Goal: Information Seeking & Learning: Check status

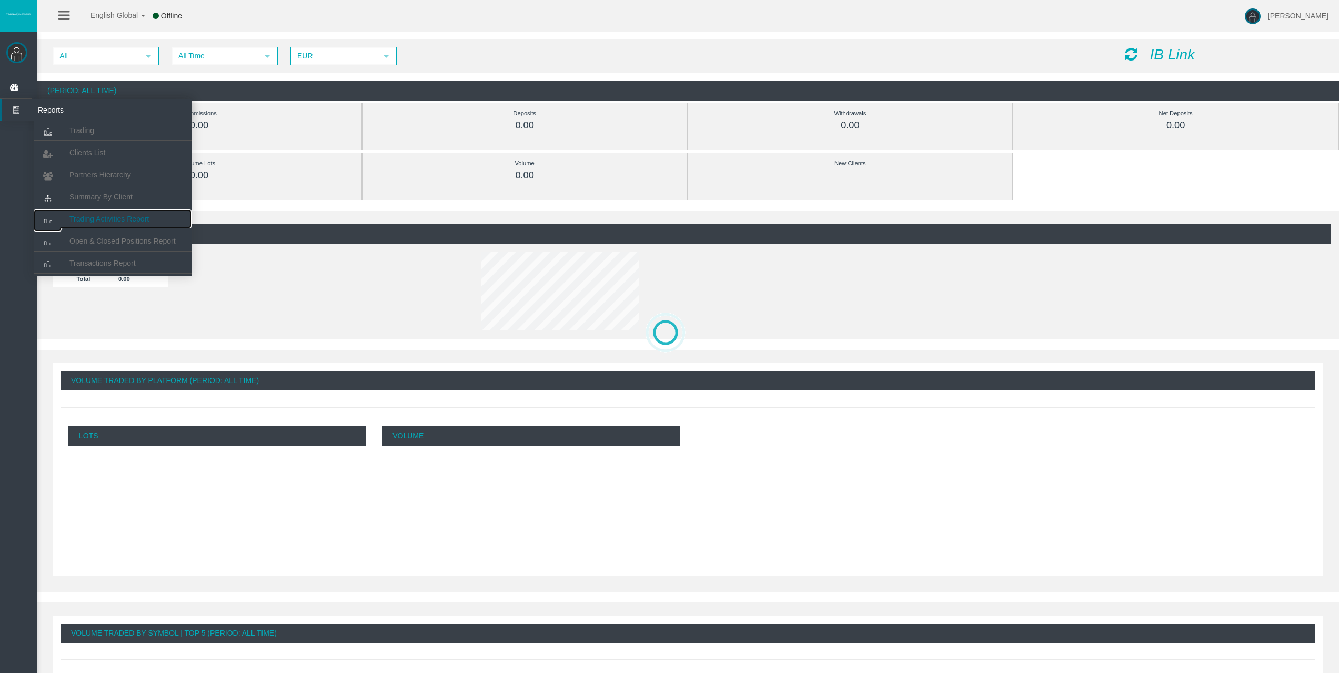
click at [111, 217] on span "Trading Activities Report" at bounding box center [108, 219] width 79 height 8
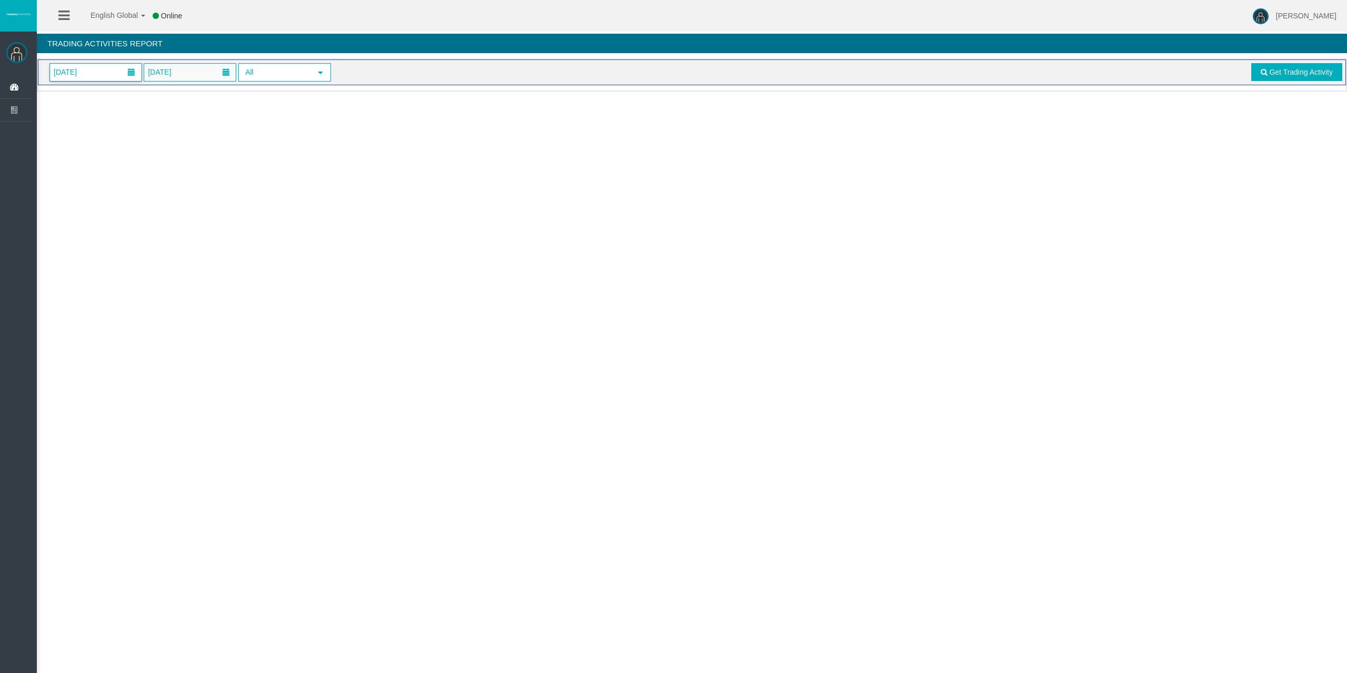
click at [92, 64] on span "[DATE]" at bounding box center [96, 72] width 92 height 17
click at [78, 162] on link "6" at bounding box center [81, 162] width 19 height 19
click at [1259, 68] on link "Get Trading Activity" at bounding box center [1297, 72] width 92 height 18
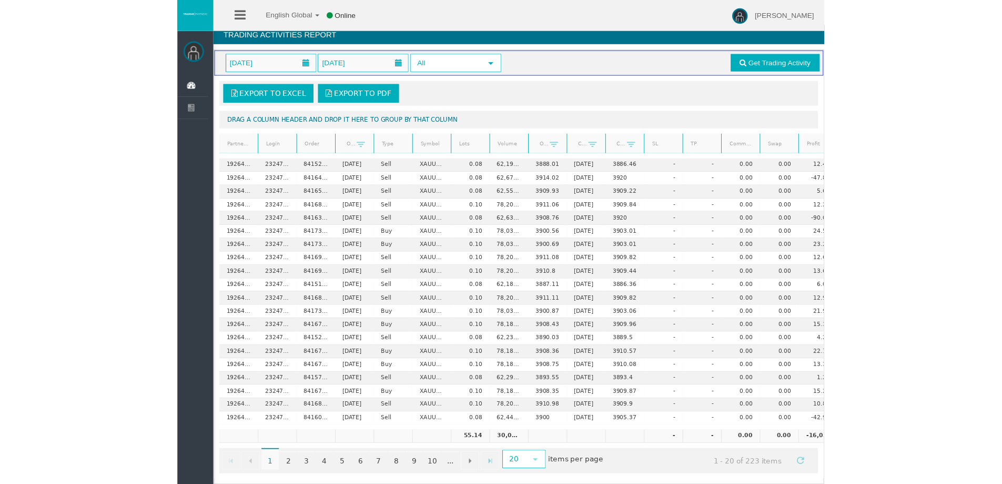
scroll to position [22, 0]
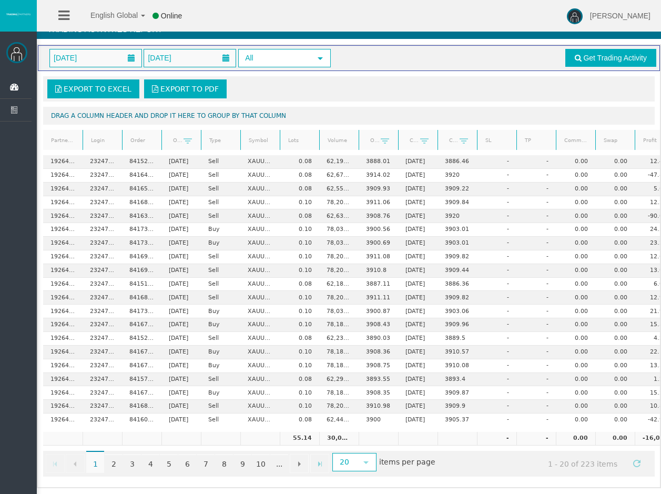
click at [205, 23] on div "English Global 简体中文 English Global 日本語 한국어 Online Rafael Pacheco Montes Help Lo…" at bounding box center [330, 16] width 661 height 32
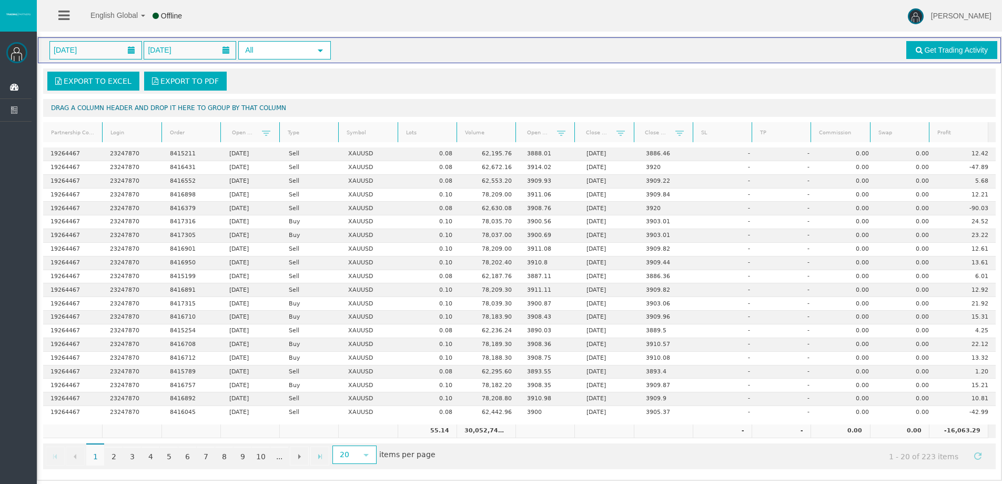
click at [428, 128] on link "Lots" at bounding box center [427, 133] width 56 height 14
click at [428, 128] on link "Lots" at bounding box center [427, 132] width 56 height 15
click at [111, 453] on link "2" at bounding box center [114, 455] width 18 height 19
click at [94, 455] on link "1" at bounding box center [95, 455] width 18 height 19
click at [120, 456] on link "2" at bounding box center [114, 455] width 18 height 19
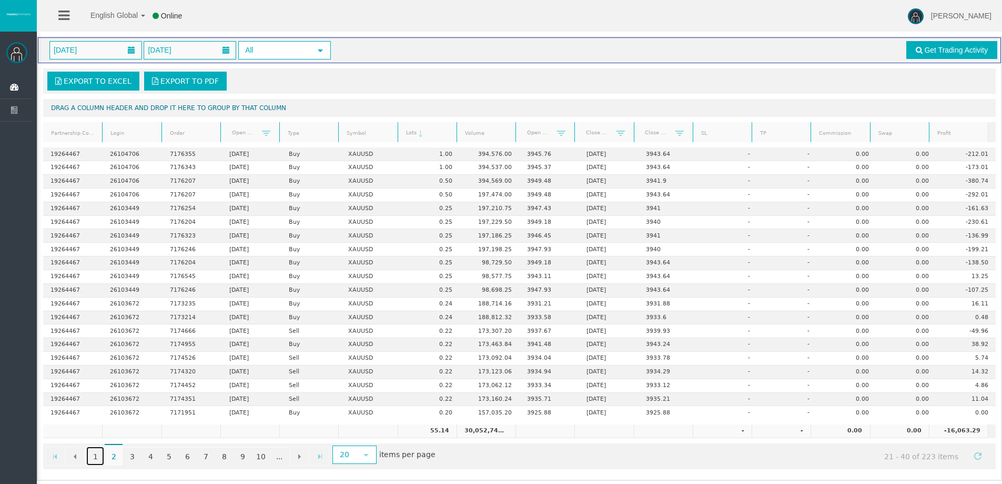
click at [96, 456] on link "1" at bounding box center [95, 455] width 18 height 19
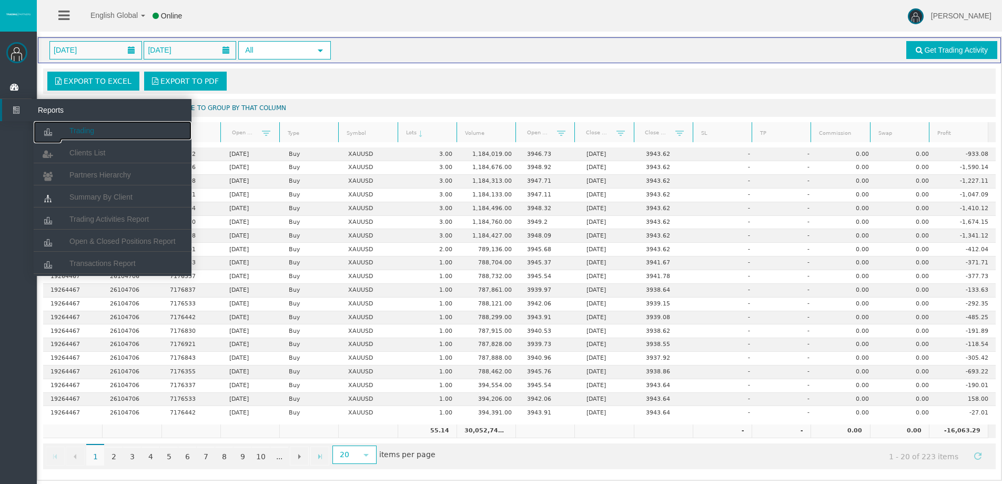
click at [74, 133] on span "Trading" at bounding box center [81, 130] width 25 height 8
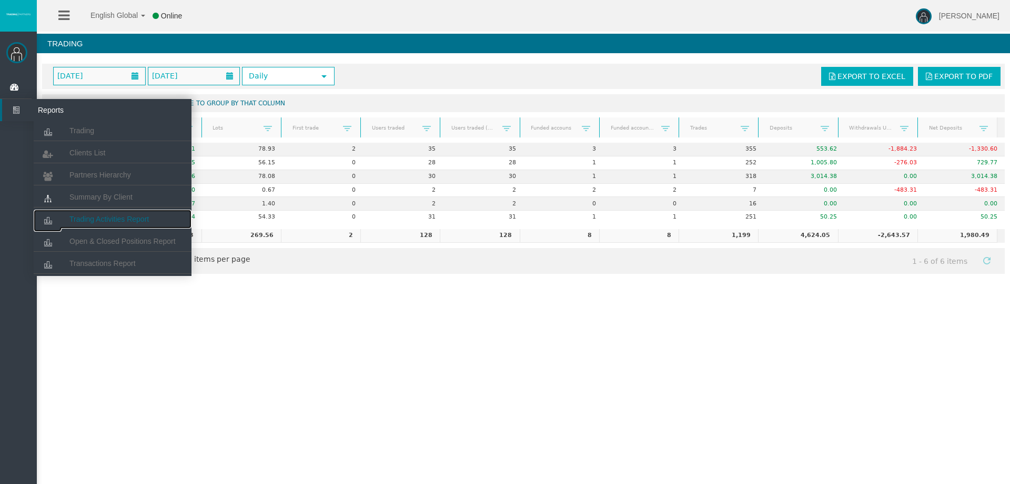
click at [130, 219] on span "Trading Activities Report" at bounding box center [108, 219] width 79 height 8
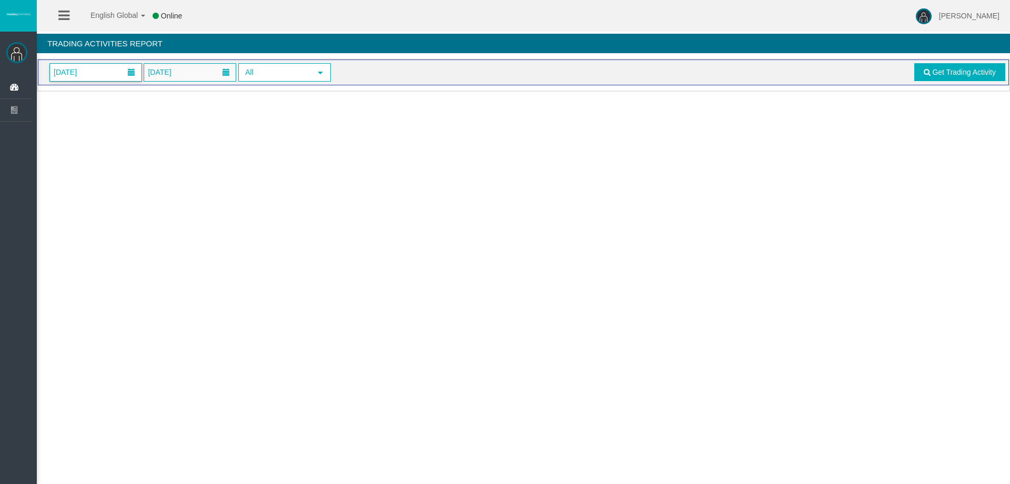
click at [132, 64] on span at bounding box center [131, 72] width 19 height 16
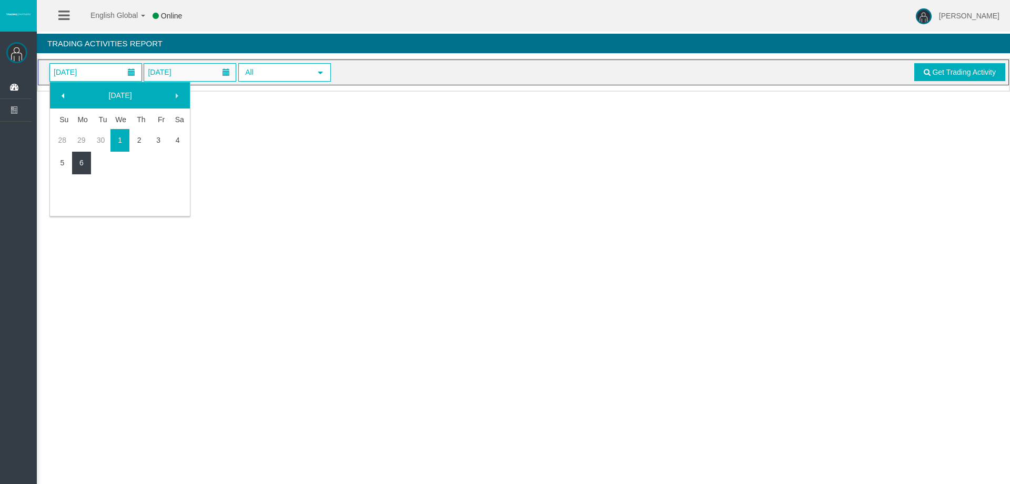
click at [84, 159] on link "6" at bounding box center [81, 162] width 19 height 19
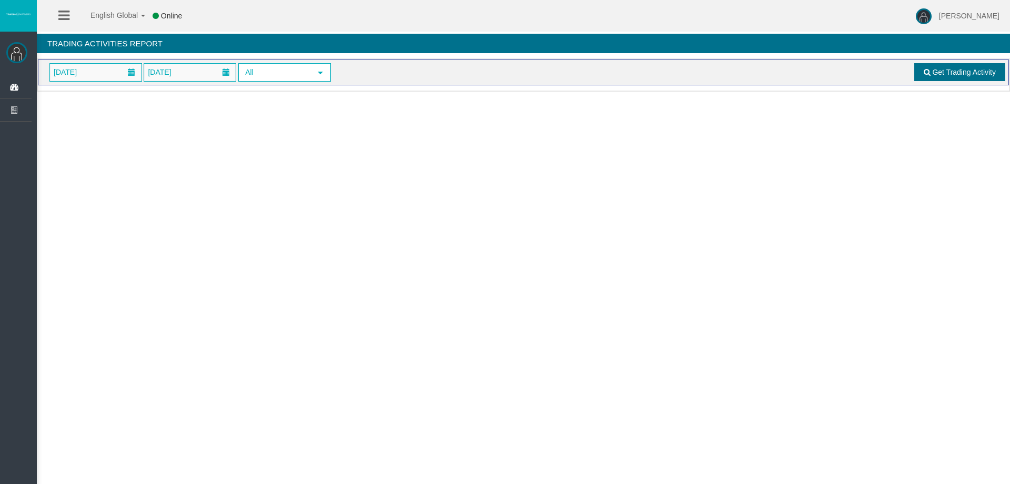
click at [944, 67] on link "Get Trading Activity" at bounding box center [961, 72] width 92 height 18
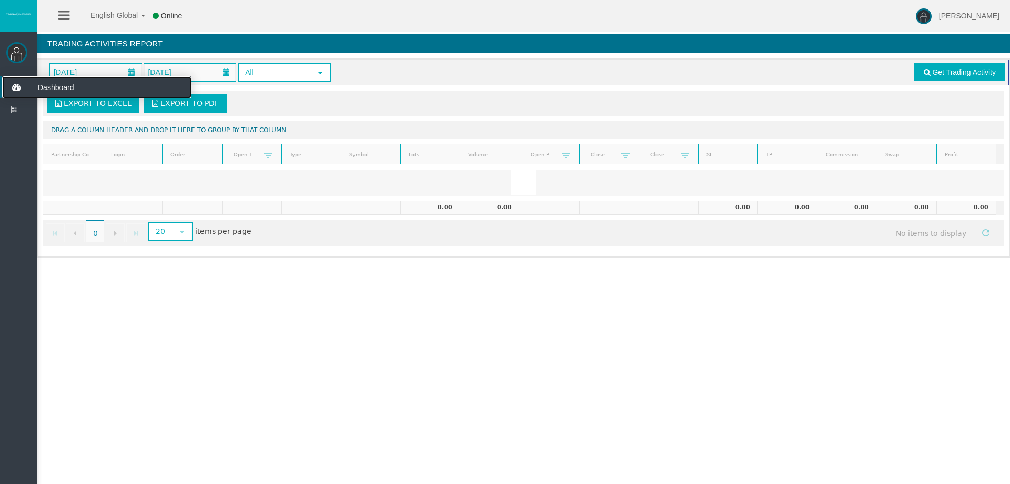
click at [21, 83] on icon at bounding box center [16, 87] width 28 height 22
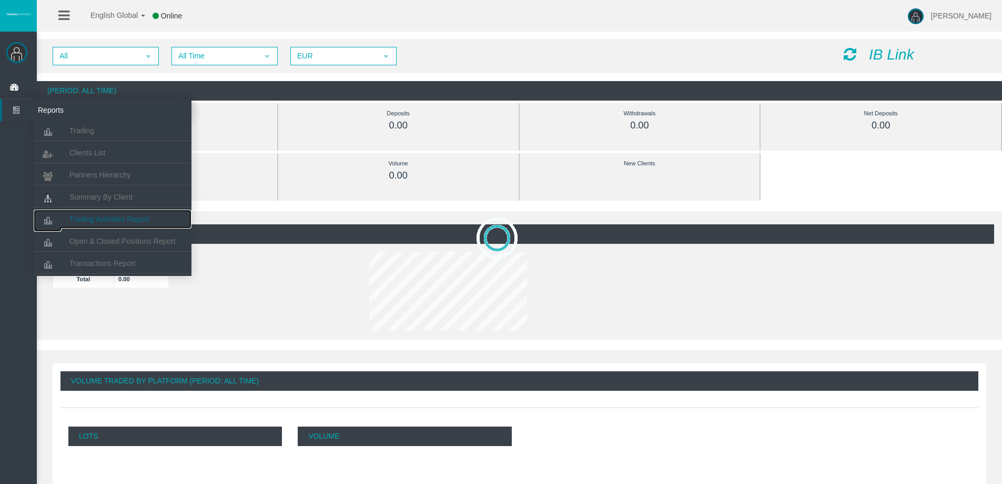
click at [125, 213] on link "Trading Activities Report" at bounding box center [113, 218] width 158 height 19
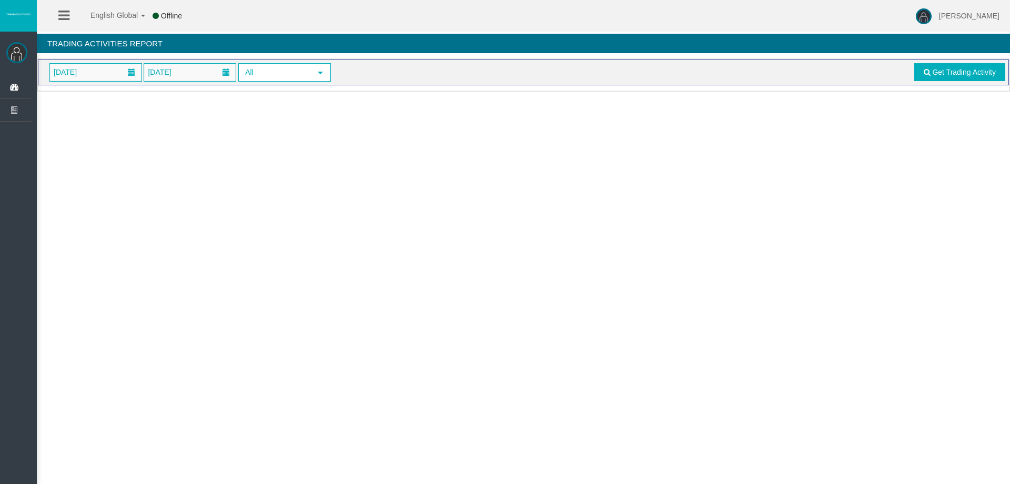
click at [108, 53] on div "Trading Activities Report" at bounding box center [524, 46] width 974 height 25
click at [106, 67] on span "[DATE]" at bounding box center [96, 72] width 92 height 17
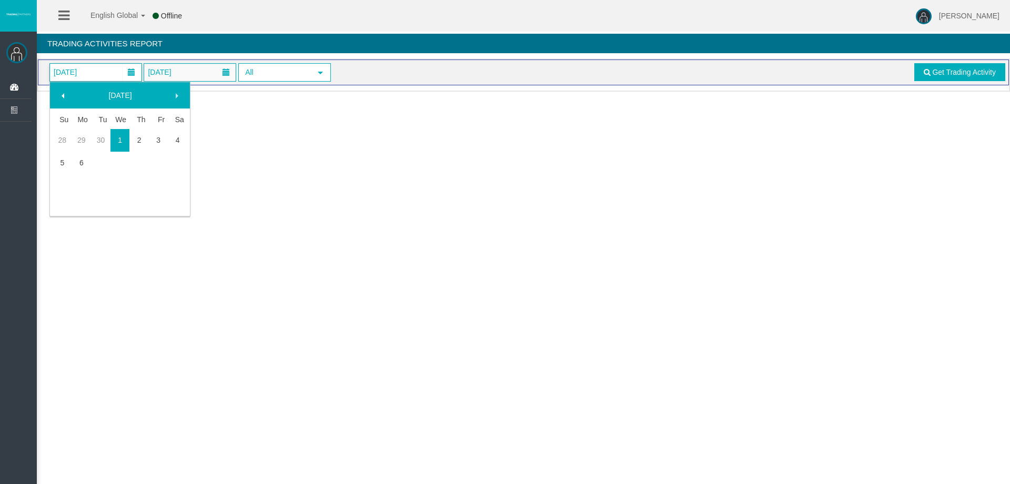
click at [91, 155] on td at bounding box center [100, 163] width 19 height 23
click at [83, 157] on link "6" at bounding box center [81, 162] width 19 height 19
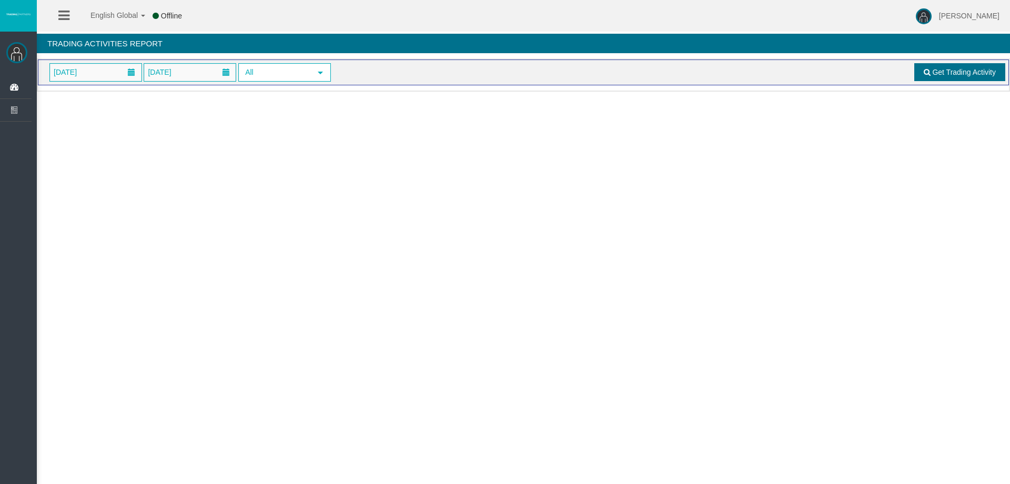
click at [952, 69] on span "Get Trading Activity" at bounding box center [964, 72] width 64 height 8
click at [102, 70] on span "[DATE]" at bounding box center [96, 72] width 92 height 17
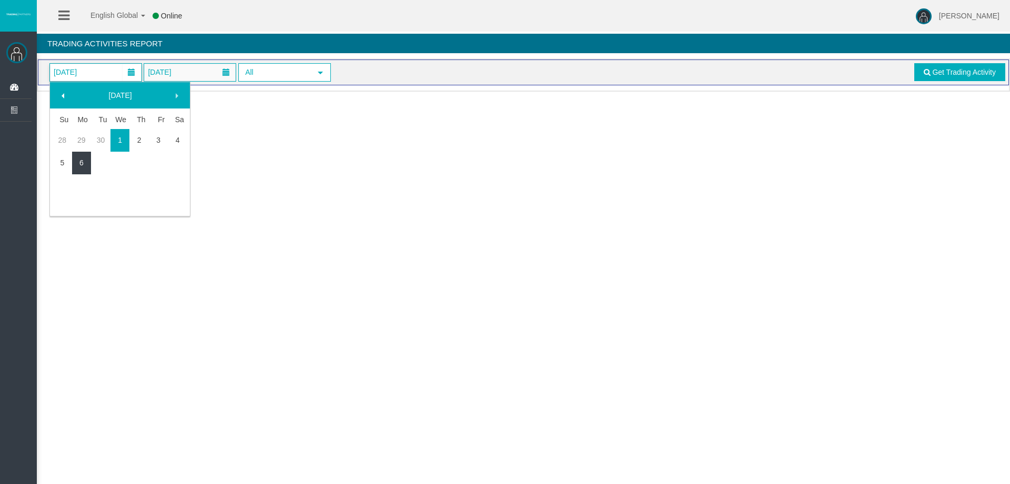
click at [79, 163] on link "6" at bounding box center [81, 162] width 19 height 19
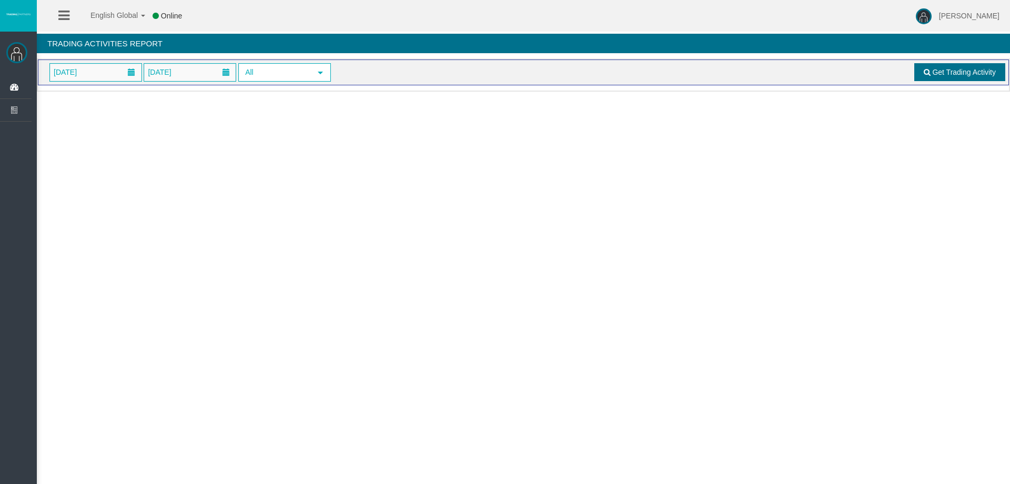
click at [944, 70] on span "Get Trading Activity" at bounding box center [964, 72] width 64 height 8
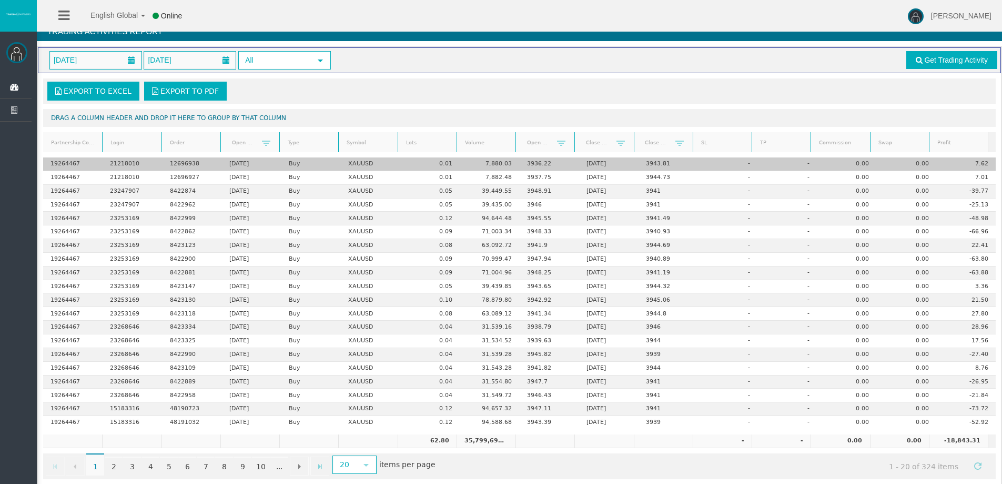
scroll to position [25, 0]
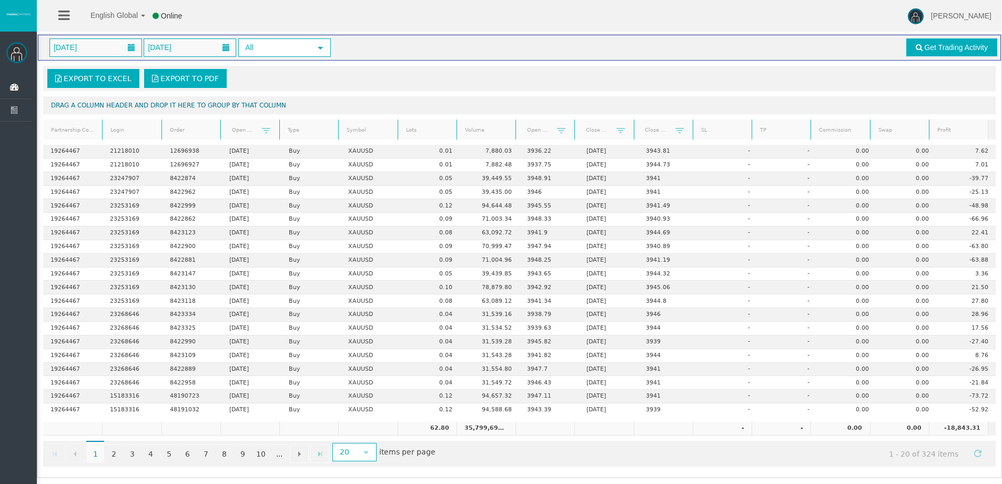
click at [410, 127] on link "Lots" at bounding box center [427, 130] width 56 height 14
click at [410, 127] on link "Lots" at bounding box center [427, 130] width 56 height 15
click at [357, 93] on div "Export to Excel Export to PDF Drag a column header and drop it here to group by…" at bounding box center [520, 266] width 964 height 411
click at [115, 453] on link "2" at bounding box center [114, 453] width 18 height 19
click at [98, 451] on link "1" at bounding box center [95, 453] width 18 height 19
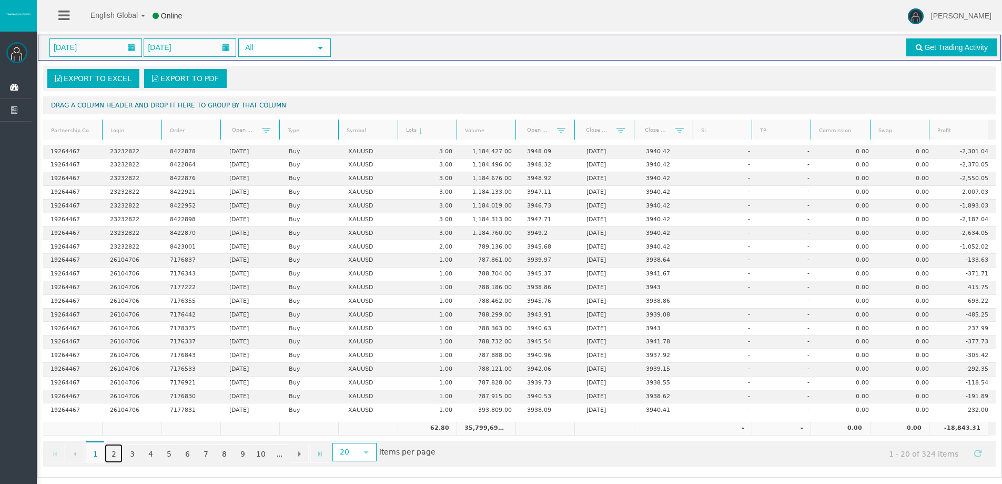
click at [116, 457] on link "2" at bounding box center [114, 453] width 18 height 19
click at [132, 454] on link "3" at bounding box center [132, 453] width 18 height 19
click at [94, 452] on link "1" at bounding box center [95, 453] width 18 height 19
click at [660, 24] on div "English Global 简体中文 English Global 日本語 한국어 Online [PERSON_NAME] Help Log Out" at bounding box center [501, 16] width 1002 height 32
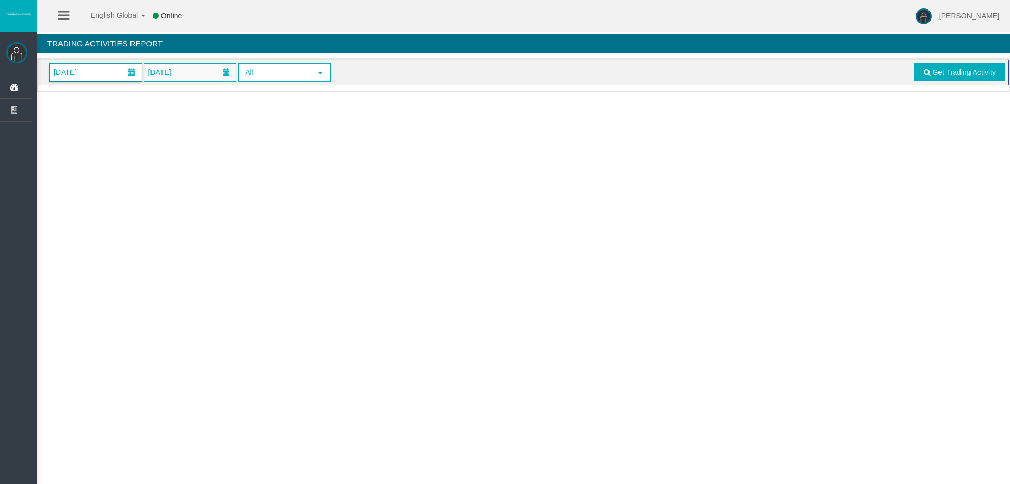
click at [122, 69] on span at bounding box center [131, 72] width 19 height 16
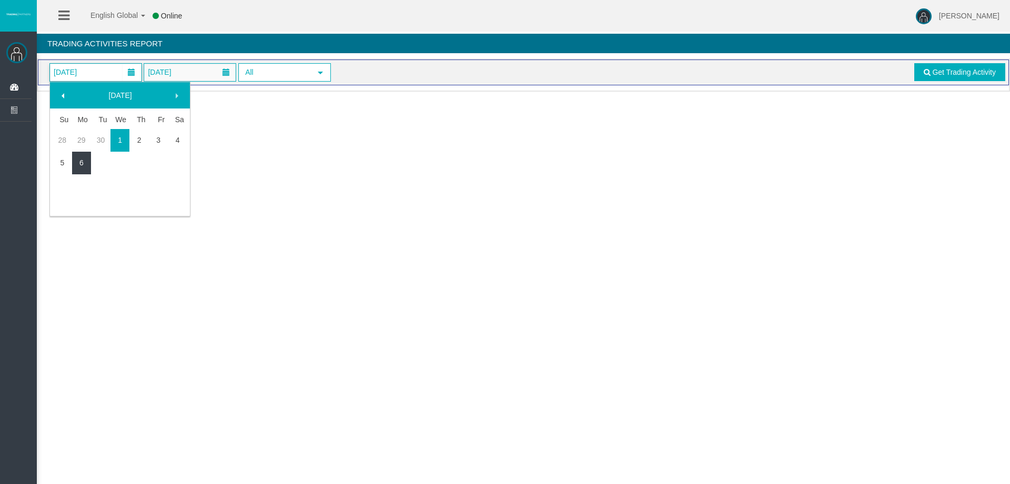
click at [86, 158] on link "6" at bounding box center [81, 162] width 19 height 19
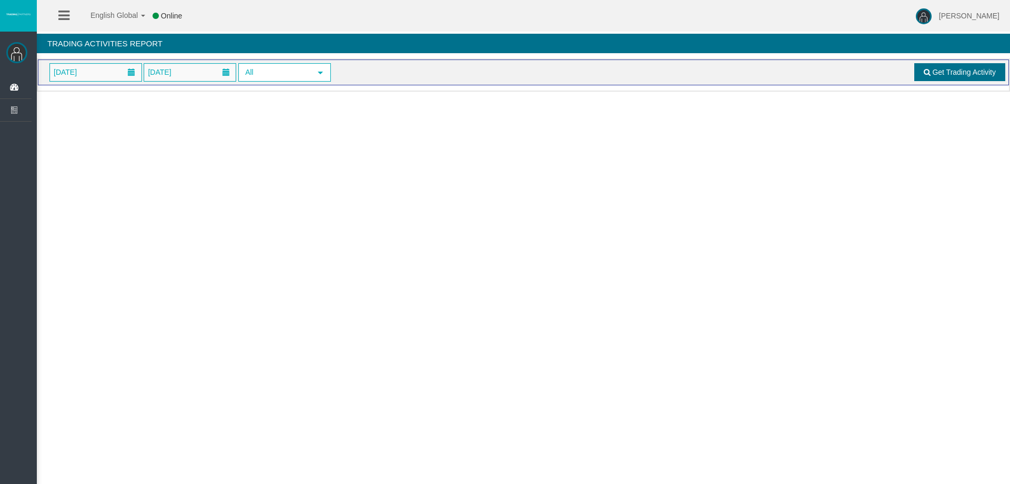
click at [924, 73] on span at bounding box center [927, 71] width 7 height 7
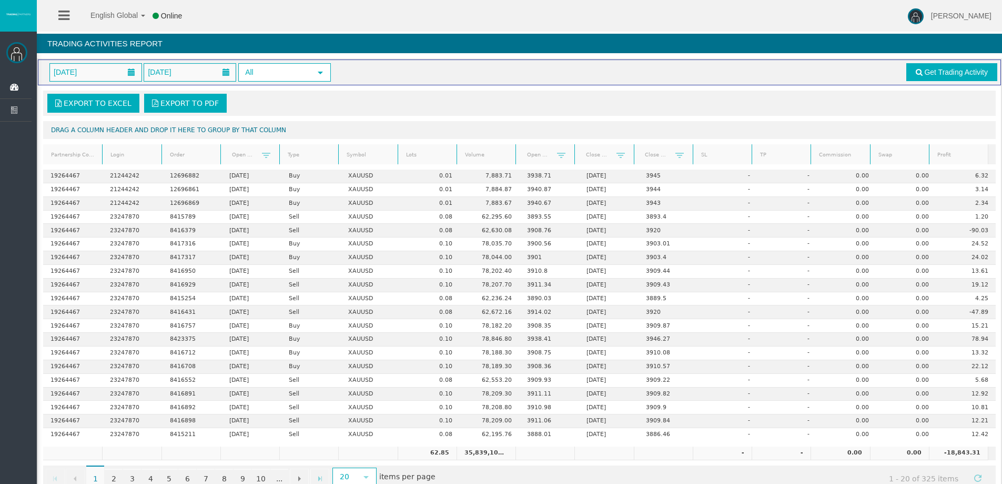
click at [355, 89] on div "Export to Excel Export to PDF Drag a column header and drop it here to group by…" at bounding box center [520, 290] width 964 height 411
click at [450, 103] on div "Export to Excel Export to PDF" at bounding box center [519, 103] width 947 height 19
click at [315, 98] on div "Export to Excel Export to PDF" at bounding box center [519, 103] width 947 height 19
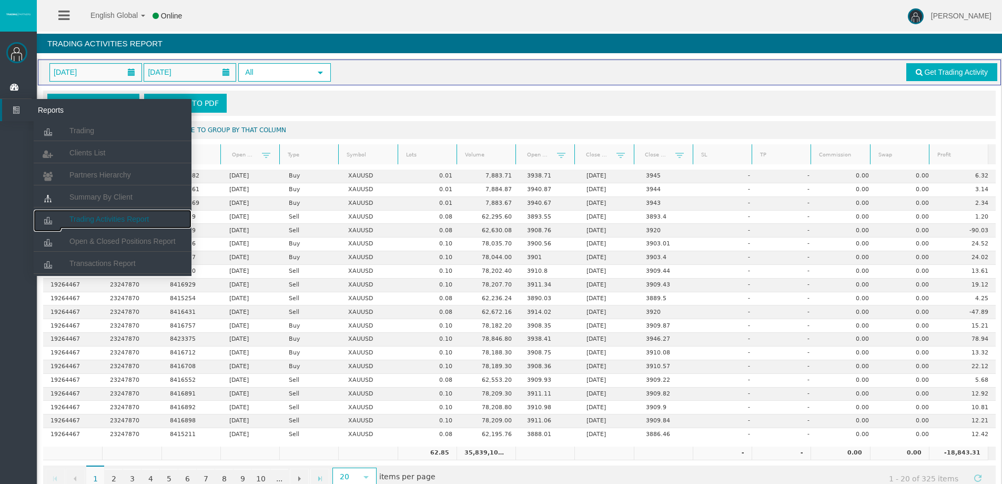
click at [112, 220] on span "Trading Activities Report" at bounding box center [108, 219] width 79 height 8
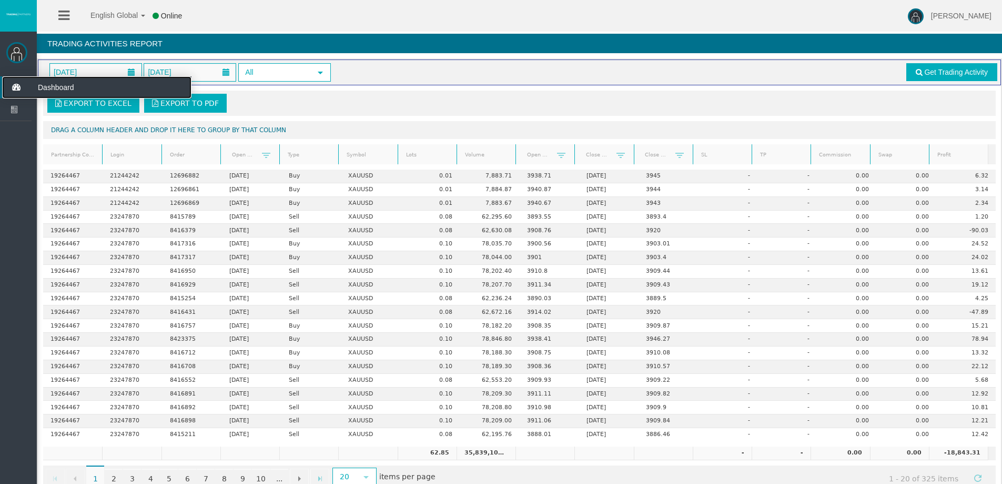
click at [4, 85] on icon at bounding box center [16, 87] width 28 height 22
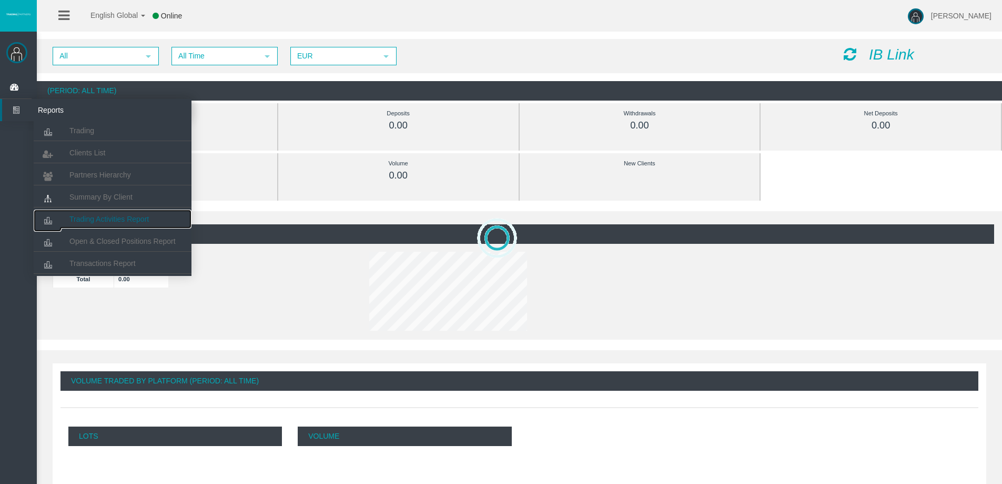
click at [96, 212] on link "Trading Activities Report" at bounding box center [113, 218] width 158 height 19
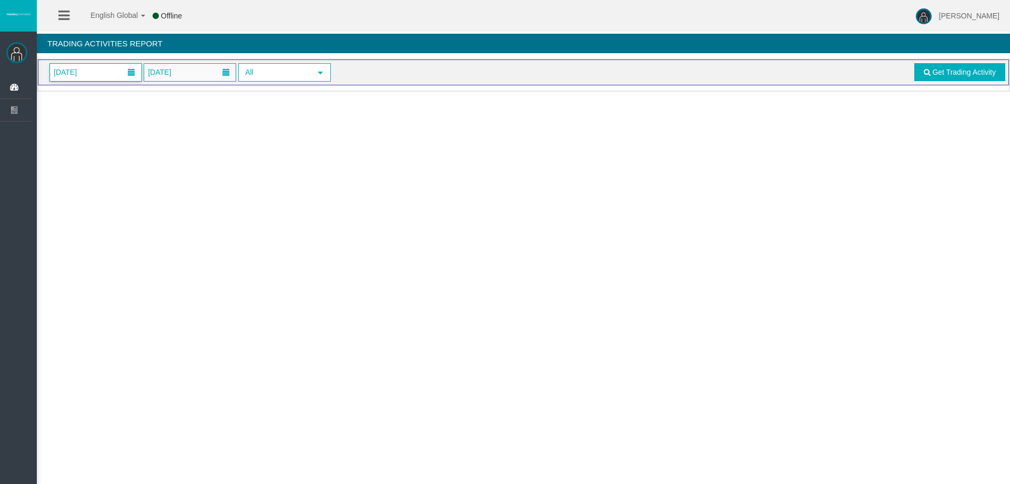
click at [80, 74] on span "[DATE]" at bounding box center [65, 72] width 29 height 15
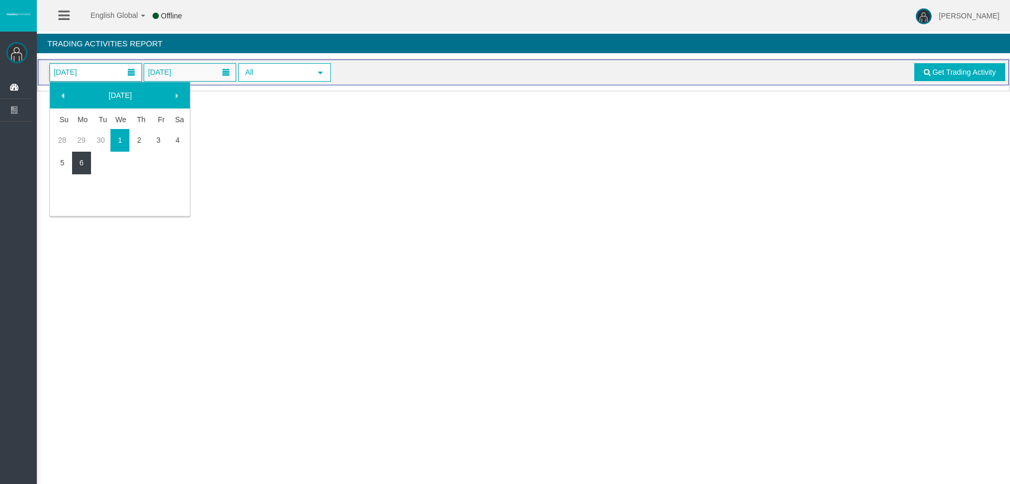
click at [81, 159] on link "6" at bounding box center [81, 162] width 19 height 19
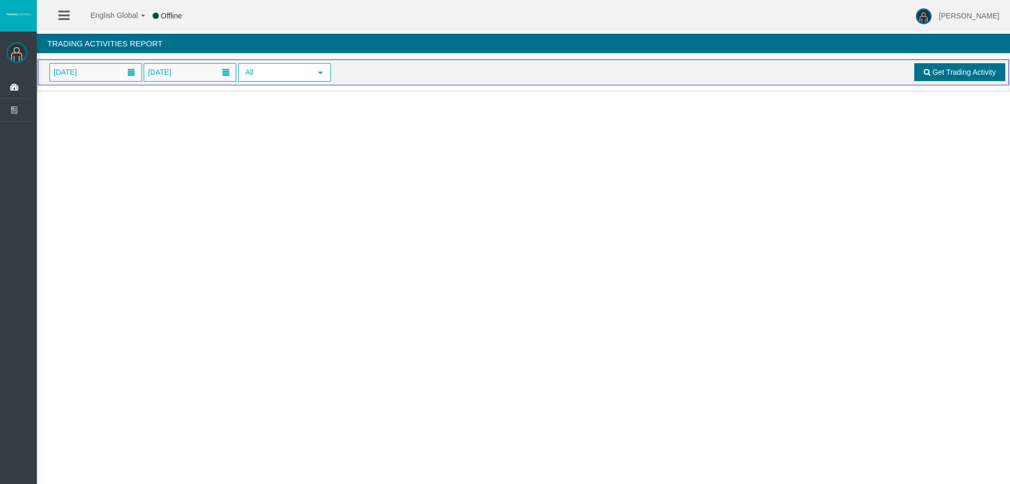
click at [942, 69] on span "Get Trading Activity" at bounding box center [964, 72] width 64 height 8
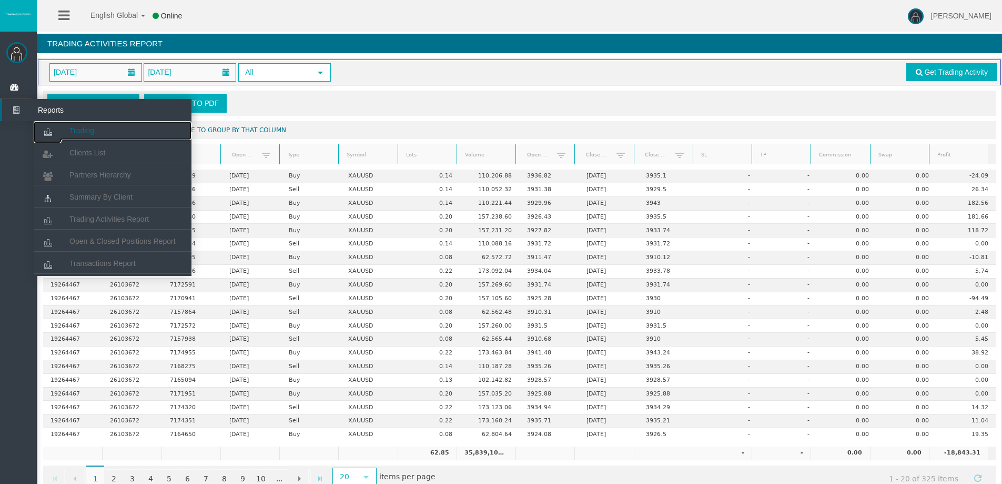
click at [83, 135] on link "Trading" at bounding box center [113, 130] width 158 height 19
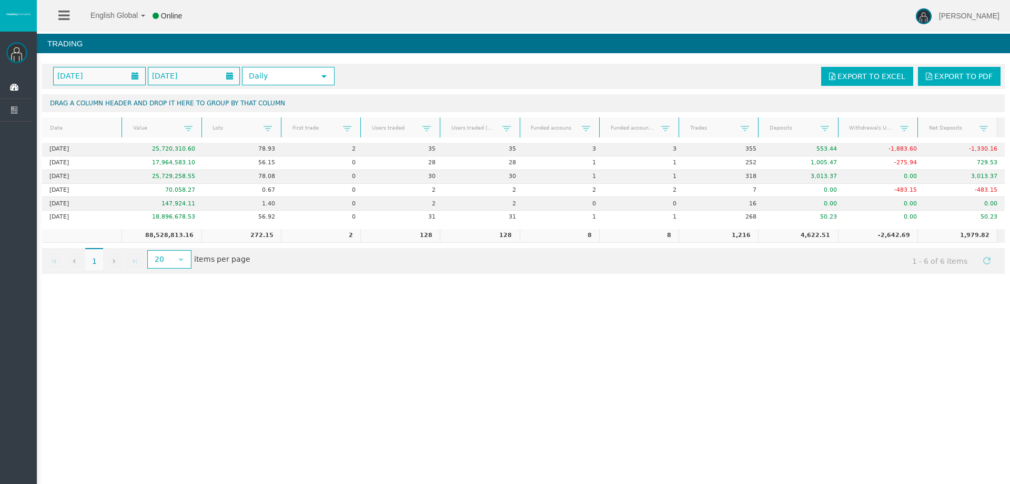
click at [275, 319] on div "English Global 简体中文 English Global 日本語 한국어 Online Rafael Pacheco Montes Help Lo…" at bounding box center [505, 242] width 1010 height 484
click at [341, 293] on div "English Global 简体中文 English Global 日本語 한국어 Online Rafael Pacheco Montes Help Lo…" at bounding box center [505, 242] width 1010 height 484
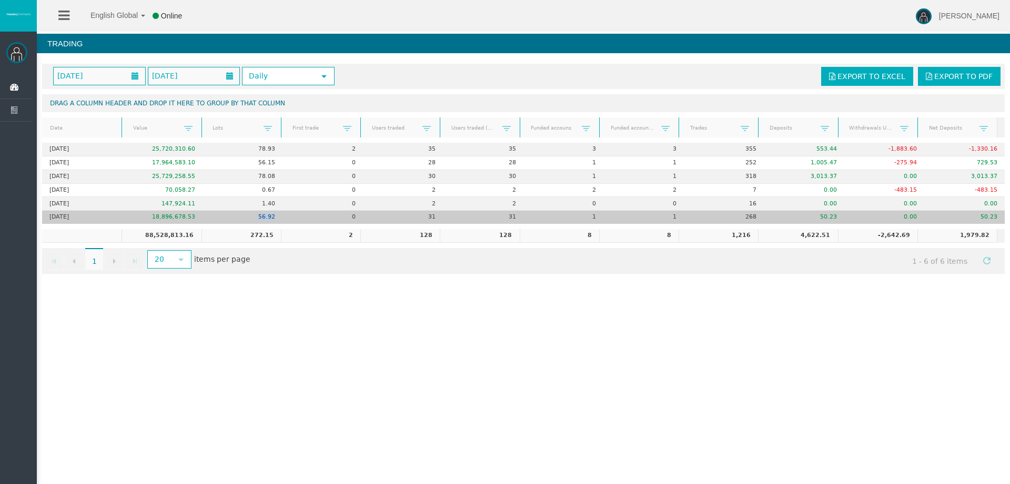
drag, startPoint x: 253, startPoint y: 215, endPoint x: 278, endPoint y: 218, distance: 26.0
click at [278, 218] on td "56.92" at bounding box center [243, 216] width 81 height 13
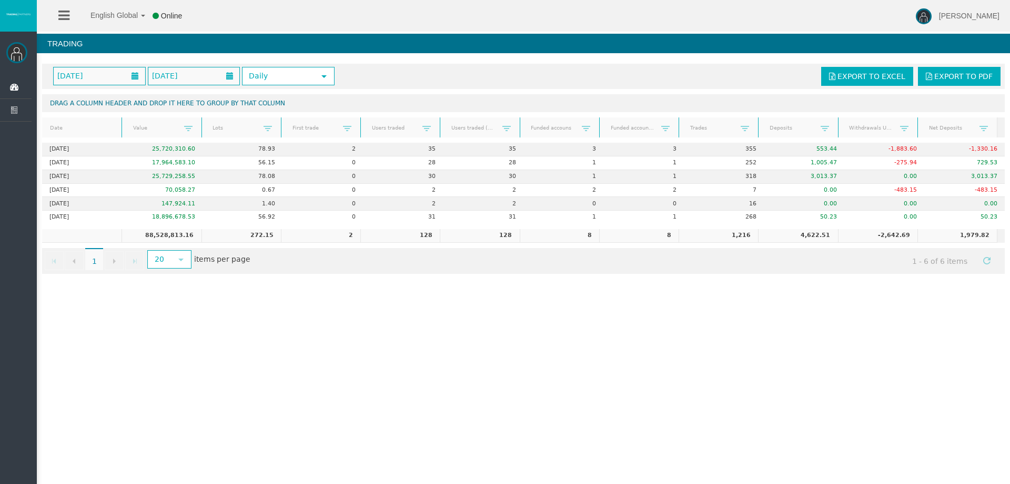
click at [314, 305] on div "English Global 简体中文 English Global 日本語 한국어 Online Rafael Pacheco Montes Help Lo…" at bounding box center [505, 242] width 1010 height 484
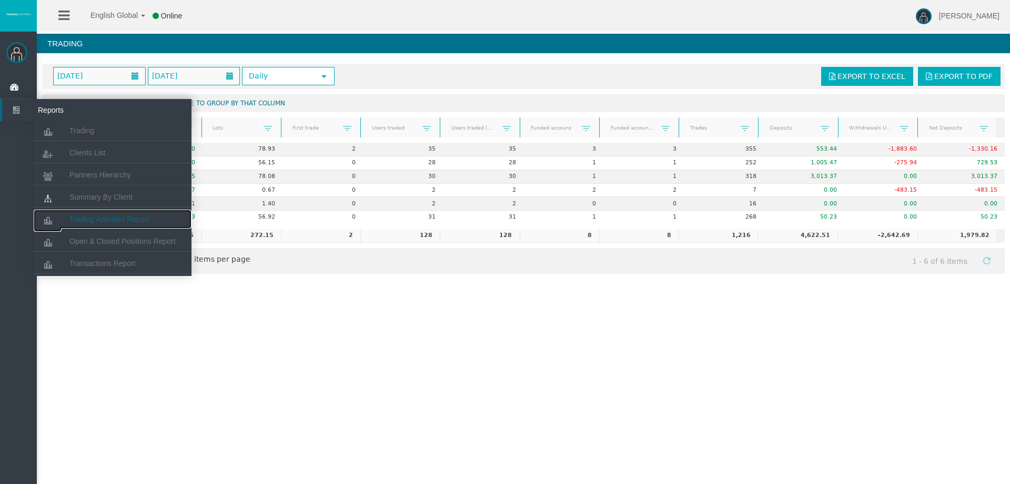
click at [132, 213] on link "Trading Activities Report" at bounding box center [113, 218] width 158 height 19
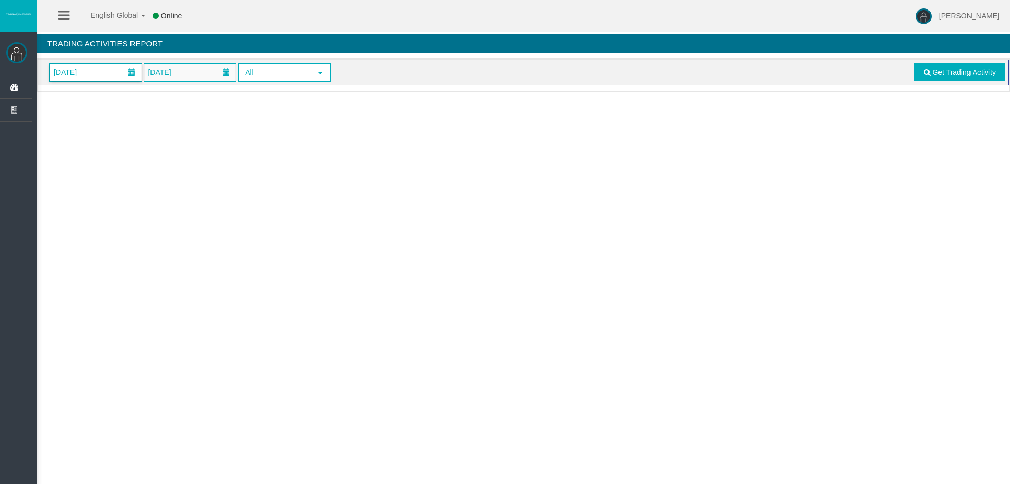
click at [108, 72] on span "[DATE]" at bounding box center [96, 72] width 92 height 17
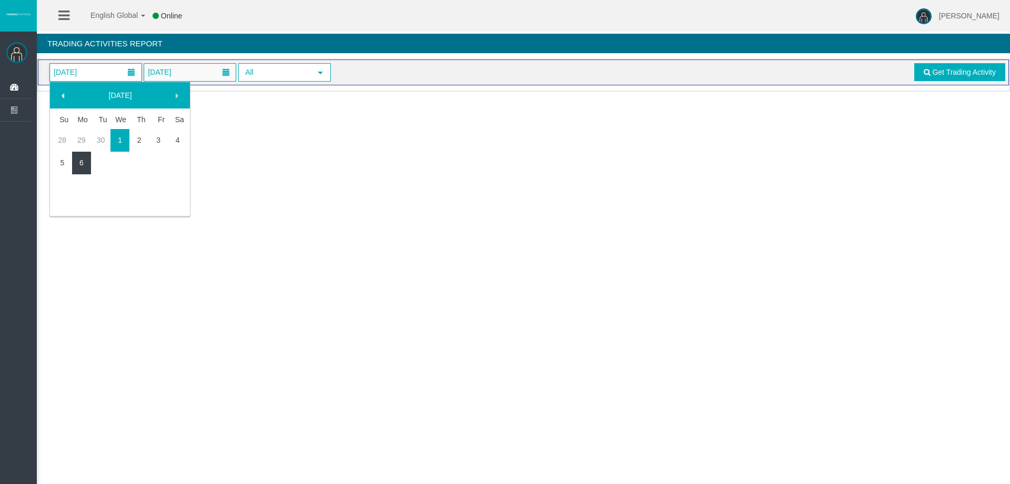
click at [84, 162] on link "6" at bounding box center [81, 162] width 19 height 19
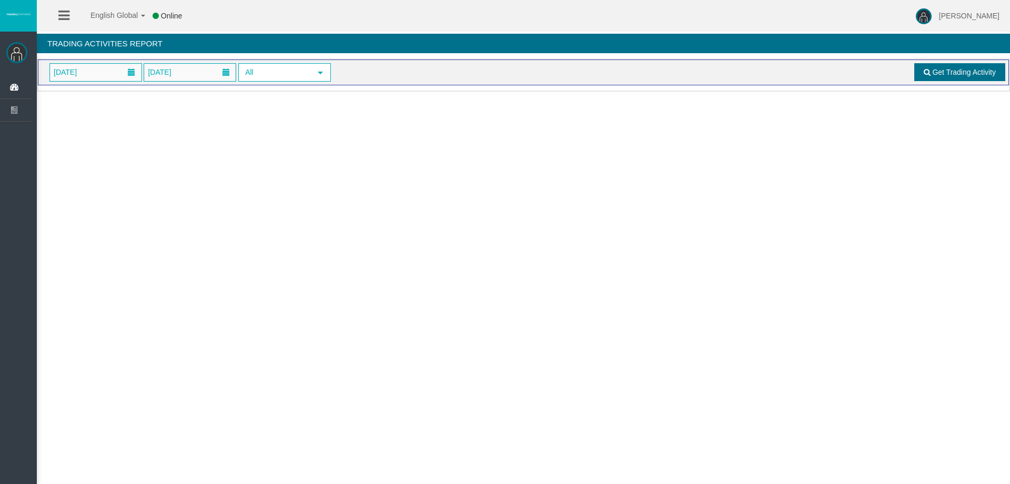
click at [930, 76] on link "Get Trading Activity" at bounding box center [961, 72] width 92 height 18
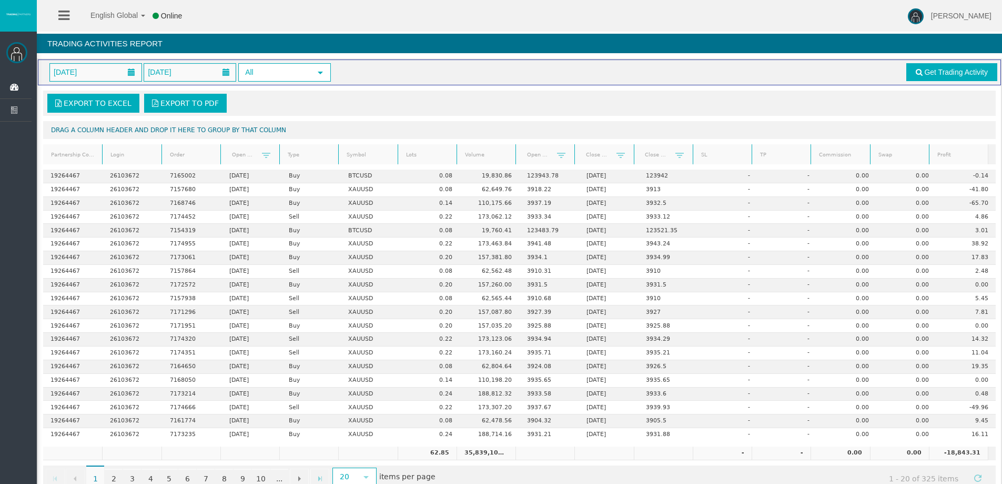
click at [541, 93] on div "Export to Excel Export to PDF" at bounding box center [519, 103] width 953 height 25
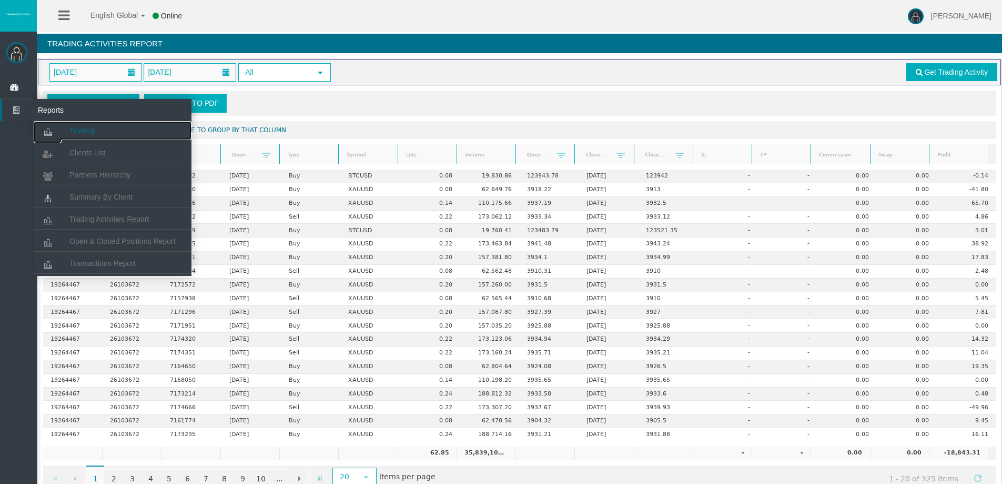
click at [71, 125] on link "Trading" at bounding box center [113, 130] width 158 height 19
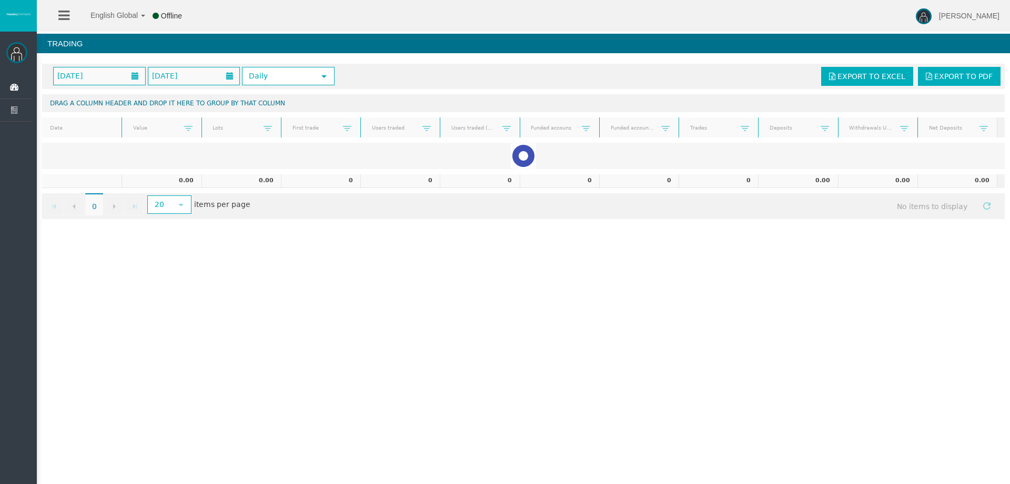
click at [774, 384] on div "English Global 简体中文 English Global 日本語 한국어 Offline Rafael Pacheco Montes Help L…" at bounding box center [505, 242] width 1010 height 484
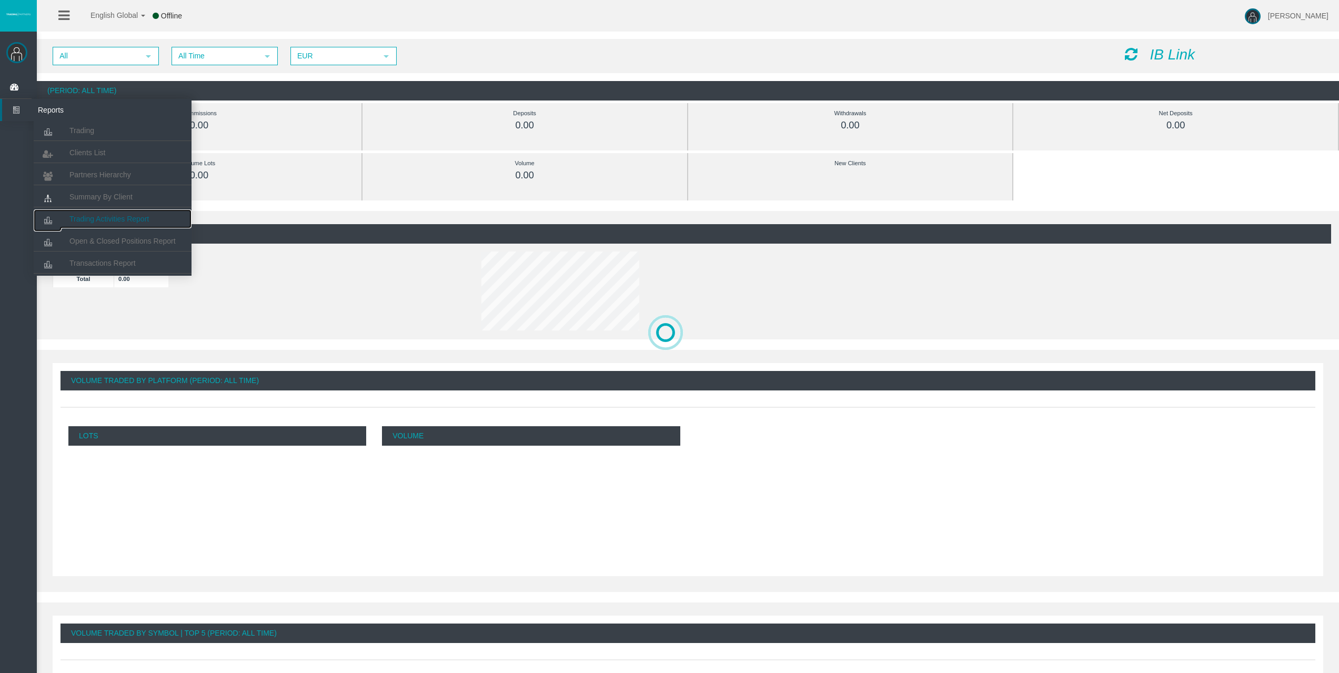
click at [129, 214] on link "Trading Activities Report" at bounding box center [113, 218] width 158 height 19
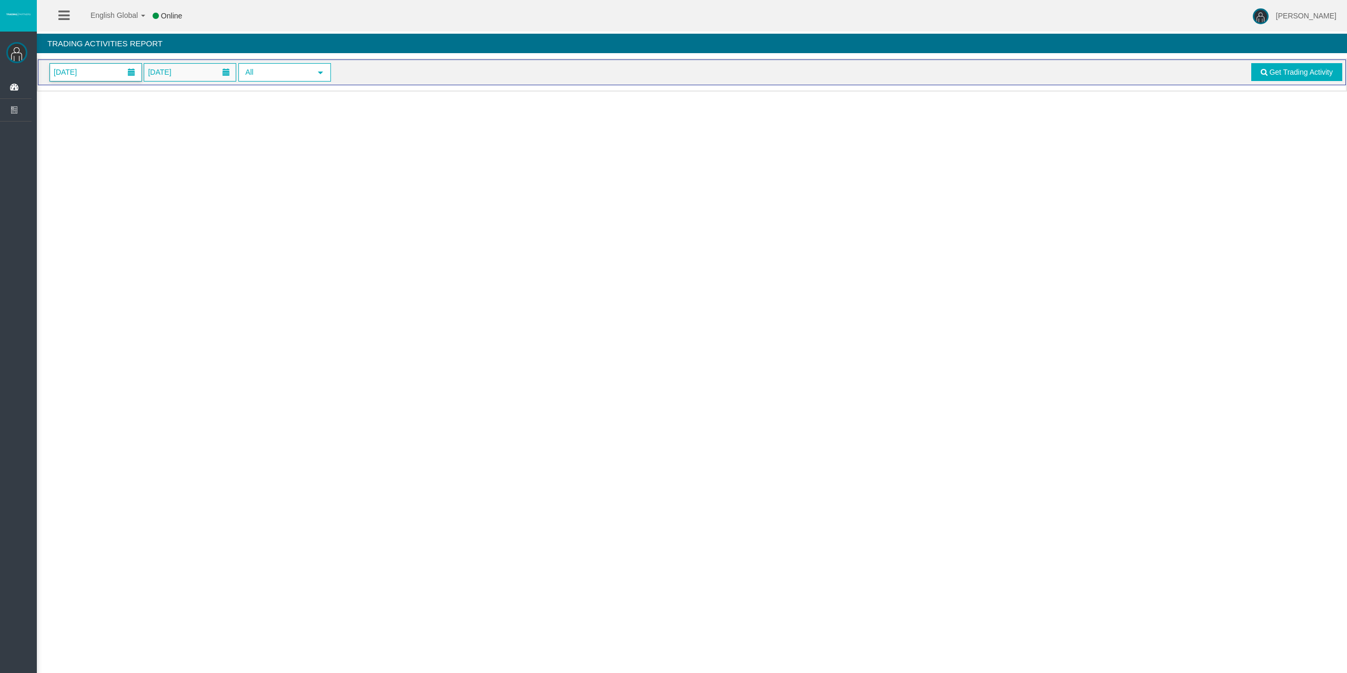
click at [102, 76] on span "[DATE]" at bounding box center [96, 72] width 92 height 17
click at [83, 169] on link "6" at bounding box center [81, 162] width 19 height 19
click at [1263, 73] on span at bounding box center [1264, 71] width 7 height 7
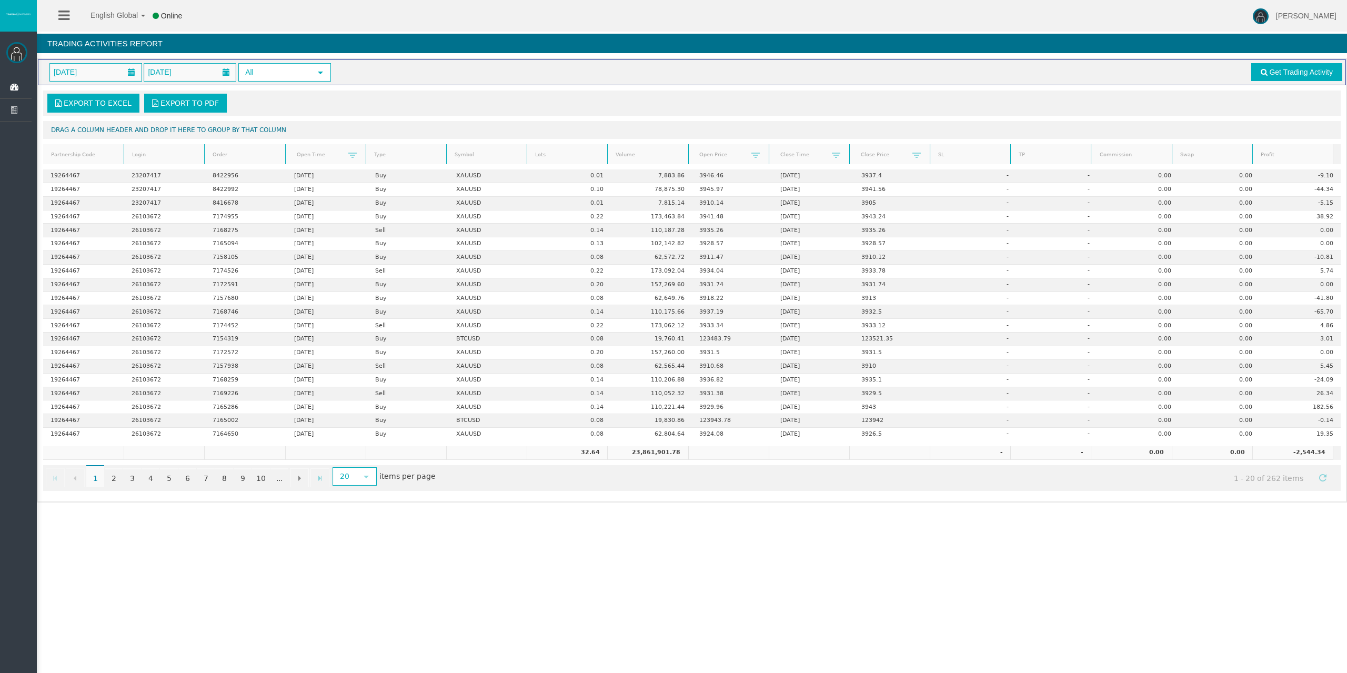
click at [537, 149] on link "Lots" at bounding box center [567, 155] width 77 height 14
click at [537, 149] on link "Lots" at bounding box center [567, 154] width 77 height 15
click at [557, 155] on link "Lots" at bounding box center [567, 154] width 77 height 15
click at [557, 155] on link "Lots" at bounding box center [567, 155] width 77 height 14
click at [557, 155] on link "Lots" at bounding box center [567, 154] width 77 height 15
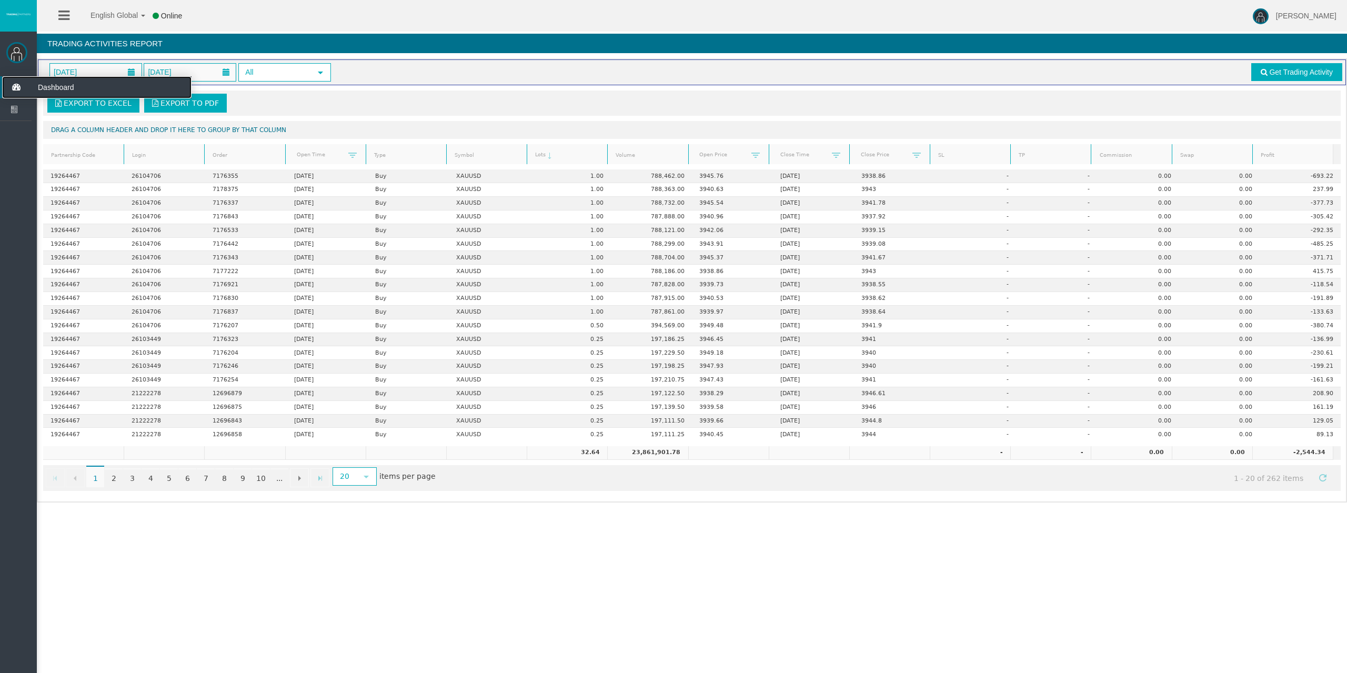
click at [17, 84] on icon at bounding box center [16, 87] width 28 height 22
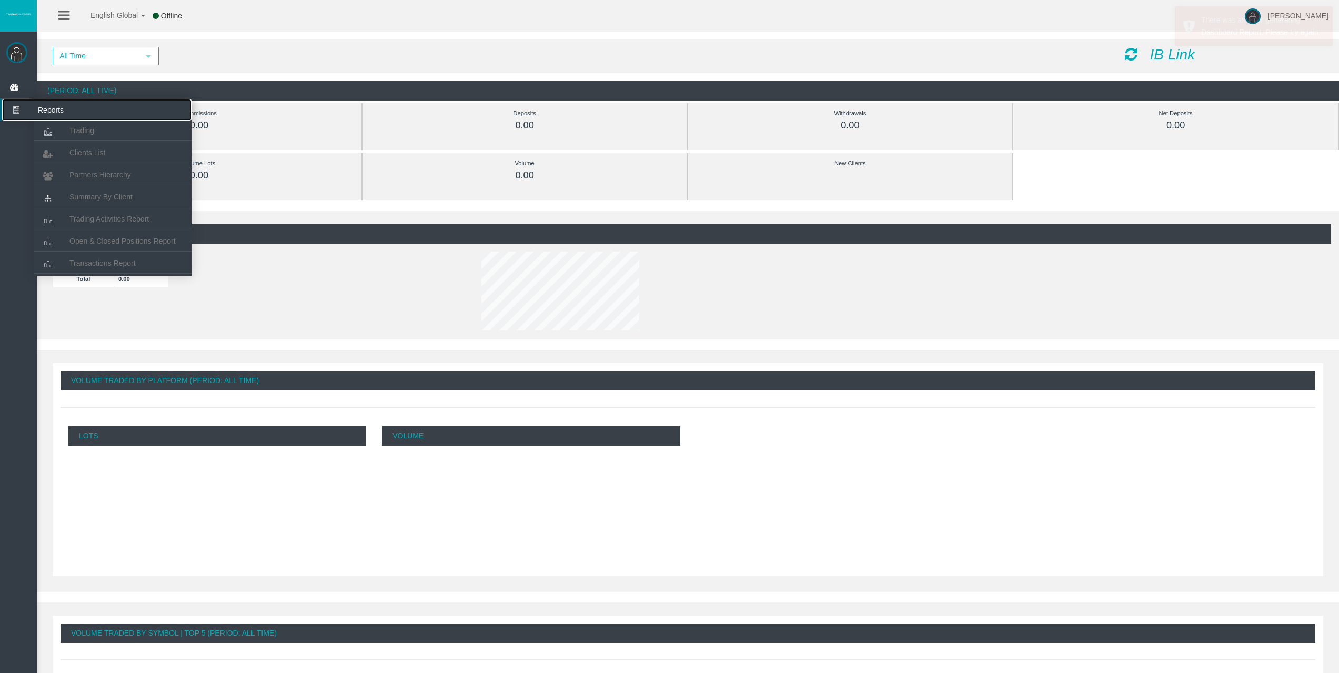
click at [15, 118] on icon at bounding box center [16, 110] width 28 height 22
click at [97, 213] on link "Trading Activities Report" at bounding box center [113, 218] width 158 height 19
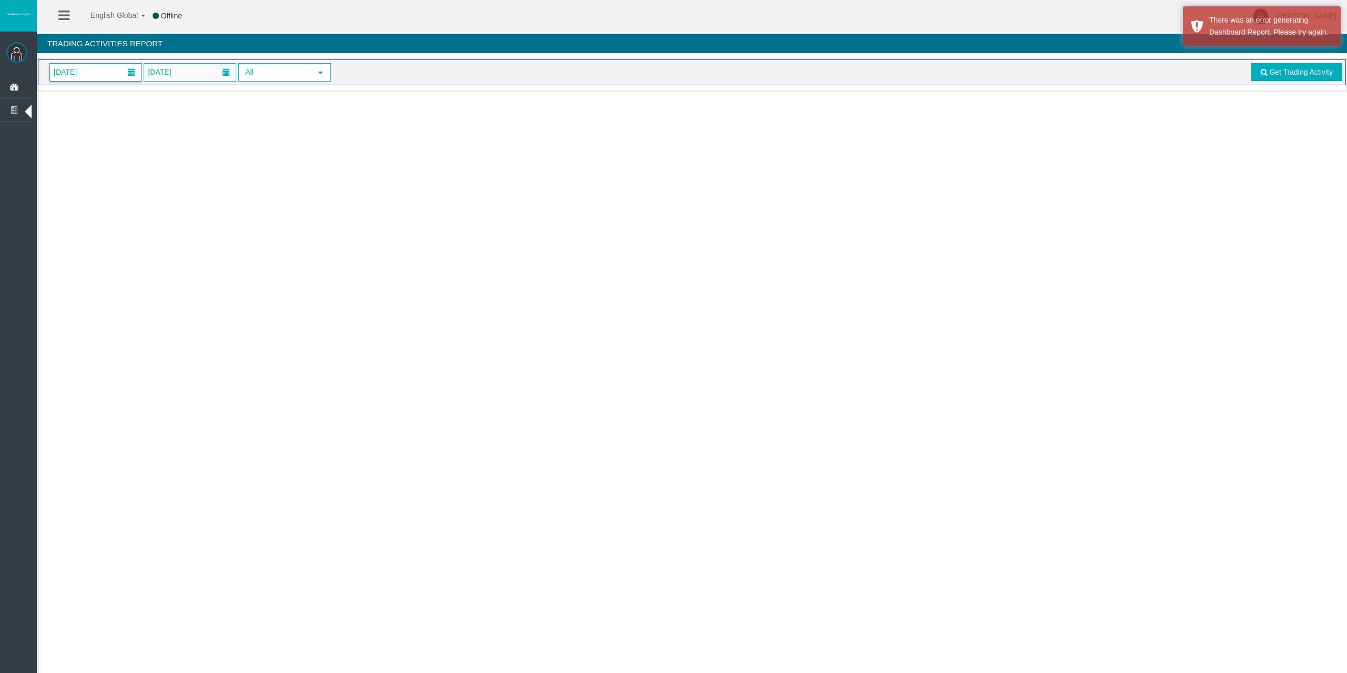
click at [95, 77] on span "[DATE]" at bounding box center [96, 72] width 92 height 17
click at [79, 159] on link "6" at bounding box center [81, 162] width 19 height 19
click at [1325, 74] on span "Get Trading Activity" at bounding box center [1301, 72] width 64 height 8
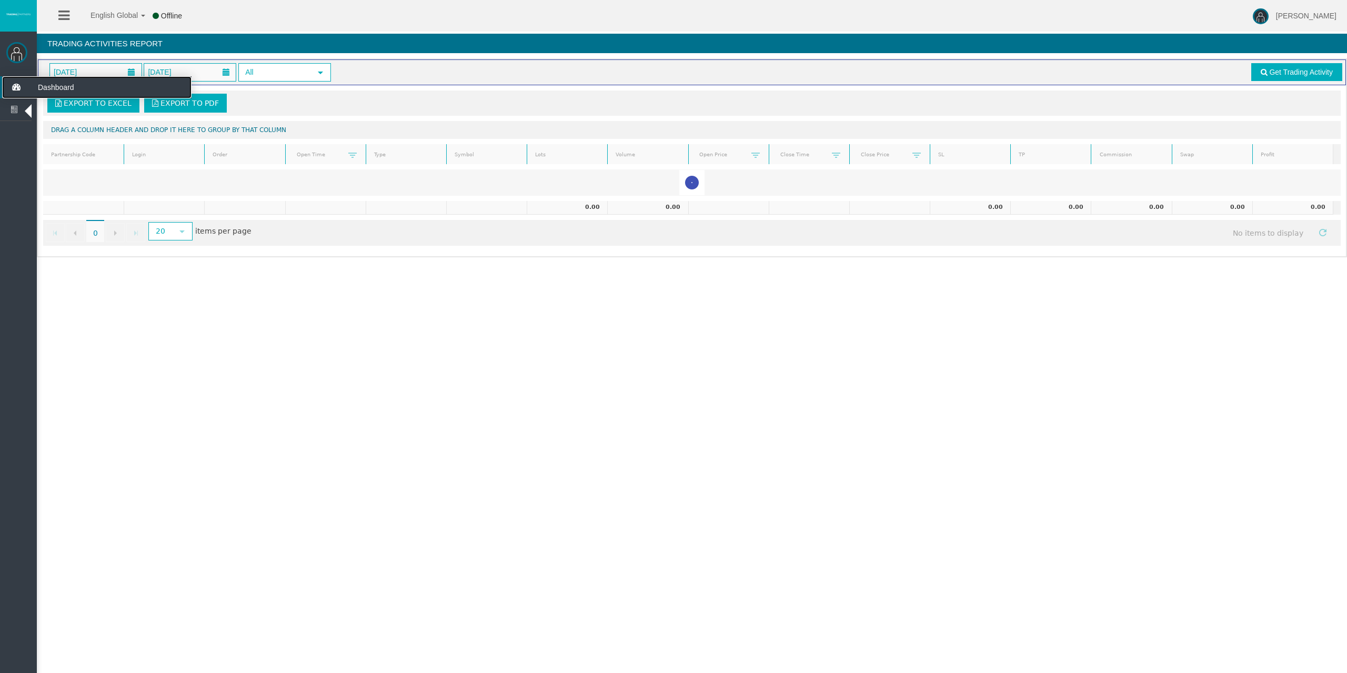
click at [10, 80] on icon at bounding box center [16, 87] width 28 height 22
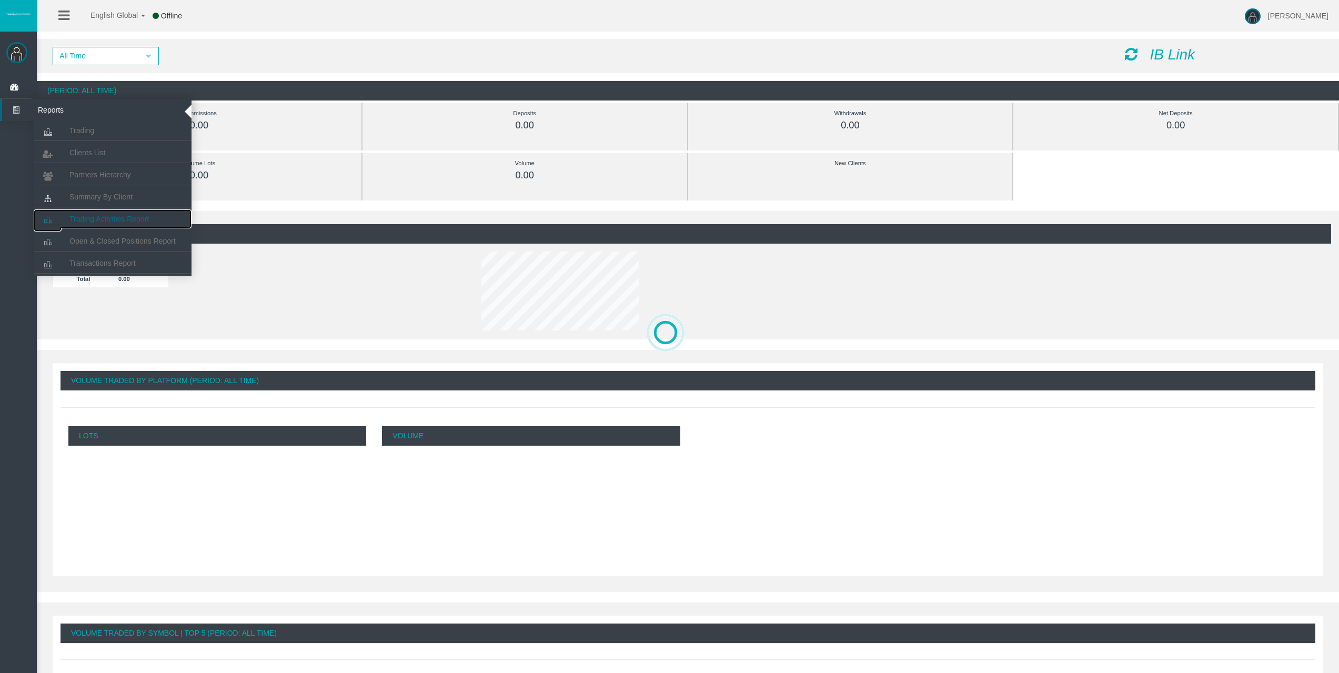
click at [123, 216] on span "Trading Activities Report" at bounding box center [108, 219] width 79 height 8
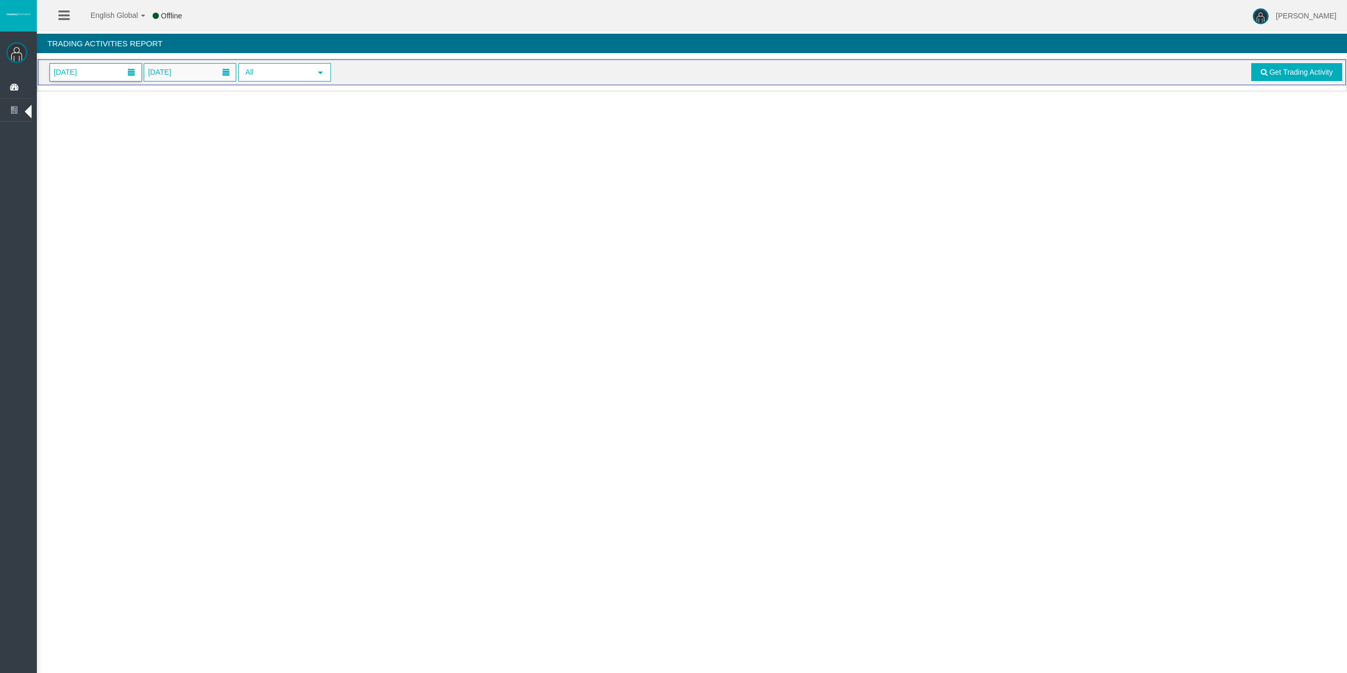
click at [126, 66] on span at bounding box center [131, 72] width 19 height 16
click at [83, 159] on link "6" at bounding box center [81, 162] width 19 height 19
click at [1325, 83] on div "06/10/2025 06/10/2025 All select Get Trading Activity" at bounding box center [692, 72] width 1308 height 26
click at [1328, 77] on link "Get Trading Activity" at bounding box center [1297, 72] width 92 height 18
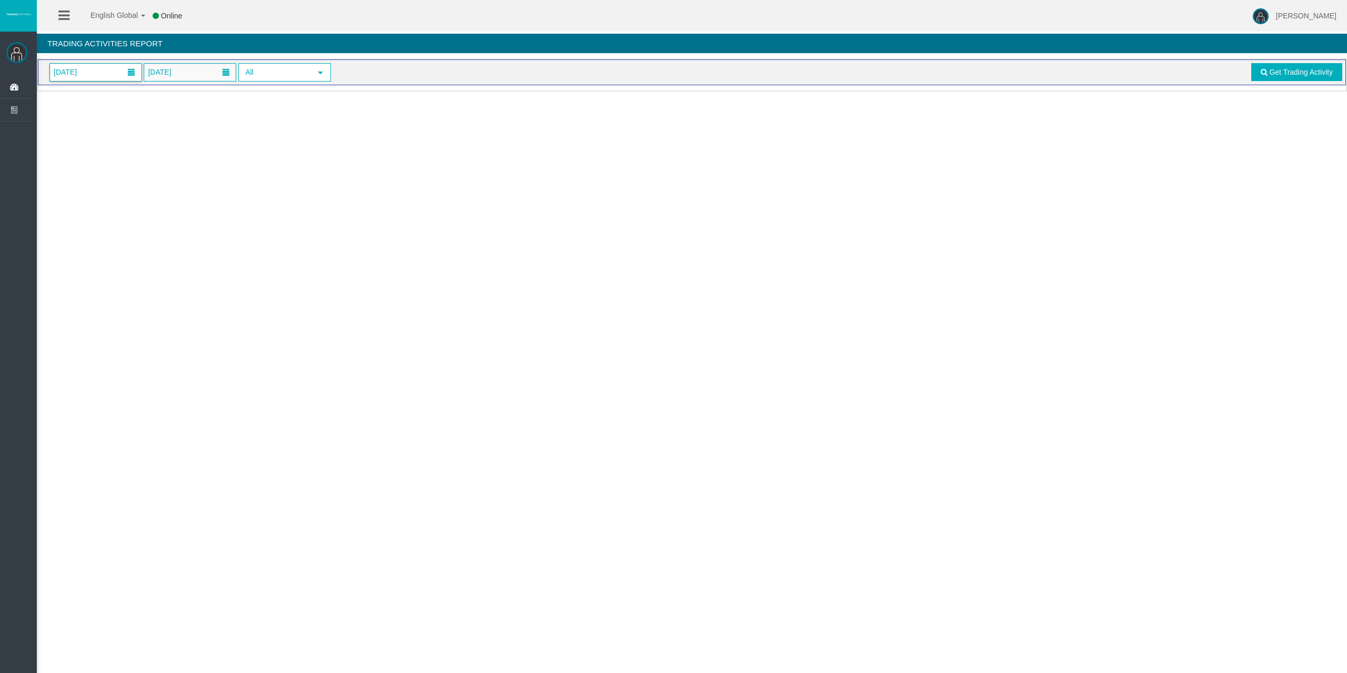
click at [80, 73] on span "[DATE]" at bounding box center [65, 72] width 29 height 15
click at [82, 159] on link "6" at bounding box center [81, 162] width 19 height 19
click at [1284, 76] on span "Get Trading Activity" at bounding box center [1301, 72] width 64 height 8
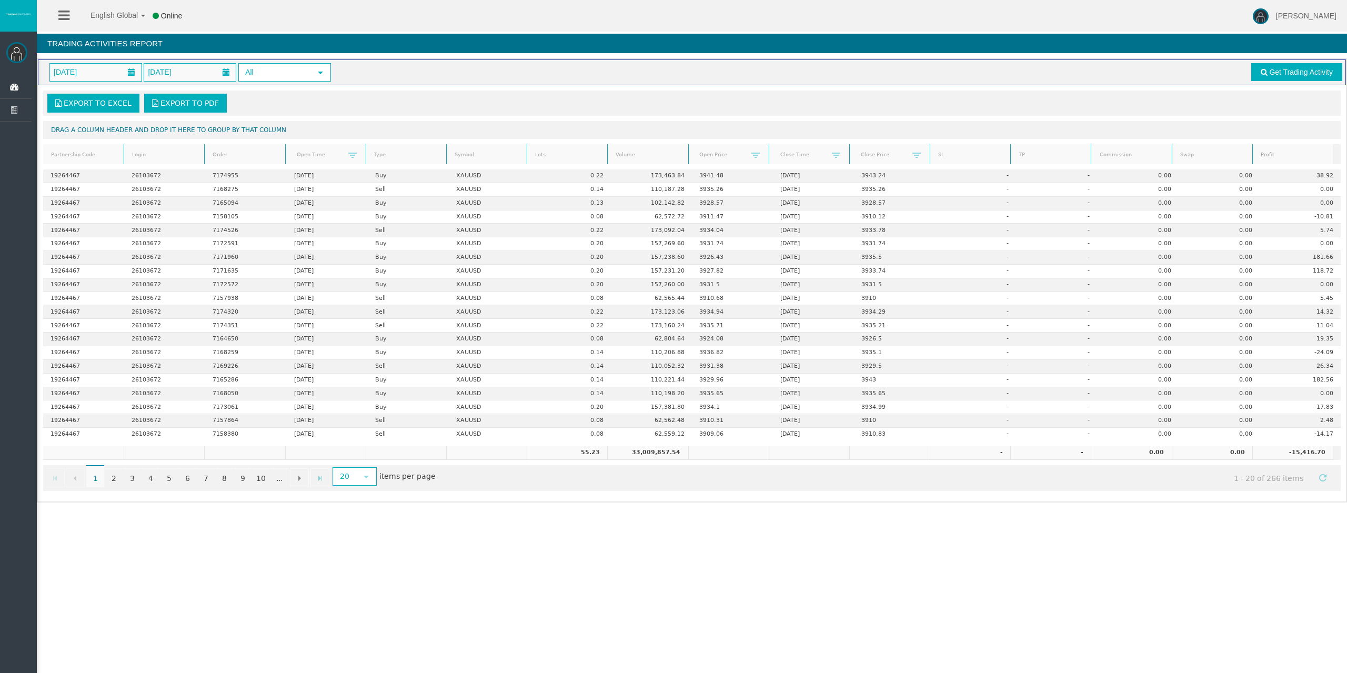
click at [545, 156] on link "Lots" at bounding box center [567, 155] width 77 height 14
click at [546, 156] on span at bounding box center [550, 156] width 8 height 8
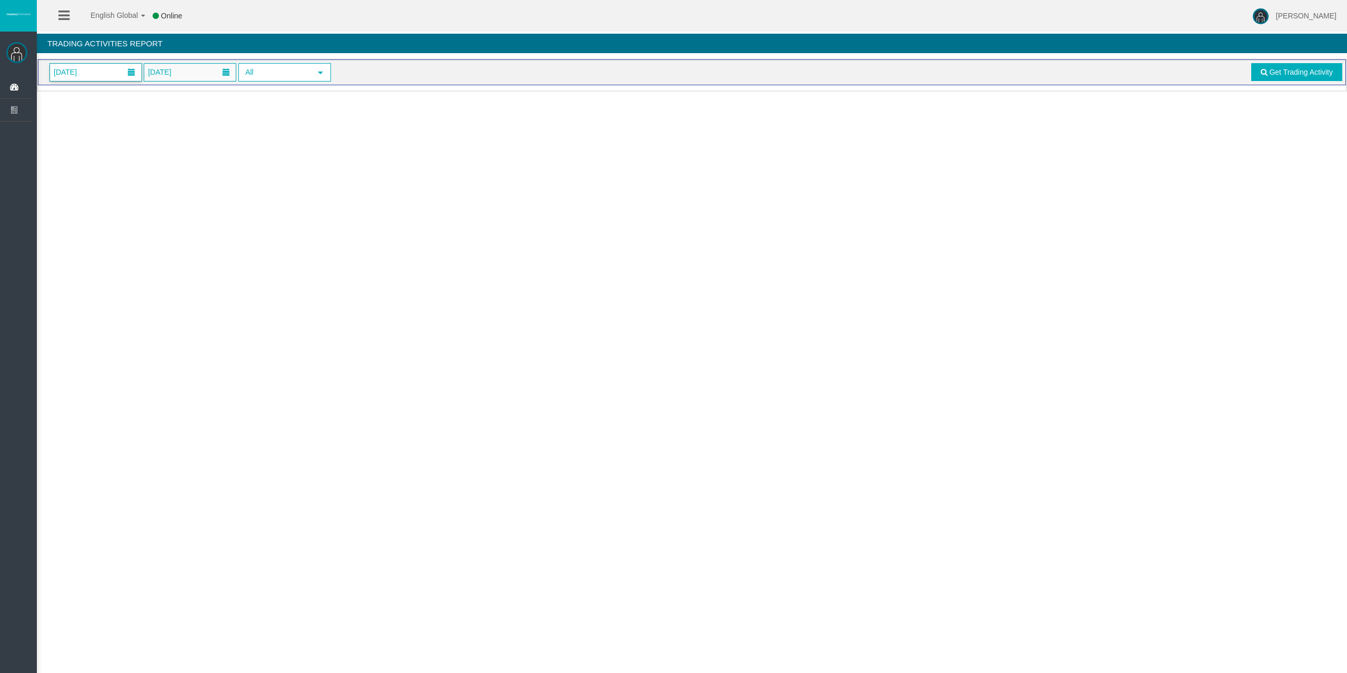
click at [80, 67] on span "[DATE]" at bounding box center [65, 72] width 29 height 15
click at [80, 162] on link "6" at bounding box center [81, 162] width 19 height 19
click at [1292, 75] on span "Get Trading Activity" at bounding box center [1301, 72] width 64 height 8
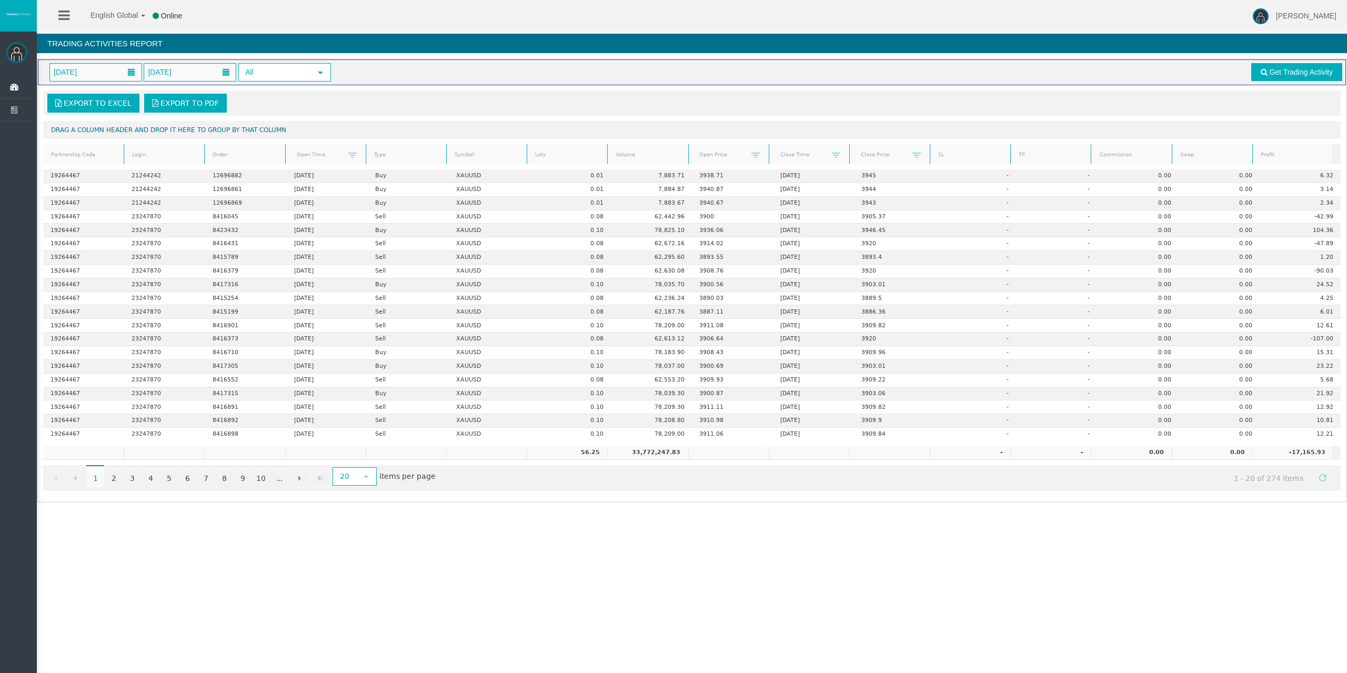
click at [560, 156] on link "Lots" at bounding box center [567, 155] width 77 height 14
click at [560, 156] on link "Lots" at bounding box center [567, 154] width 77 height 15
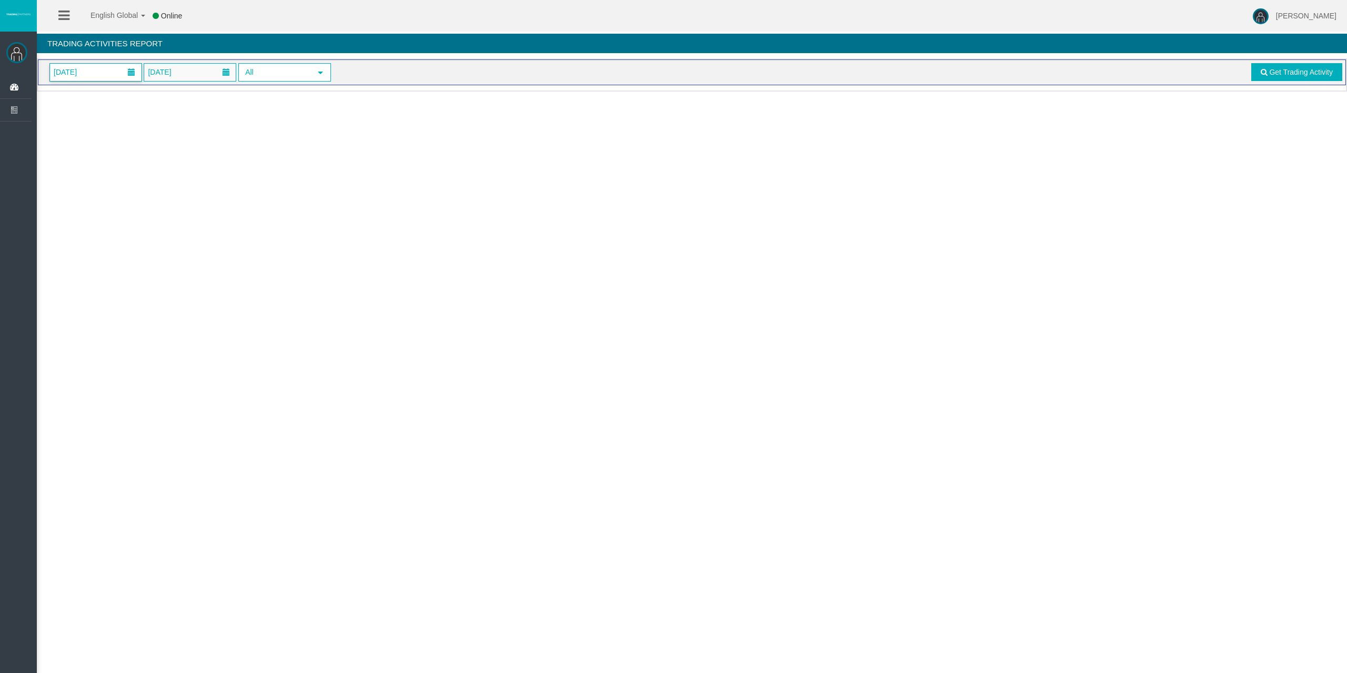
click at [118, 66] on span "[DATE]" at bounding box center [96, 72] width 92 height 17
click at [75, 165] on link "6" at bounding box center [81, 162] width 19 height 19
click at [1315, 70] on span "Get Trading Activity" at bounding box center [1301, 72] width 64 height 8
click at [80, 76] on span "[DATE]" at bounding box center [65, 72] width 29 height 15
click at [91, 160] on tr "5 6" at bounding box center [120, 163] width 135 height 23
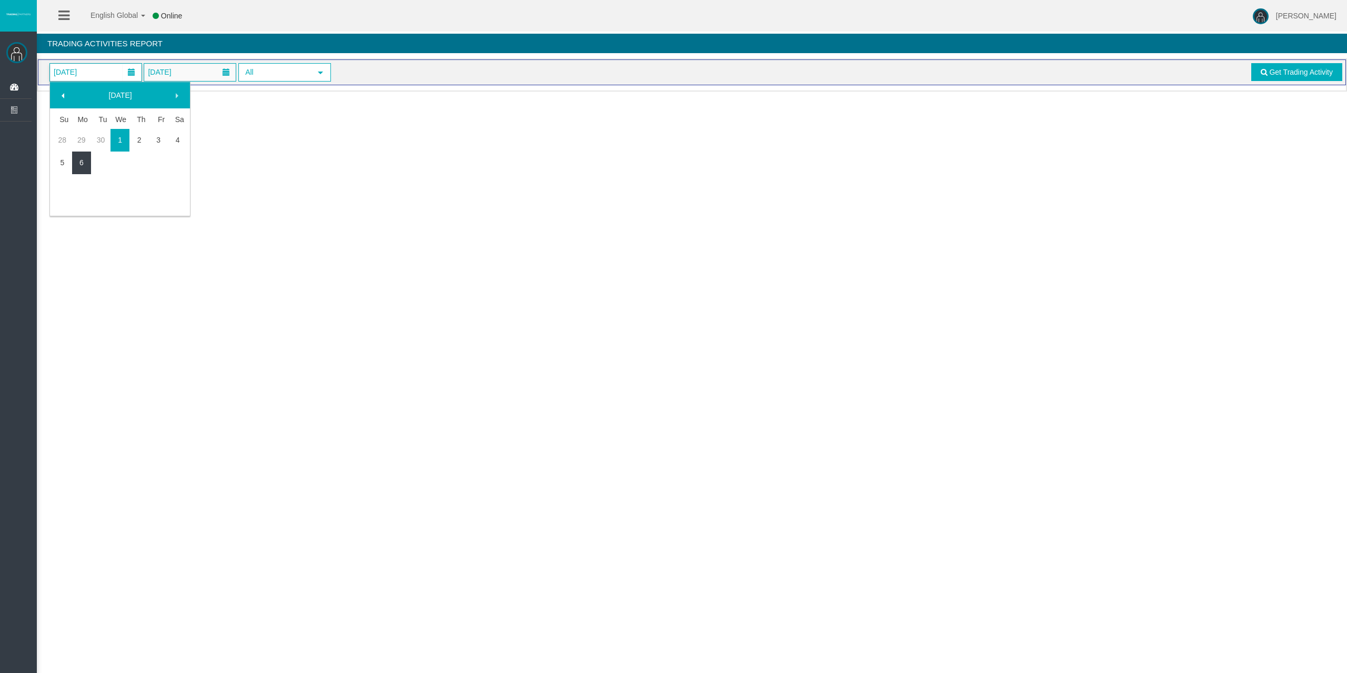
click at [85, 158] on link "6" at bounding box center [81, 162] width 19 height 19
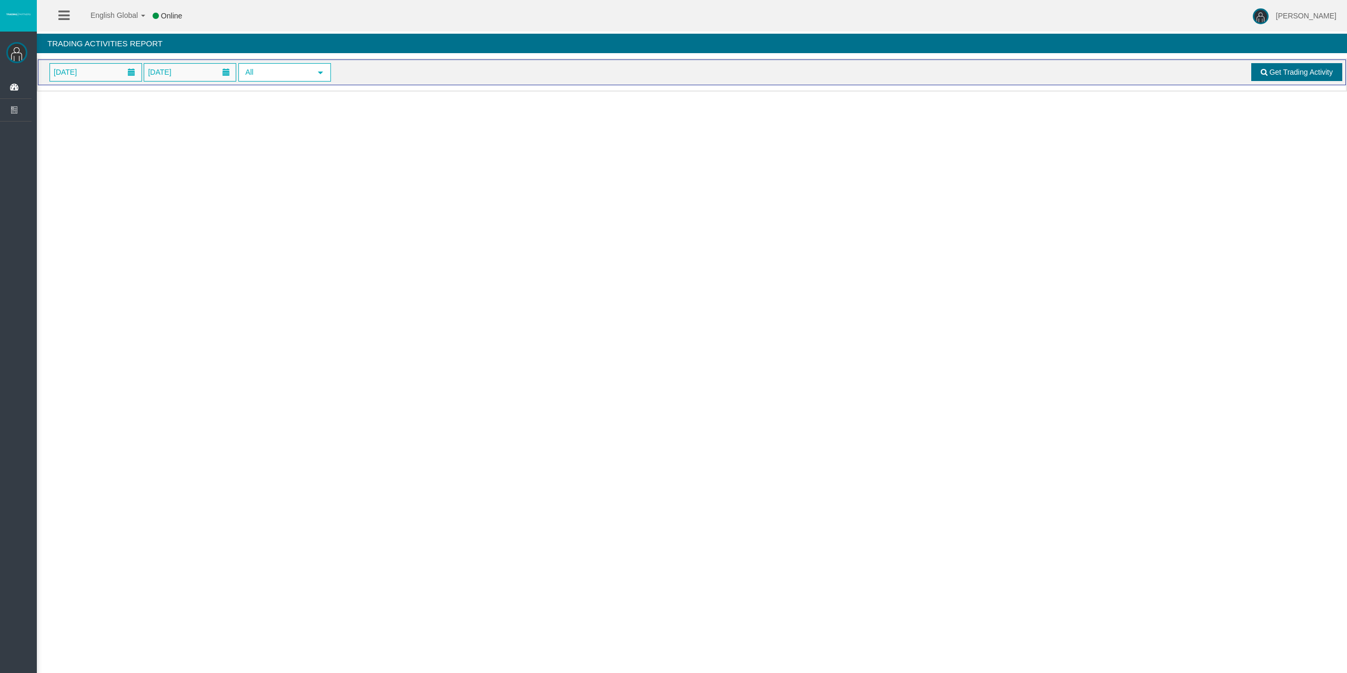
click at [1263, 74] on span at bounding box center [1264, 71] width 7 height 7
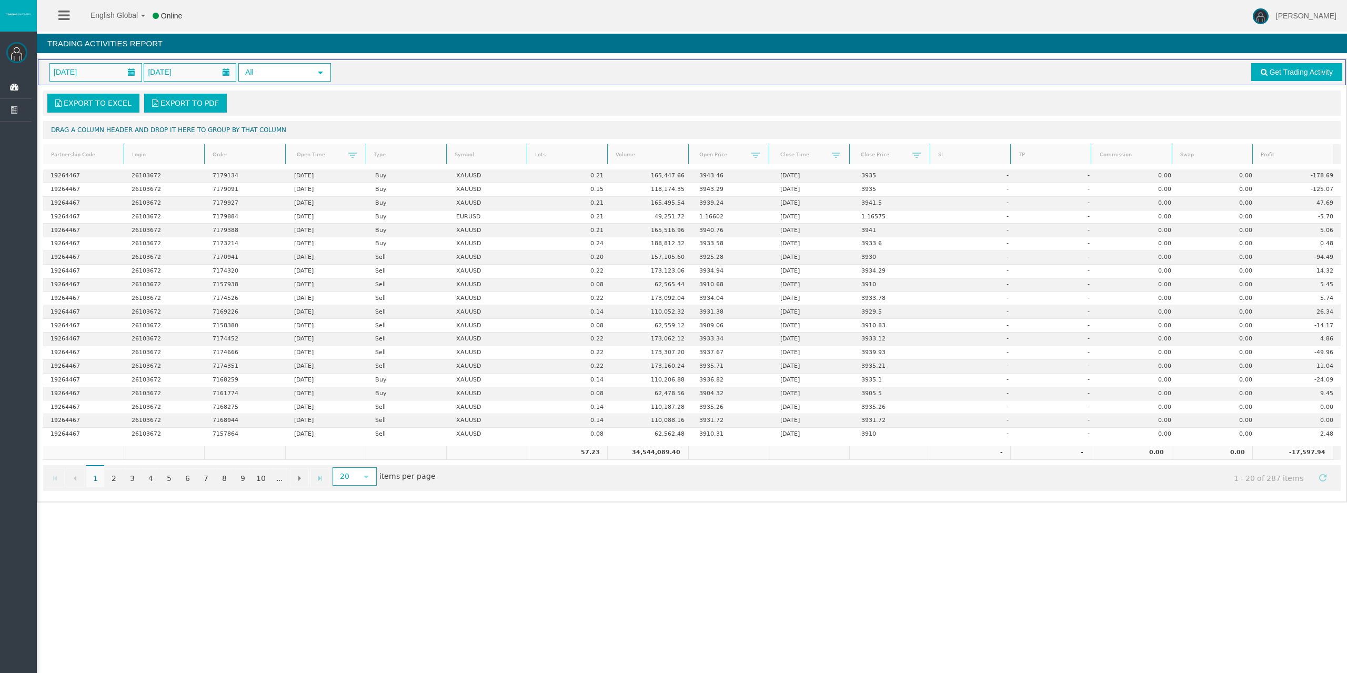
click at [574, 155] on link "Lots" at bounding box center [567, 155] width 77 height 14
click at [574, 155] on link "Lots" at bounding box center [567, 154] width 77 height 15
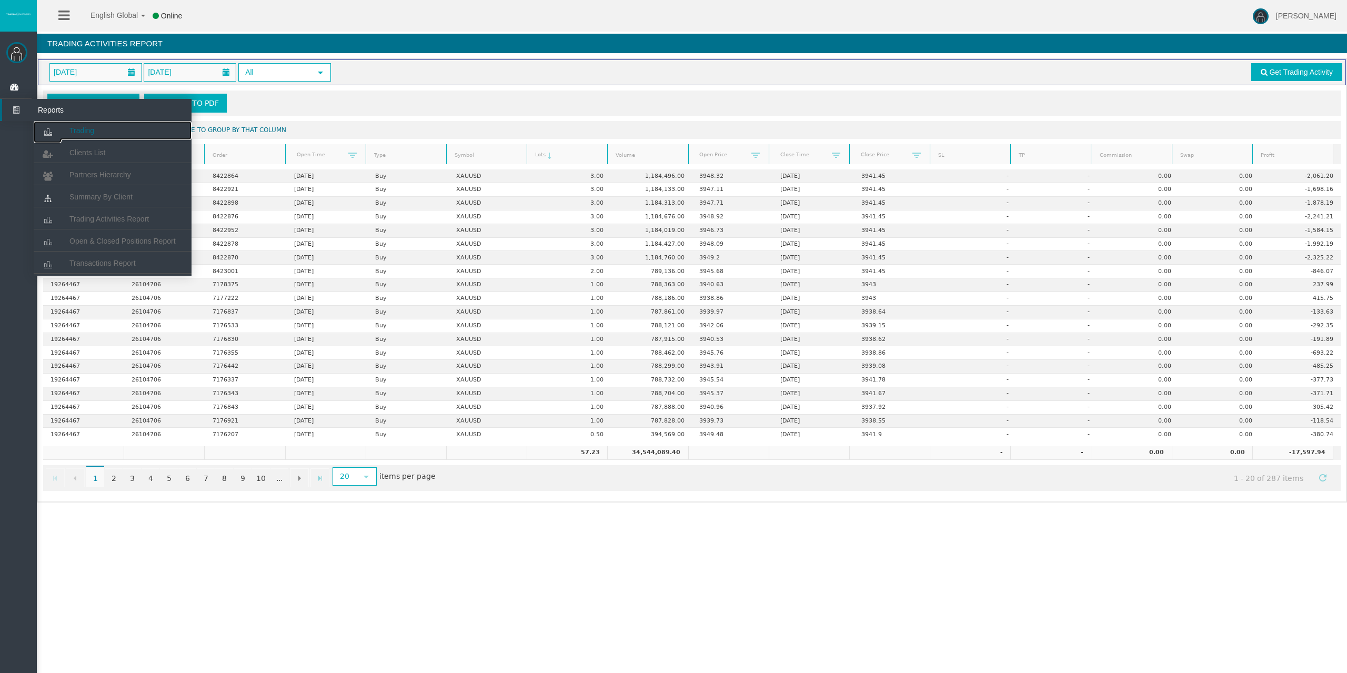
click at [80, 128] on span "Trading" at bounding box center [81, 130] width 25 height 8
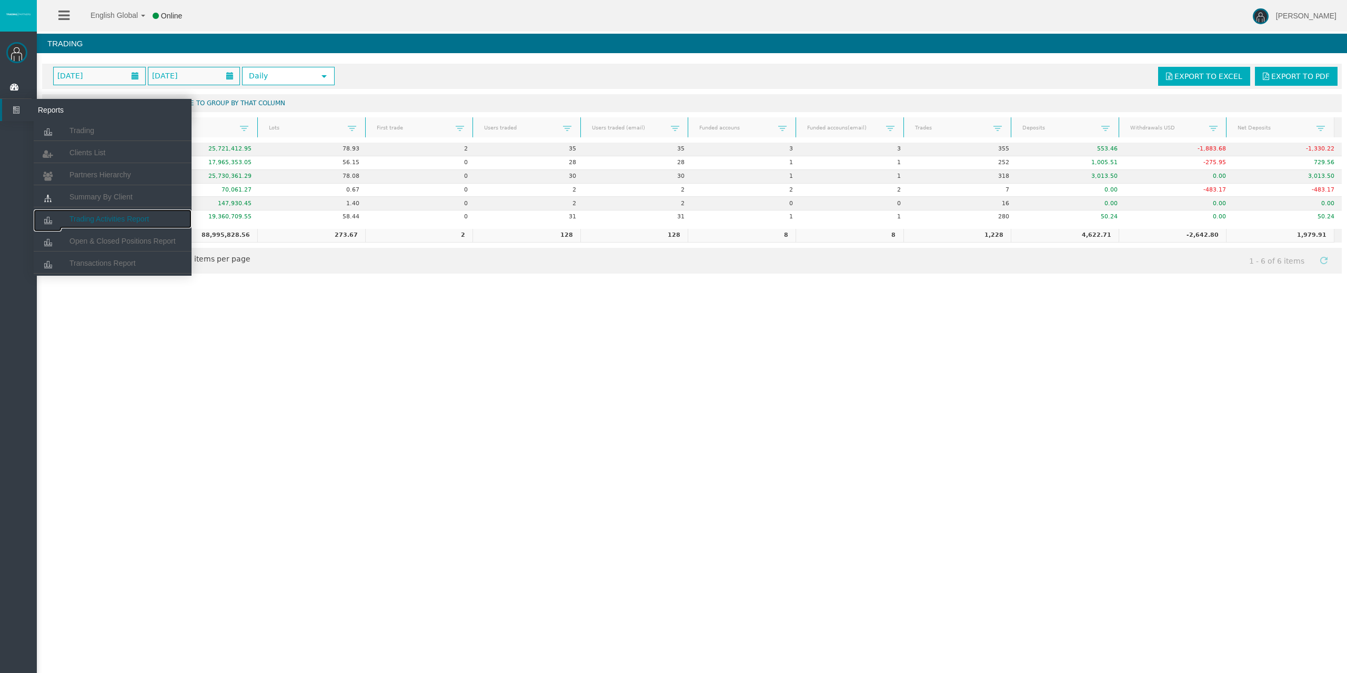
click at [106, 217] on span "Trading Activities Report" at bounding box center [108, 219] width 79 height 8
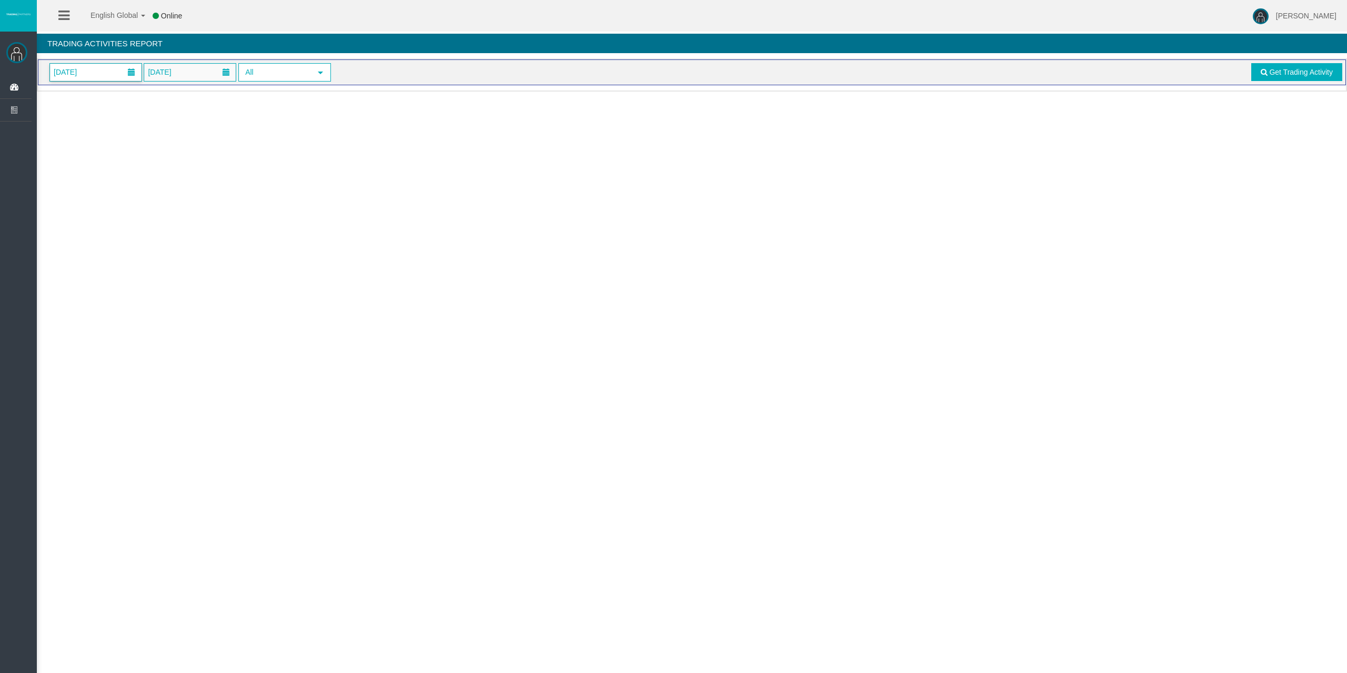
click at [104, 68] on span "[DATE]" at bounding box center [96, 72] width 92 height 17
click at [85, 162] on link "6" at bounding box center [81, 162] width 19 height 19
click at [1250, 71] on span "Get Trading Activity" at bounding box center [1296, 72] width 94 height 18
click at [1258, 73] on link "Get Trading Activity" at bounding box center [1297, 72] width 92 height 18
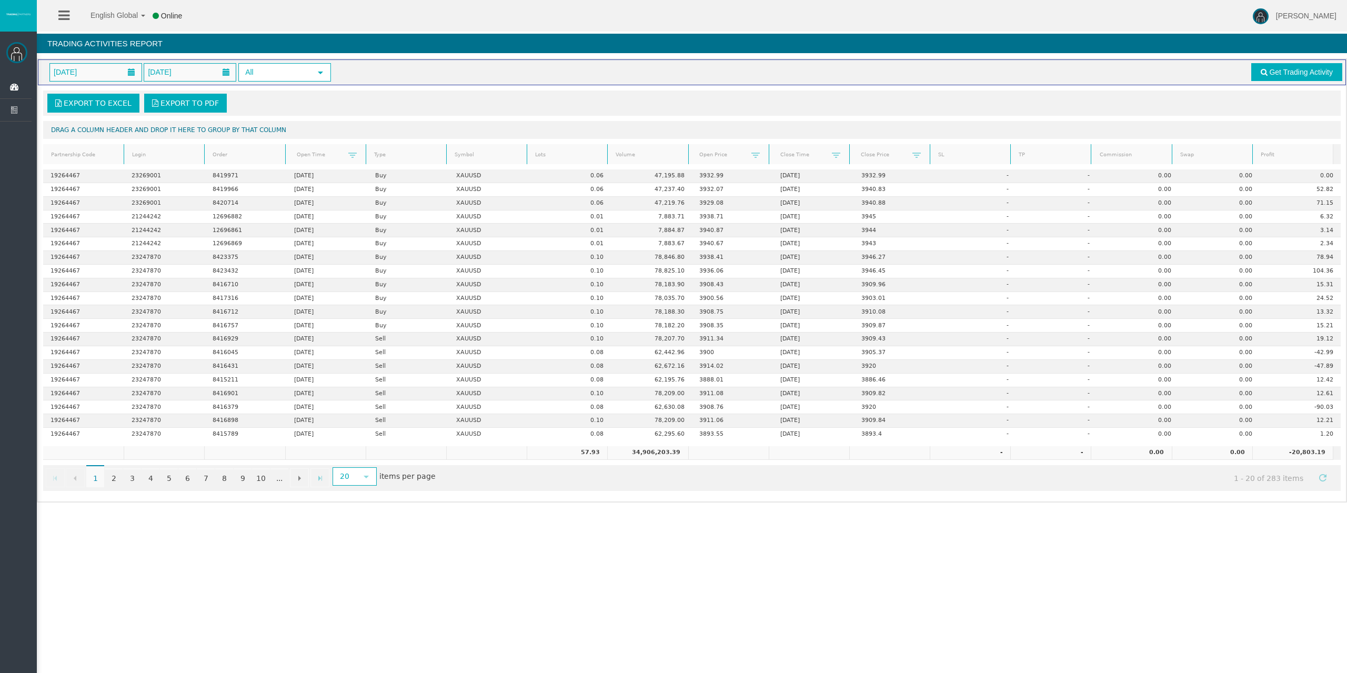
click at [558, 156] on link "Lots" at bounding box center [567, 155] width 77 height 14
click at [558, 156] on link "Lots" at bounding box center [567, 154] width 77 height 15
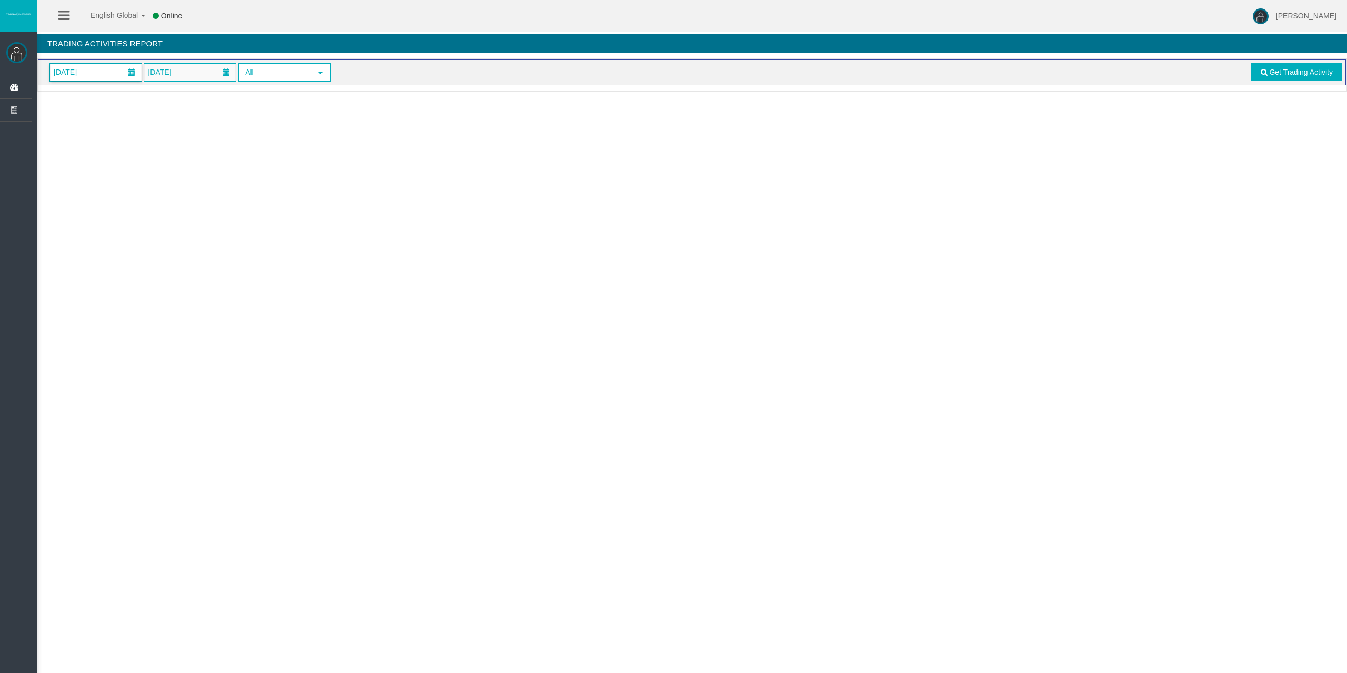
click at [122, 68] on span at bounding box center [131, 72] width 19 height 16
click at [87, 158] on link "6" at bounding box center [81, 162] width 19 height 19
click at [1280, 69] on span "Get Trading Activity" at bounding box center [1301, 72] width 64 height 8
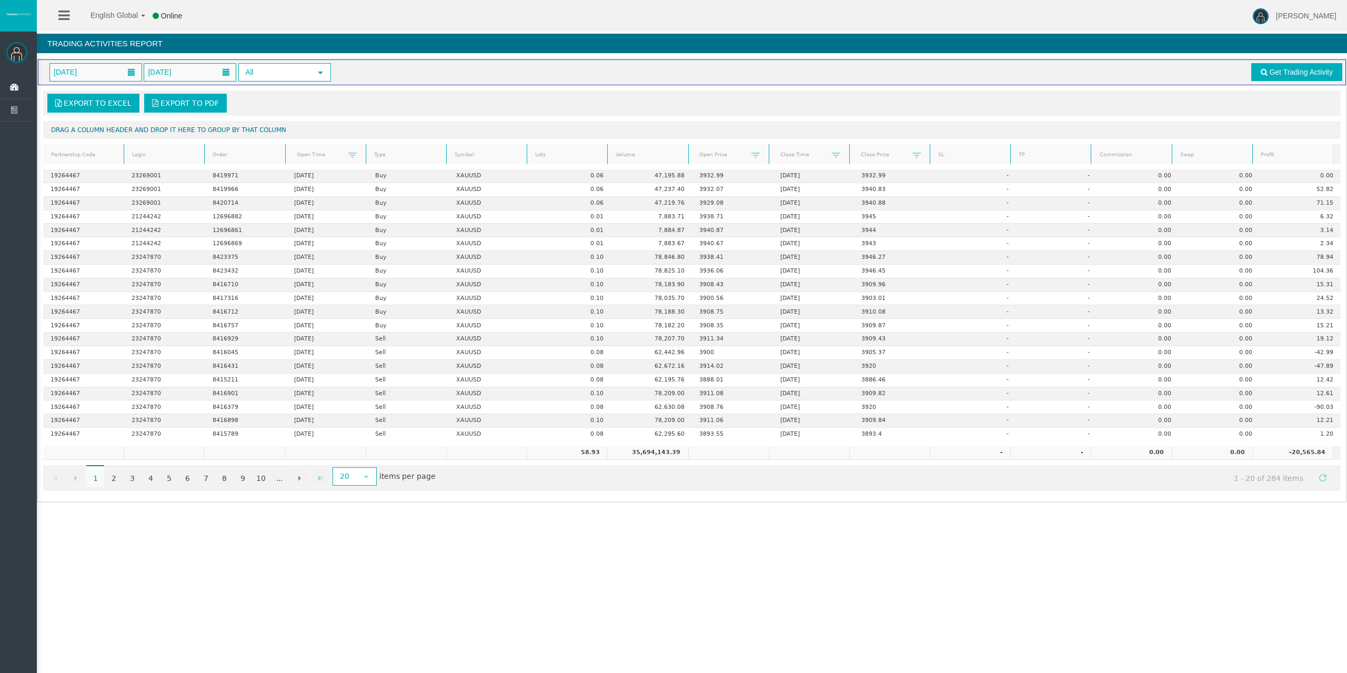
click at [537, 158] on link "Lots" at bounding box center [567, 155] width 77 height 14
click at [537, 158] on link "Lots" at bounding box center [567, 154] width 77 height 15
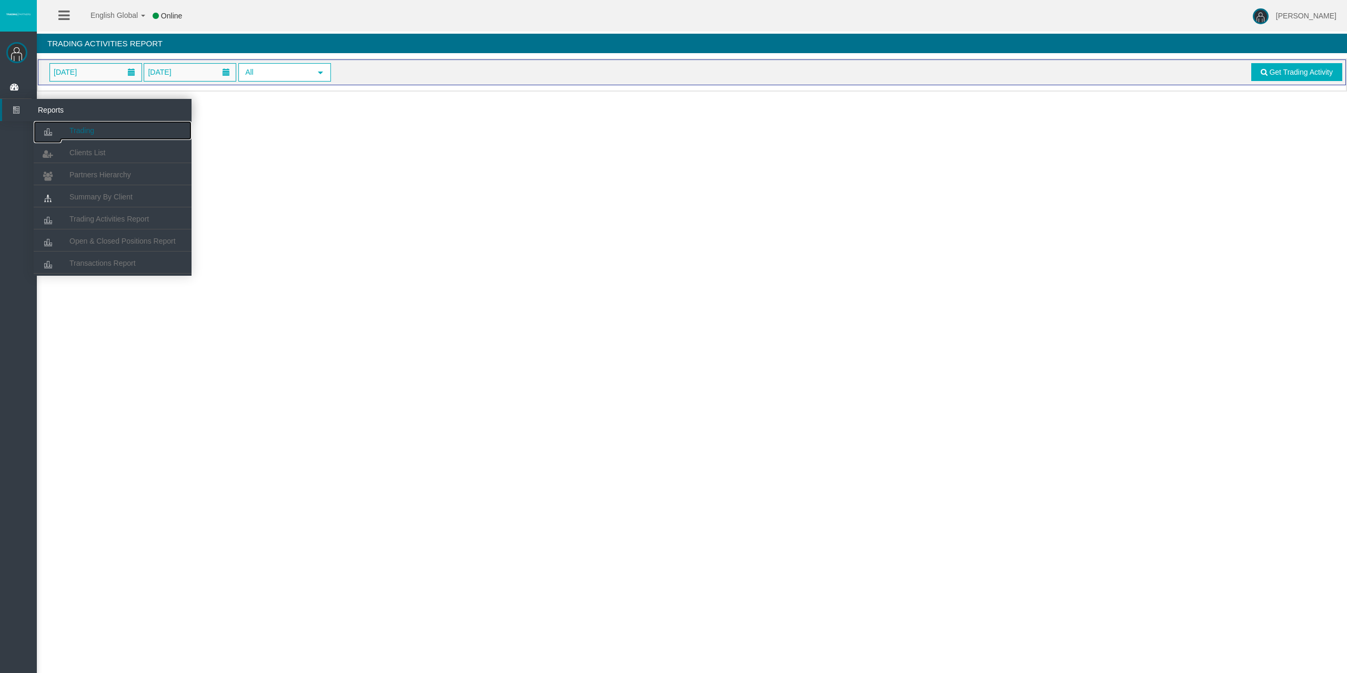
click at [54, 122] on icon at bounding box center [48, 132] width 28 height 22
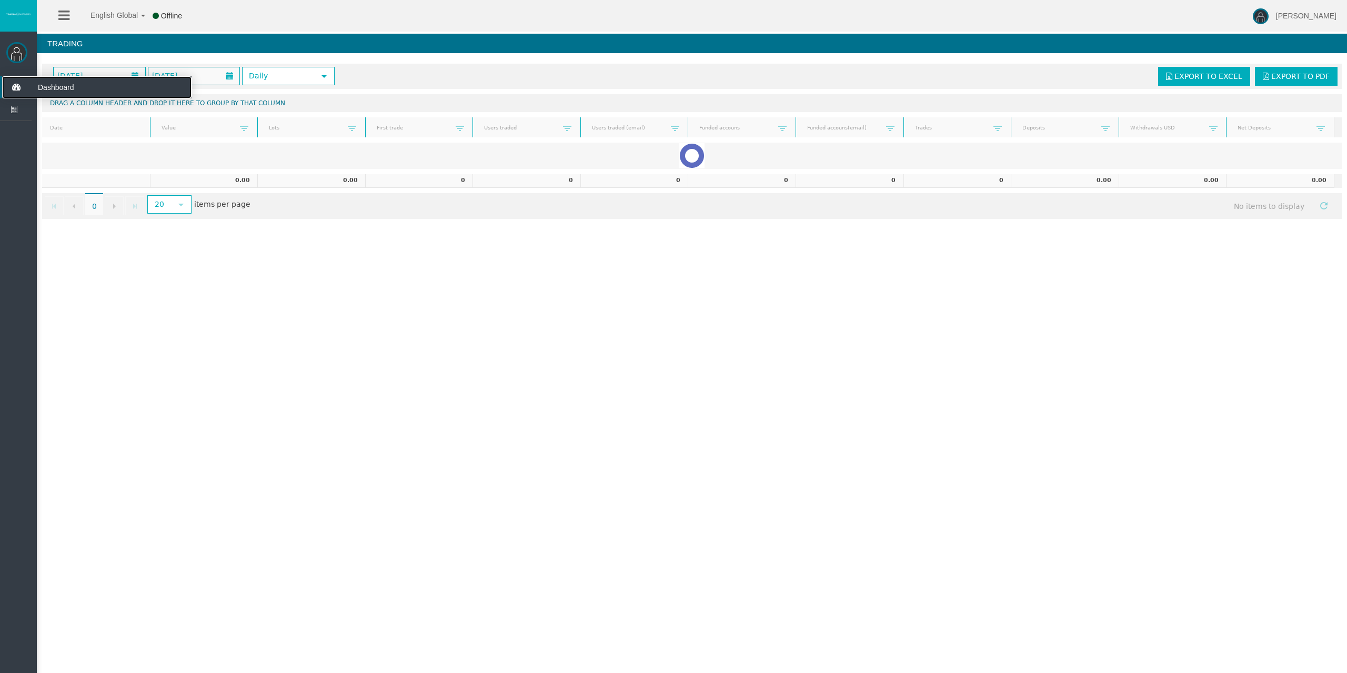
click at [17, 91] on icon at bounding box center [16, 87] width 28 height 22
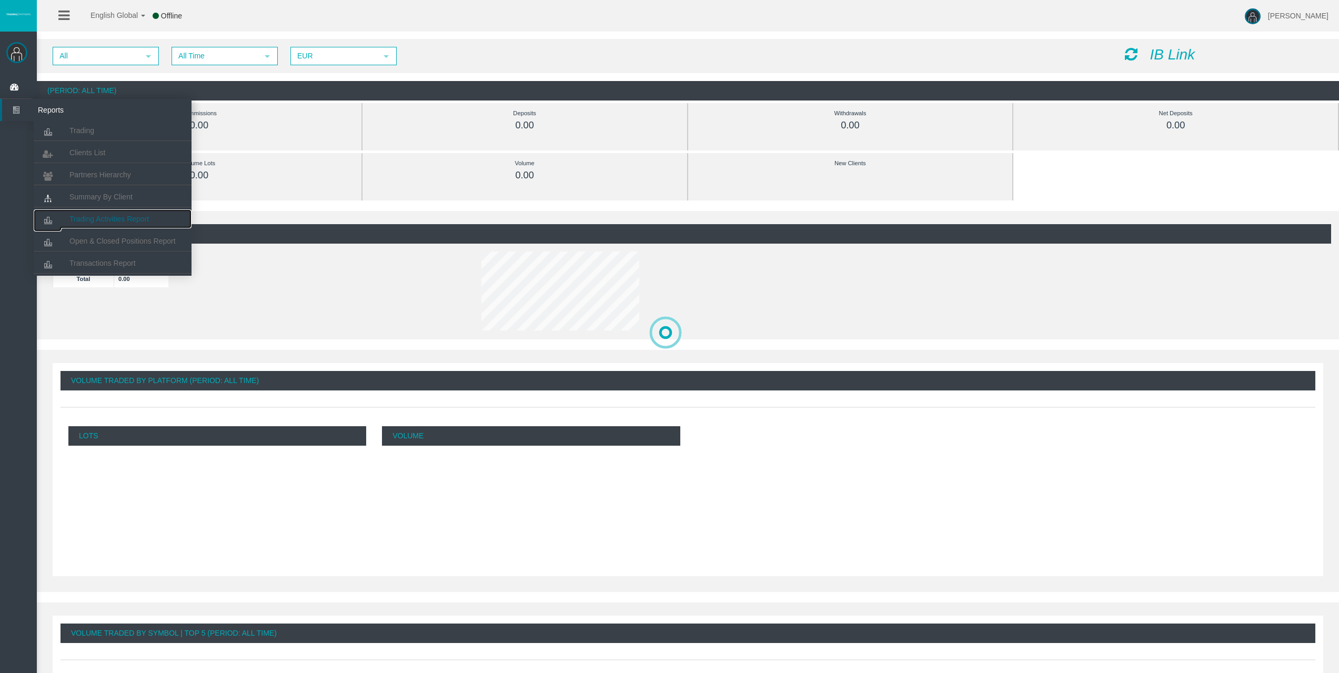
click at [97, 212] on link "Trading Activities Report" at bounding box center [113, 218] width 158 height 19
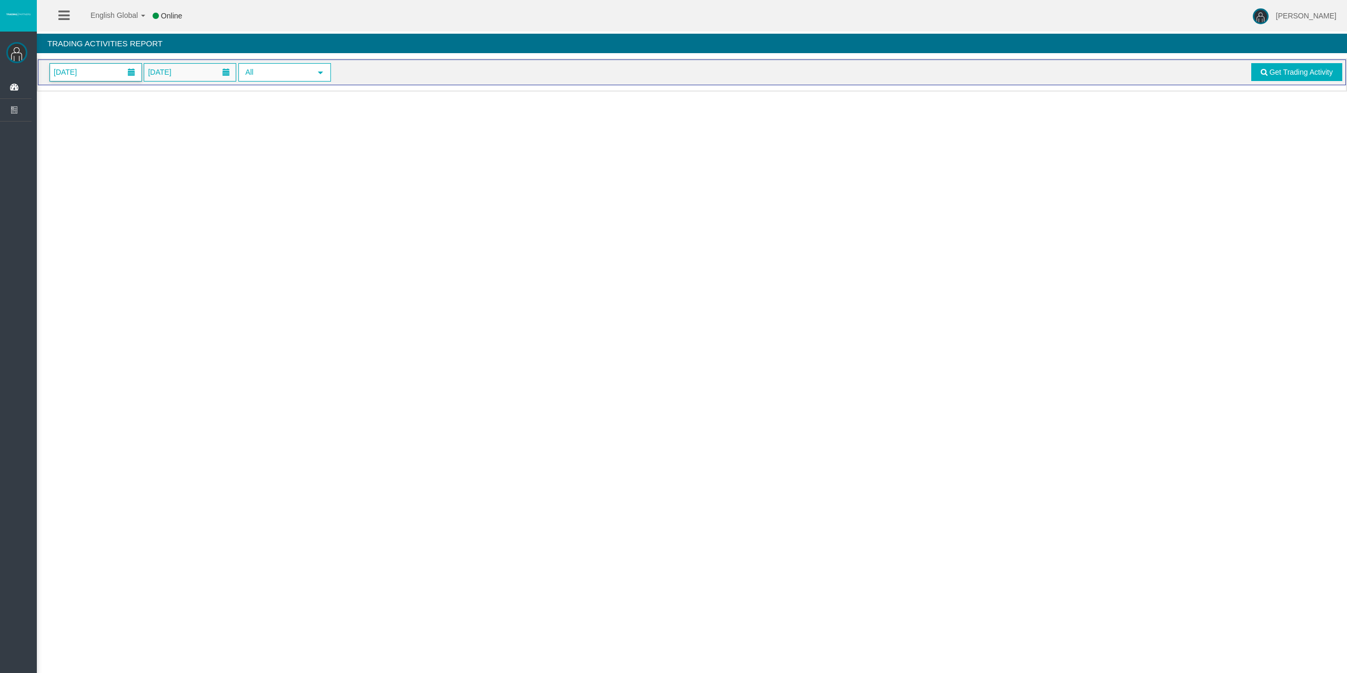
click at [97, 73] on span "[DATE]" at bounding box center [96, 72] width 92 height 17
click at [82, 163] on link "6" at bounding box center [81, 162] width 19 height 19
click at [1272, 75] on span "Get Trading Activity" at bounding box center [1301, 72] width 64 height 8
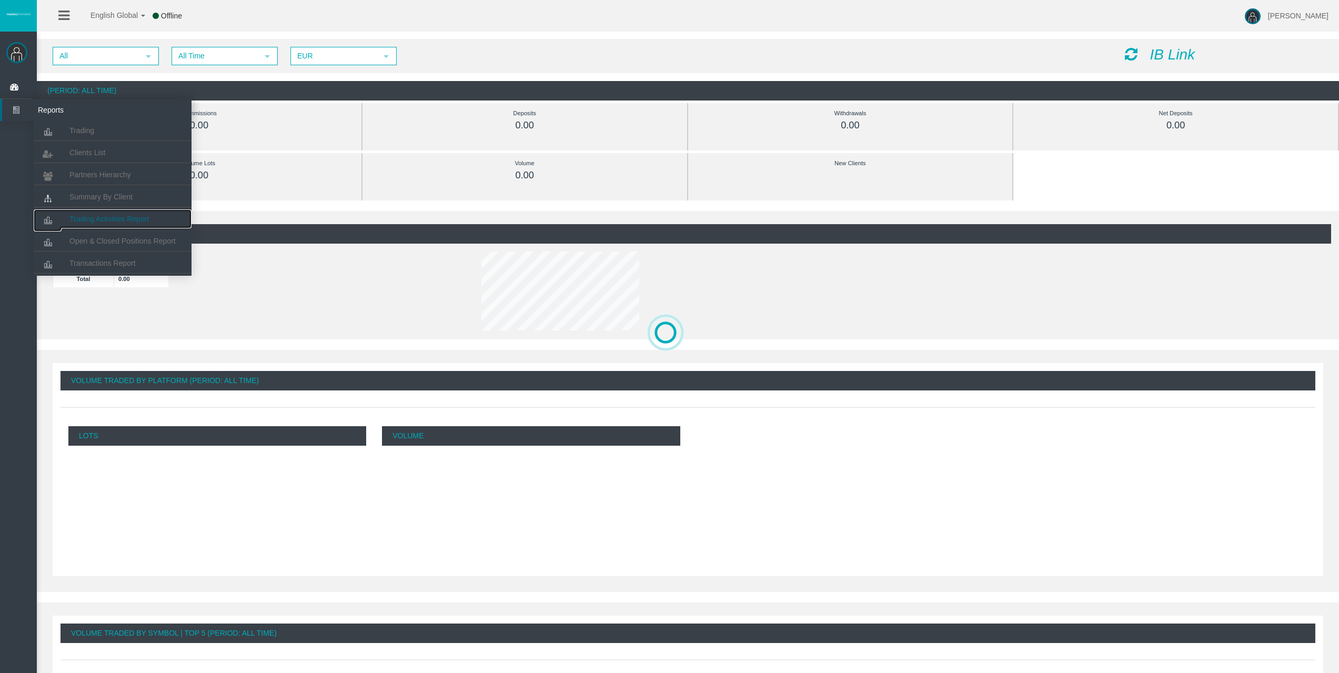
click at [104, 225] on link "Trading Activities Report" at bounding box center [113, 218] width 158 height 19
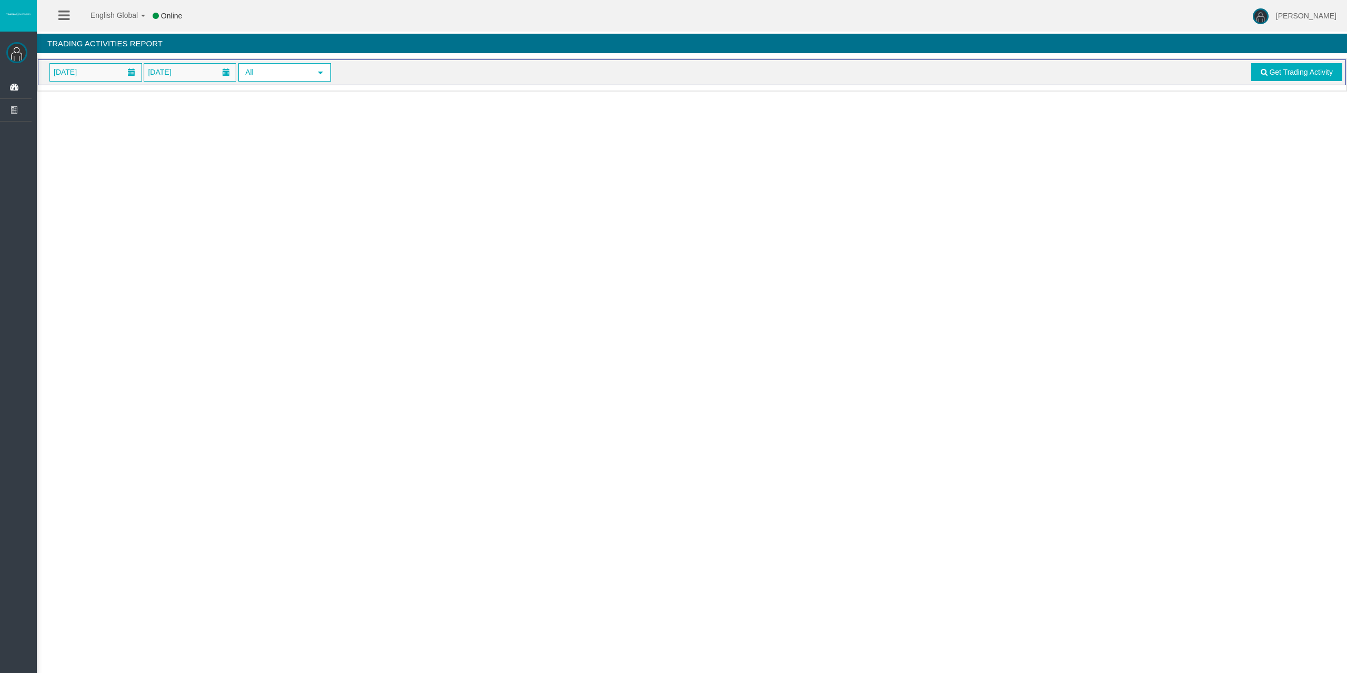
click at [96, 61] on div "01/10/2025 06/10/2025 All select Get Trading Activity" at bounding box center [692, 72] width 1308 height 26
click at [99, 74] on span "[DATE]" at bounding box center [96, 72] width 92 height 17
click at [79, 158] on link "6" at bounding box center [81, 162] width 19 height 19
click at [1293, 72] on span "Get Trading Activity" at bounding box center [1301, 72] width 64 height 8
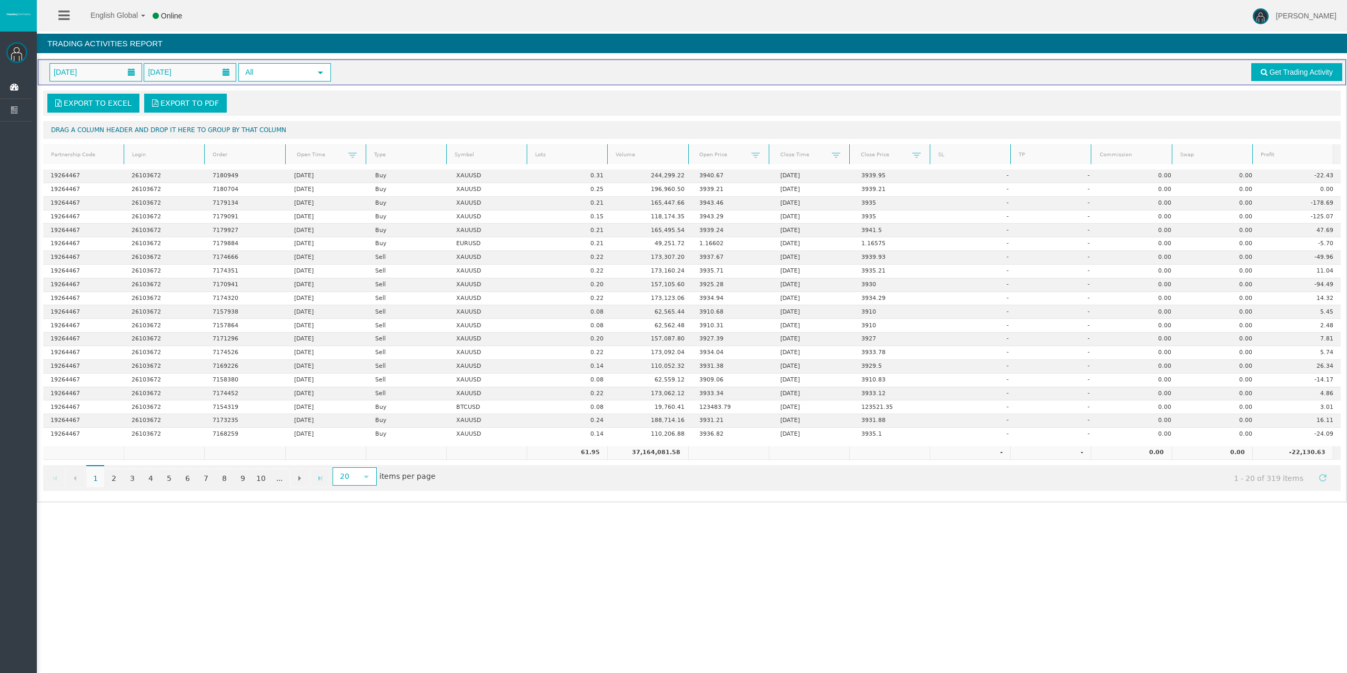
click at [539, 158] on link "Lots" at bounding box center [567, 155] width 77 height 14
click at [555, 158] on link "Lots" at bounding box center [567, 154] width 77 height 15
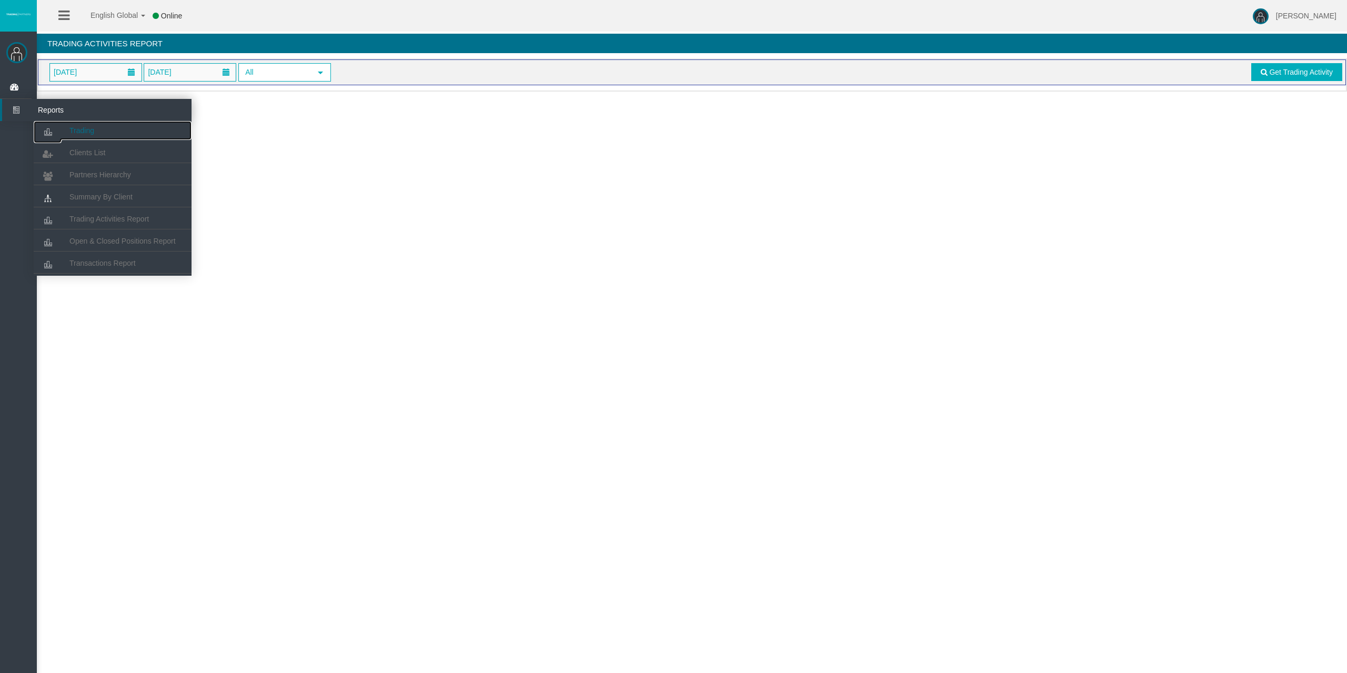
click at [67, 126] on link "Trading" at bounding box center [113, 130] width 158 height 19
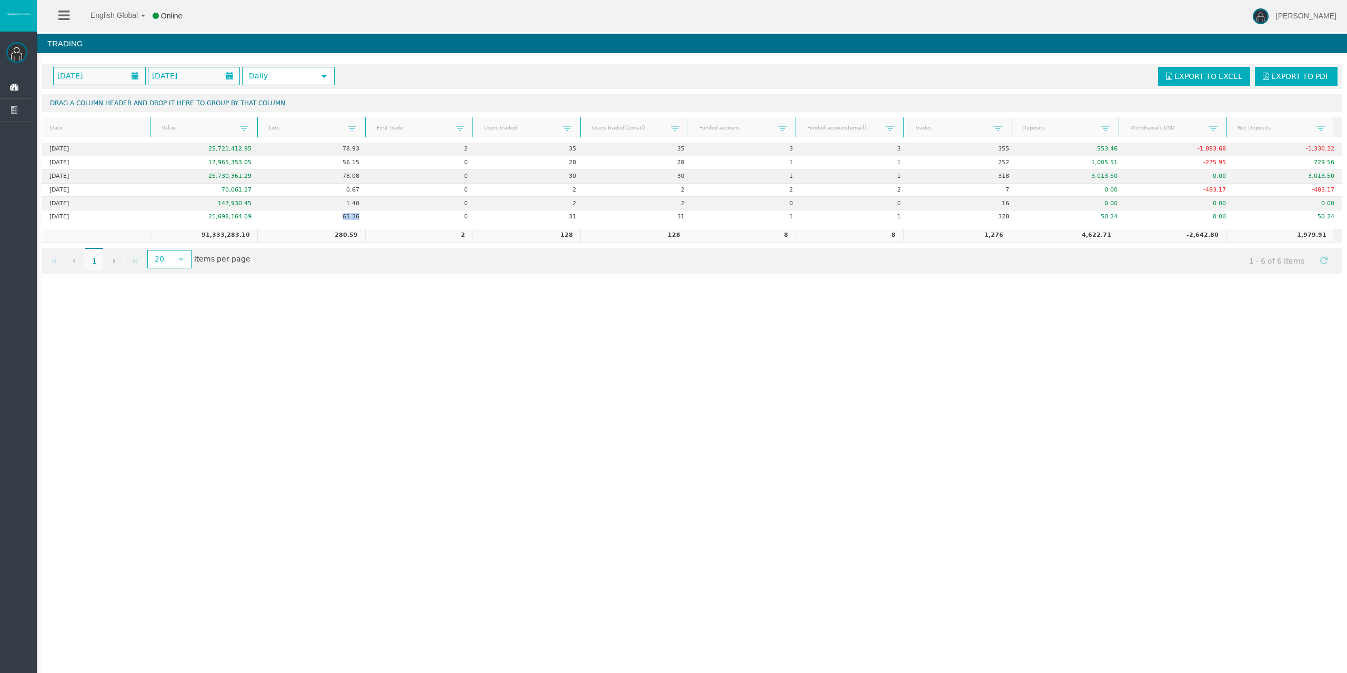
drag, startPoint x: 335, startPoint y: 220, endPoint x: 369, endPoint y: 238, distance: 38.8
click at [363, 221] on td "65.36" at bounding box center [313, 216] width 108 height 13
click at [364, 278] on div "[DATE] [DATE] Daily select Export to Excel Export to PDF Drag a column header a…" at bounding box center [692, 168] width 1310 height 220
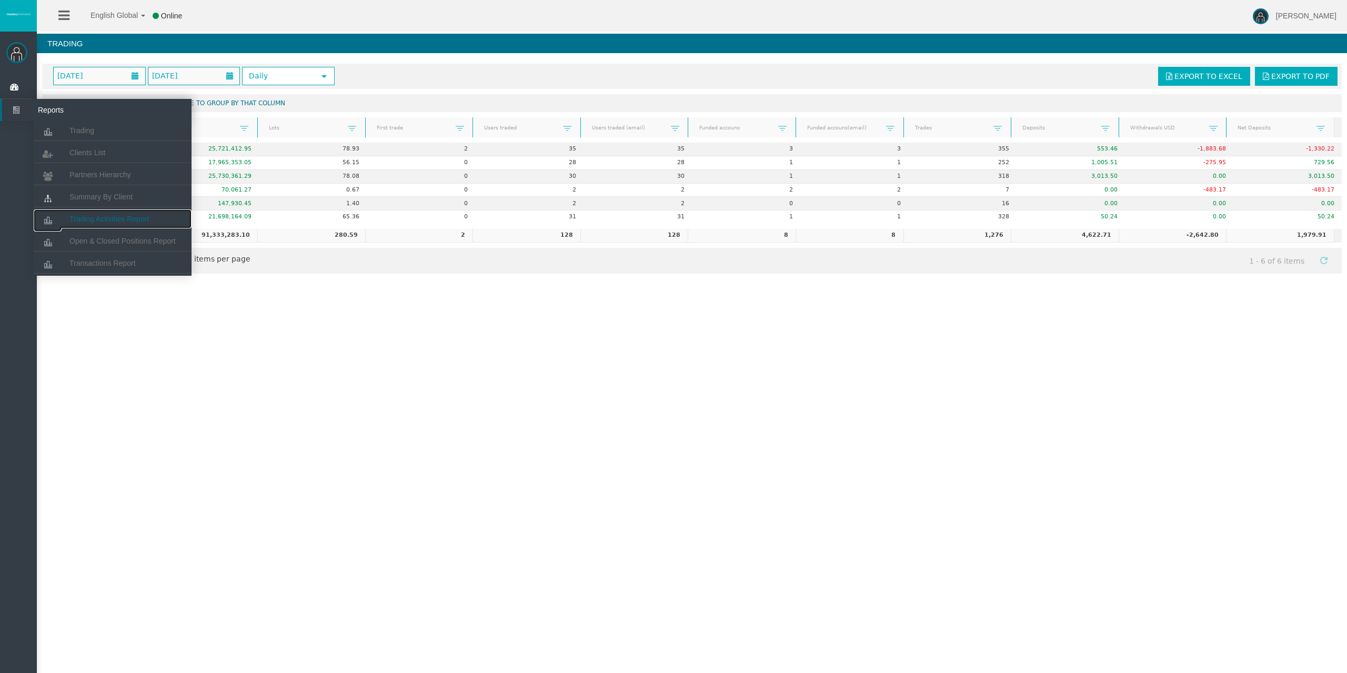
click at [154, 220] on link "Trading Activities Report" at bounding box center [113, 218] width 158 height 19
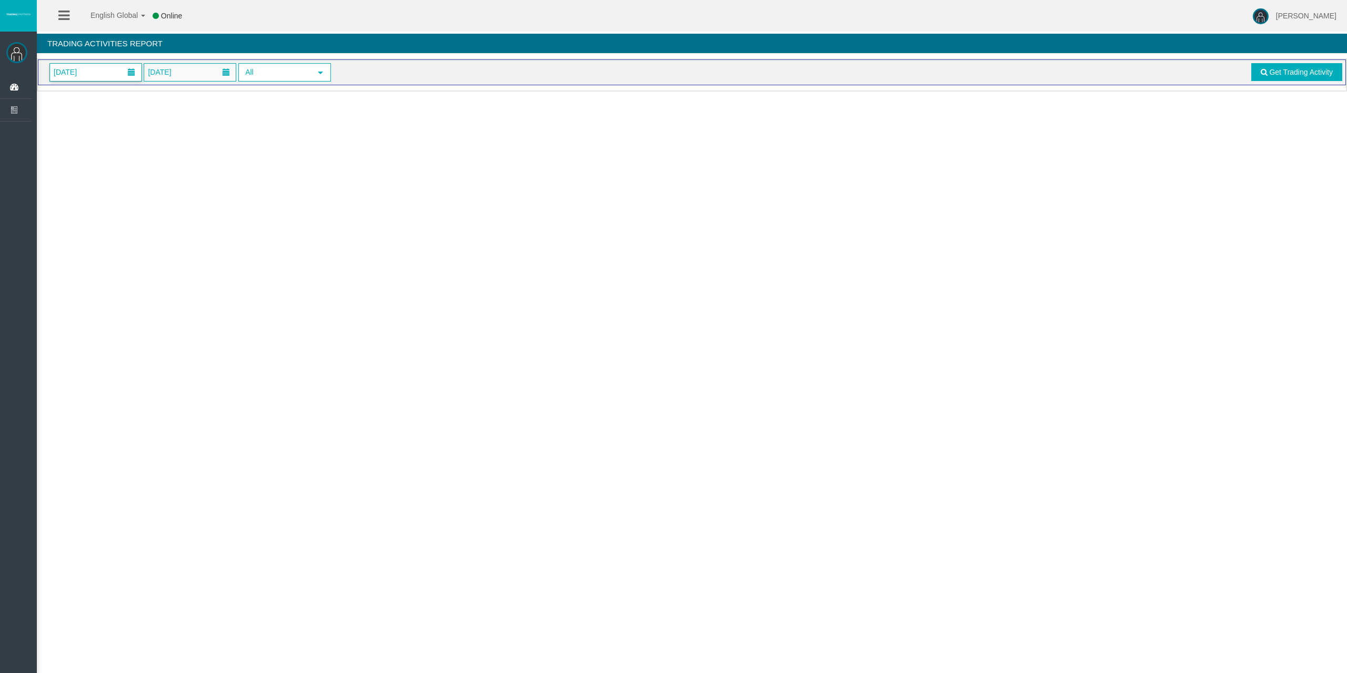
click at [109, 65] on span "[DATE]" at bounding box center [96, 72] width 92 height 17
click at [89, 163] on link "6" at bounding box center [81, 162] width 19 height 19
click at [1265, 76] on link "Get Trading Activity" at bounding box center [1297, 72] width 92 height 18
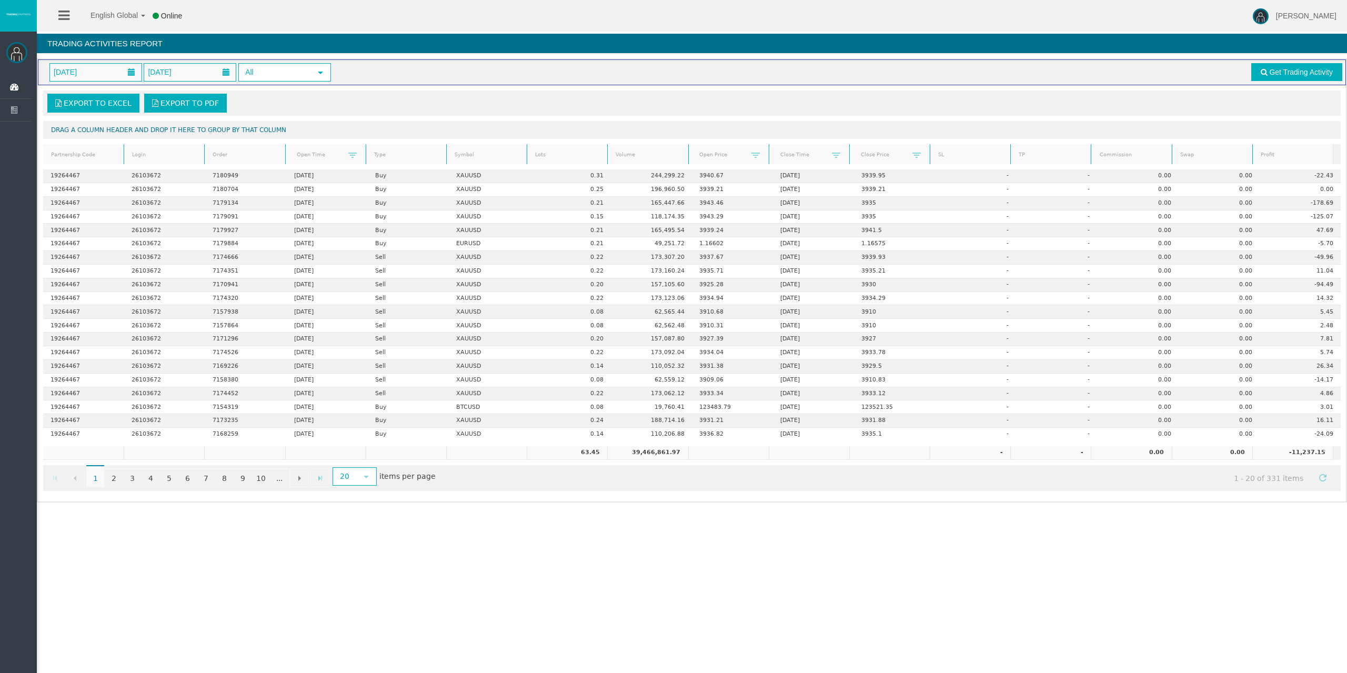
click at [546, 155] on link "Lots" at bounding box center [567, 155] width 77 height 14
click at [546, 155] on span at bounding box center [550, 156] width 8 height 8
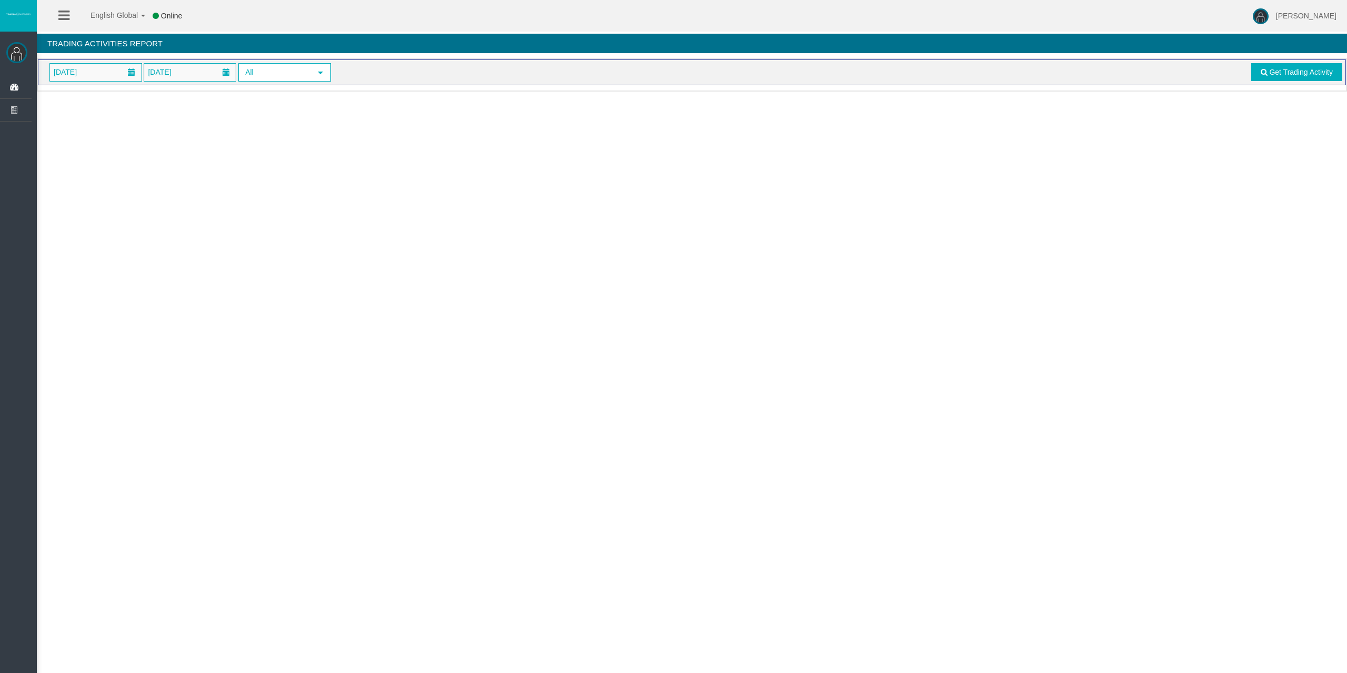
click at [118, 71] on span "[DATE]" at bounding box center [96, 72] width 92 height 17
click at [80, 165] on link "6" at bounding box center [81, 162] width 19 height 19
click at [1282, 65] on link "Get Trading Activity" at bounding box center [1297, 72] width 92 height 18
click at [111, 67] on span "[DATE]" at bounding box center [96, 72] width 92 height 17
click at [85, 159] on link "6" at bounding box center [81, 162] width 19 height 19
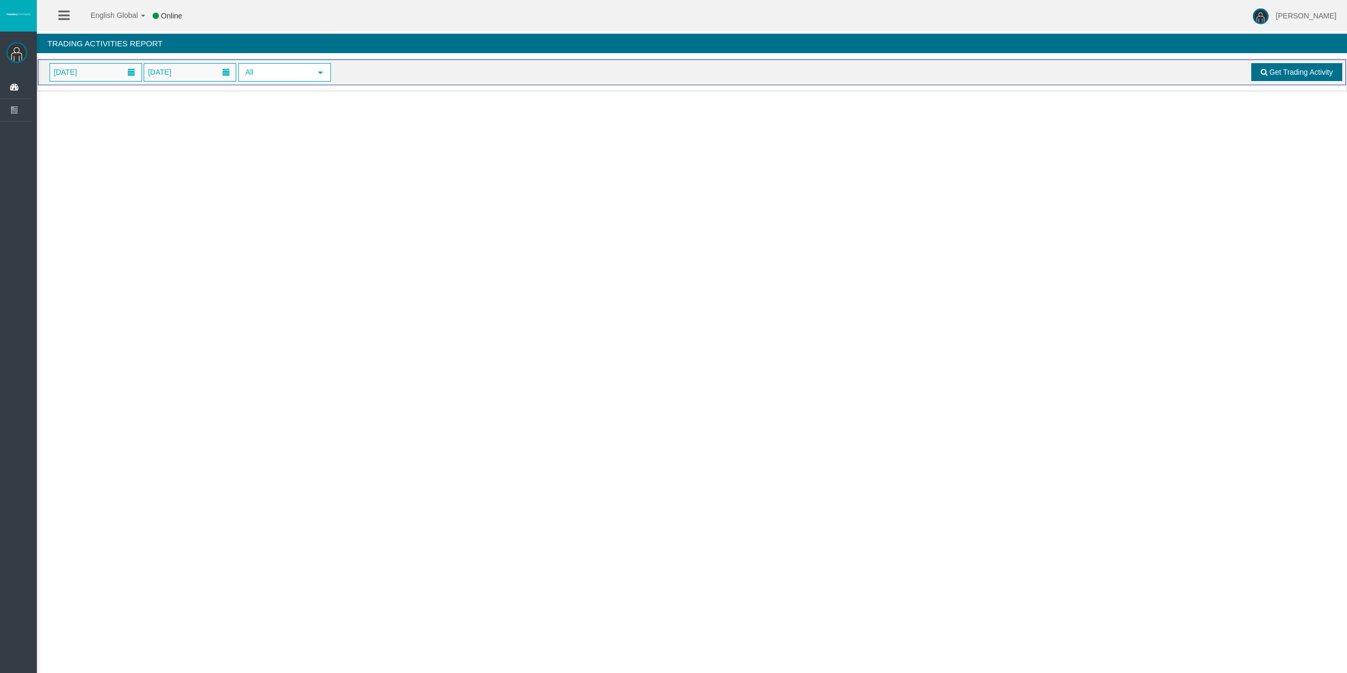
click at [1270, 69] on span "Get Trading Activity" at bounding box center [1301, 72] width 64 height 8
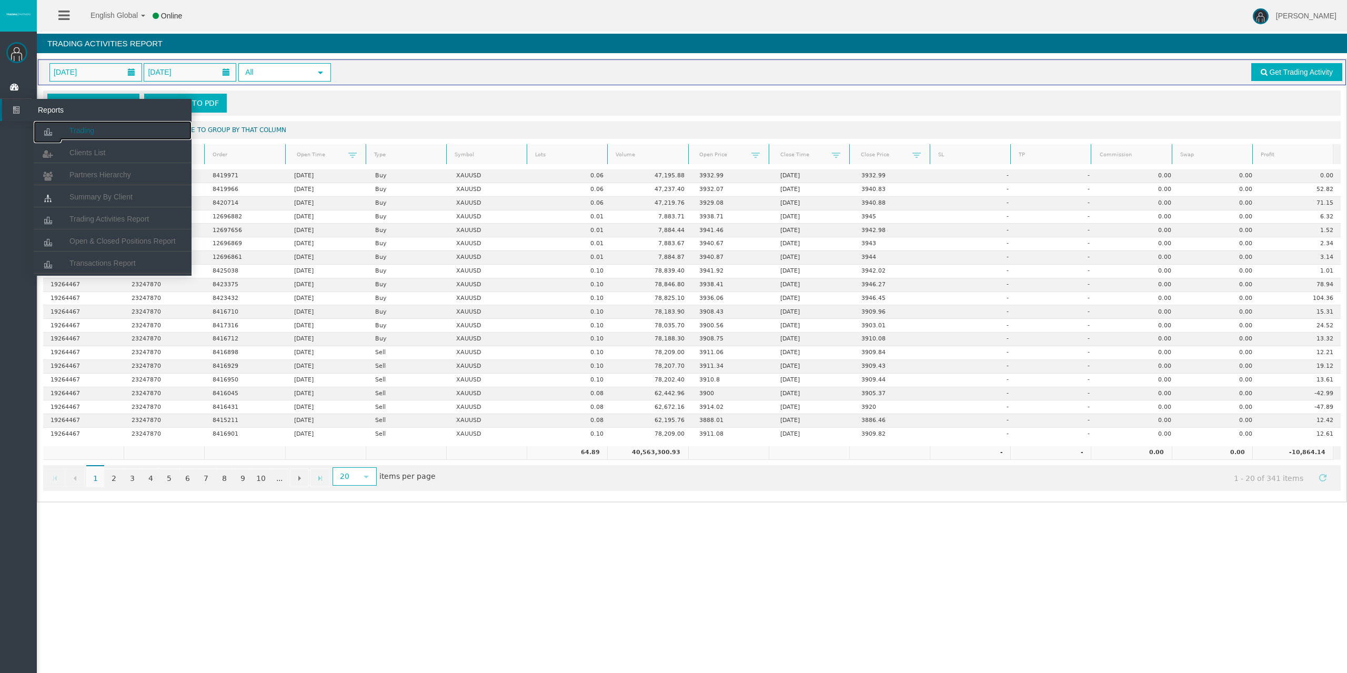
click at [60, 129] on icon at bounding box center [48, 132] width 28 height 22
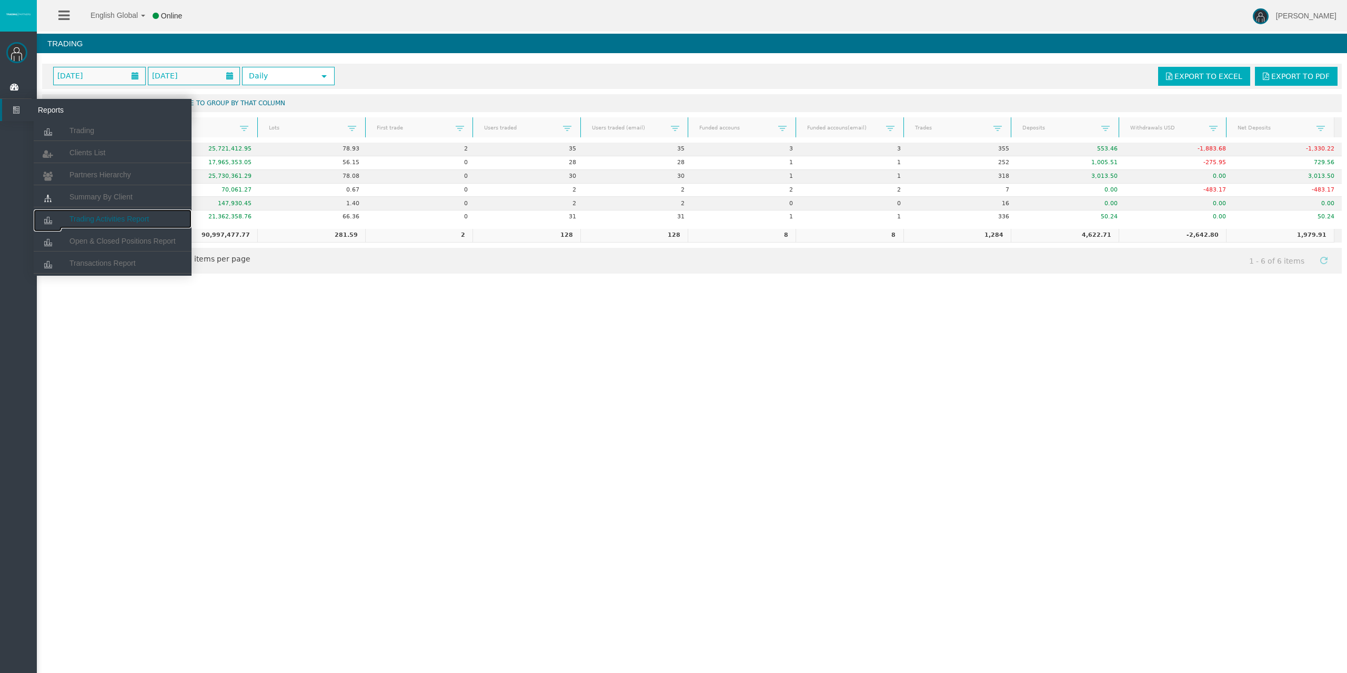
click at [119, 213] on link "Trading Activities Report" at bounding box center [113, 218] width 158 height 19
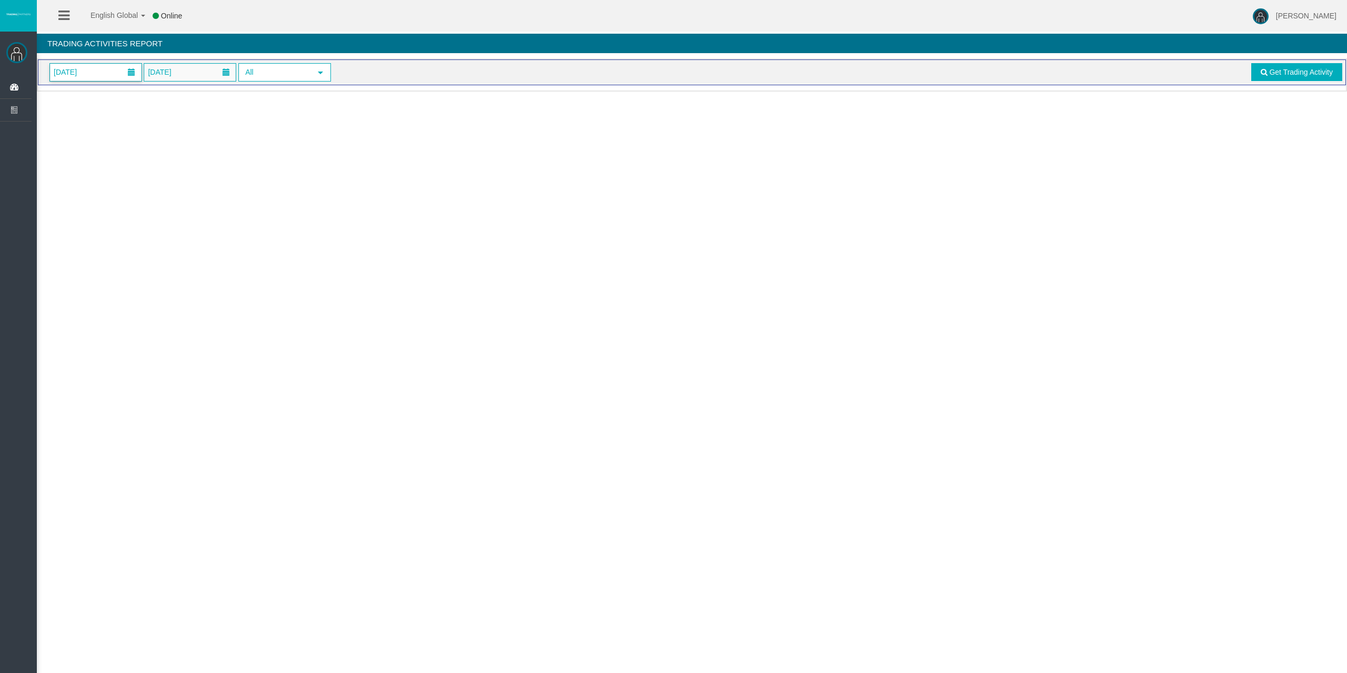
click at [80, 76] on span "[DATE]" at bounding box center [65, 72] width 29 height 15
click at [86, 163] on link "6" at bounding box center [81, 162] width 19 height 19
click at [1264, 77] on link "Get Trading Activity" at bounding box center [1297, 72] width 92 height 18
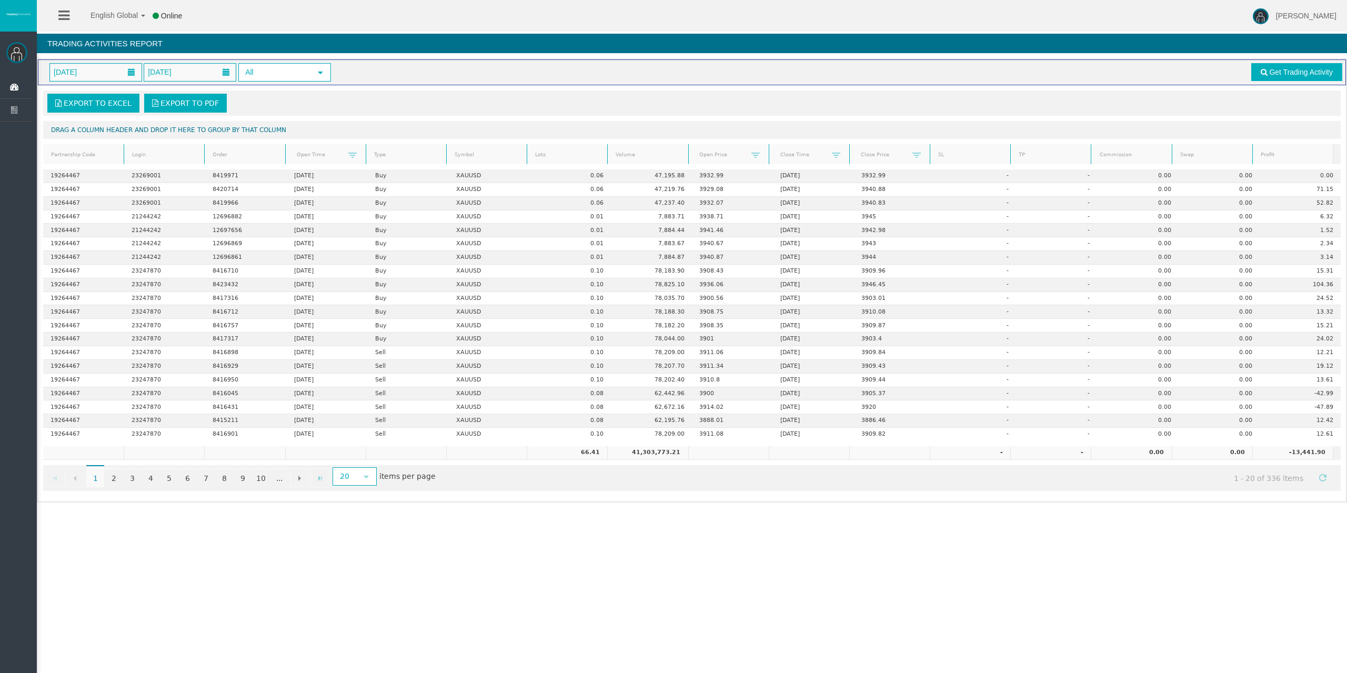
click at [567, 156] on link "Lots" at bounding box center [567, 155] width 77 height 14
click at [566, 156] on link "Lots" at bounding box center [567, 154] width 77 height 15
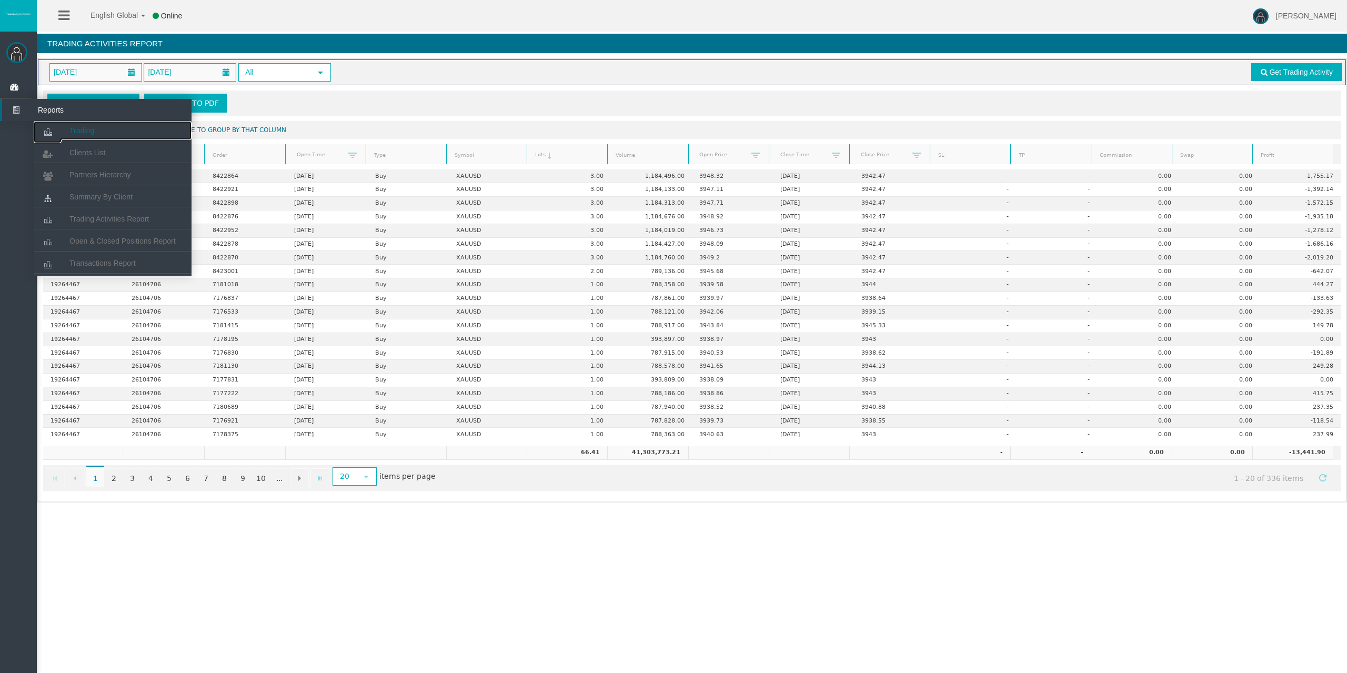
click at [60, 124] on icon at bounding box center [48, 132] width 28 height 22
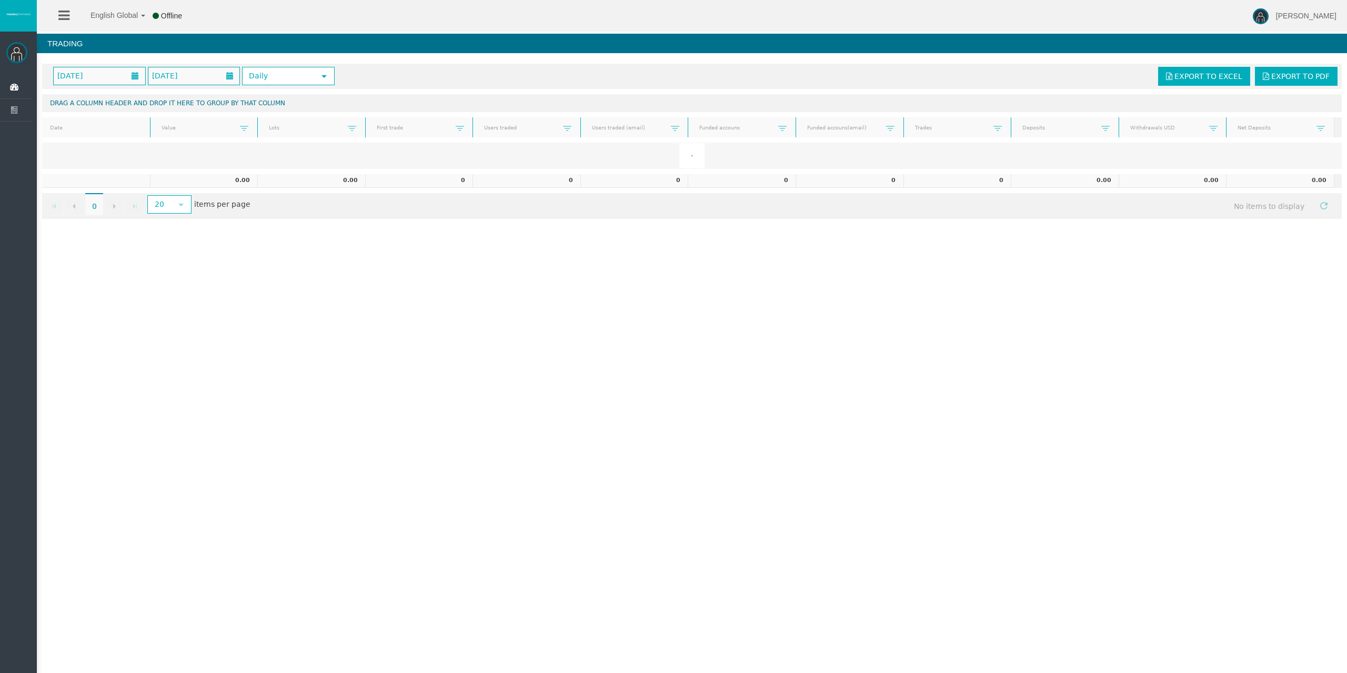
click at [554, 68] on div "[DATE] [DATE] Daily select" at bounding box center [430, 76] width 770 height 18
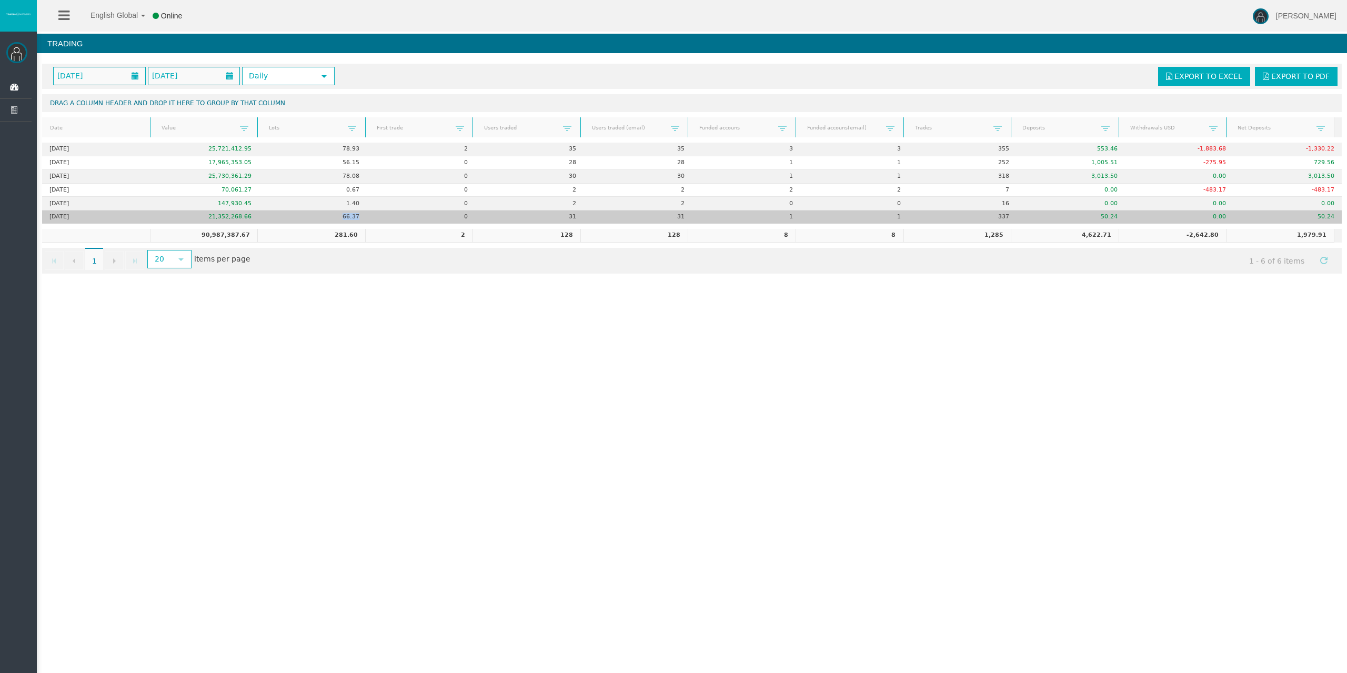
drag, startPoint x: 338, startPoint y: 215, endPoint x: 368, endPoint y: 215, distance: 30.5
click at [366, 216] on tr "[DATE] 21,352,268.66 66.37 0 31 31 1 1 337 50.24 0.00 50.24" at bounding box center [692, 216] width 1300 height 13
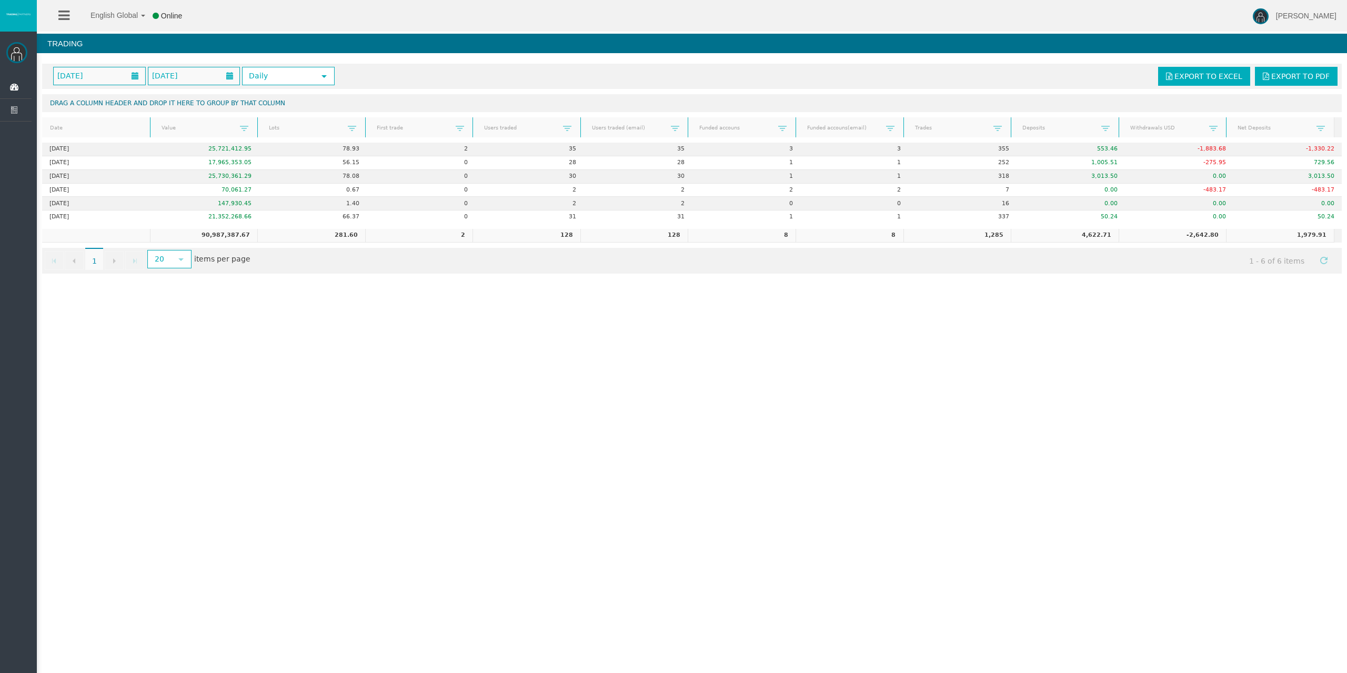
click at [432, 251] on div "Go to the first page Go to the previous page 1 1 Go to the next page Go to the …" at bounding box center [692, 261] width 1300 height 26
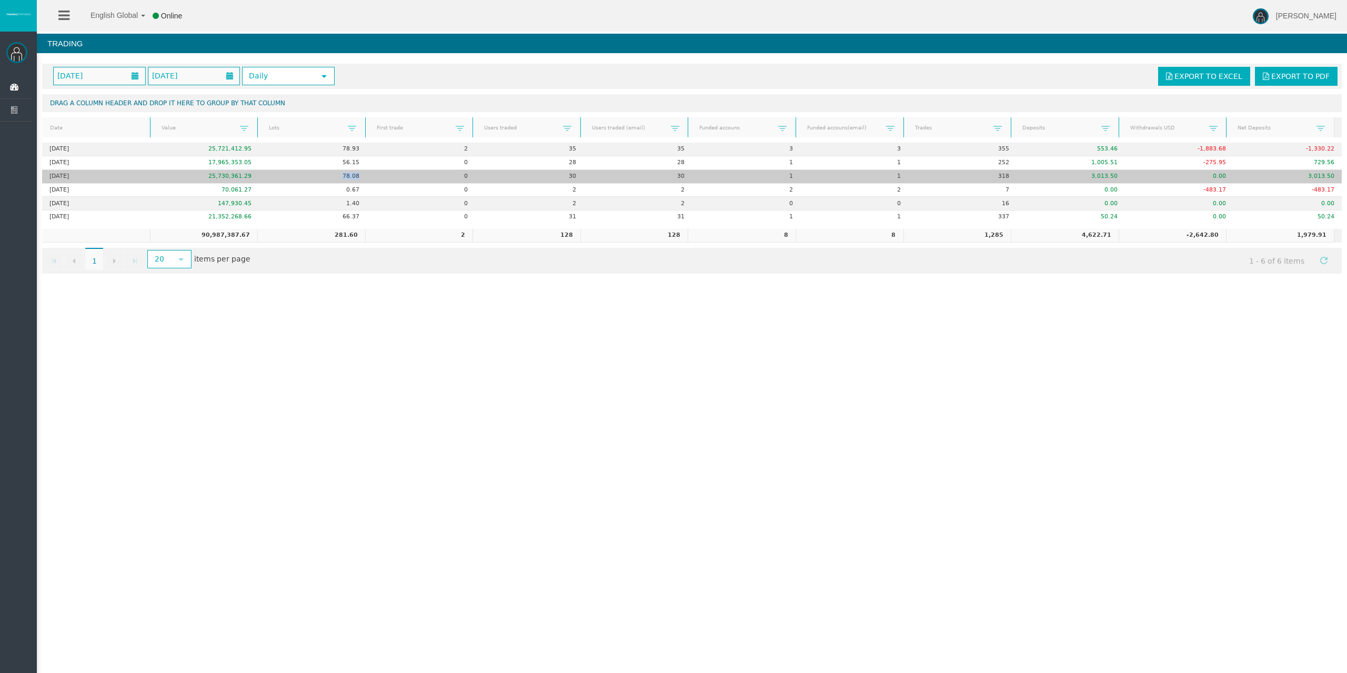
drag, startPoint x: 338, startPoint y: 180, endPoint x: 364, endPoint y: 177, distance: 26.0
click at [359, 177] on td "78.08" at bounding box center [313, 177] width 108 height 14
click at [367, 179] on td "0" at bounding box center [421, 177] width 108 height 14
drag, startPoint x: 334, startPoint y: 175, endPoint x: 363, endPoint y: 177, distance: 28.5
click at [363, 177] on td "78.08" at bounding box center [313, 177] width 108 height 14
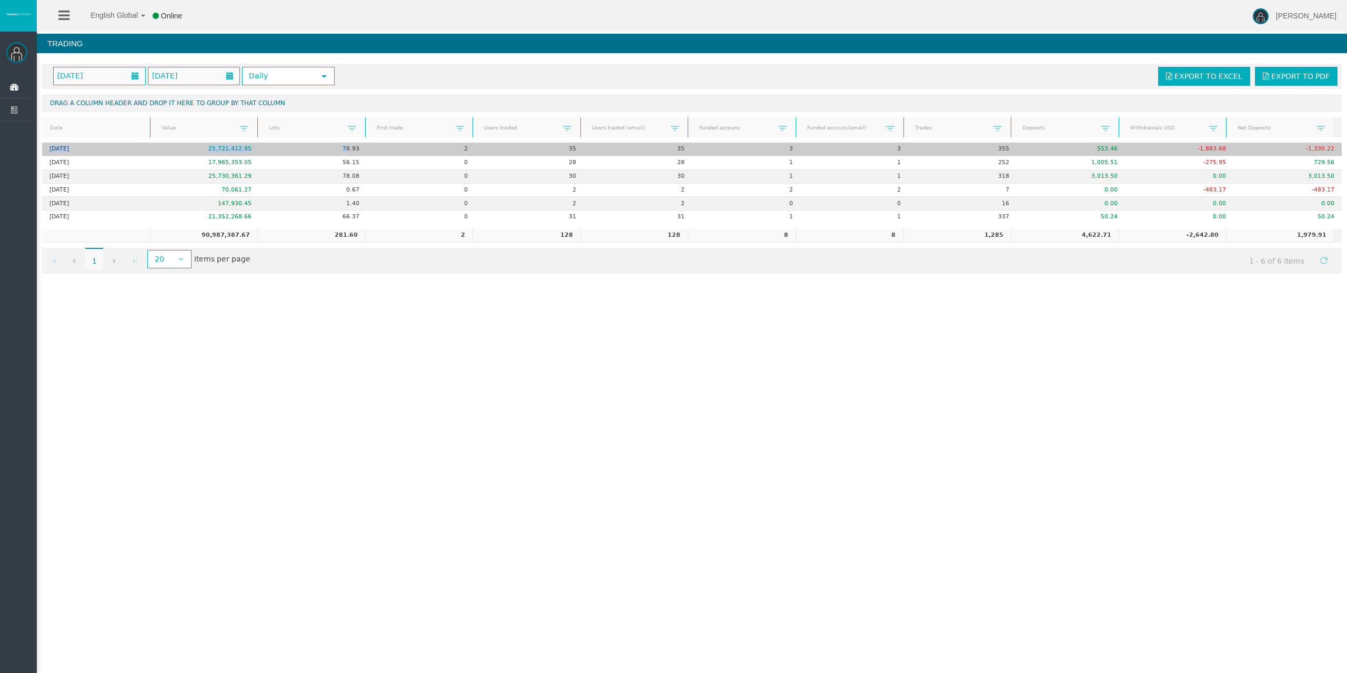
drag, startPoint x: 323, startPoint y: 141, endPoint x: 345, endPoint y: 148, distance: 23.3
click at [344, 148] on div "[DATE] [DATE] Daily select Export to Excel Export to PDF Drag a column header a…" at bounding box center [692, 168] width 1310 height 220
click at [376, 151] on td "2" at bounding box center [421, 150] width 108 height 14
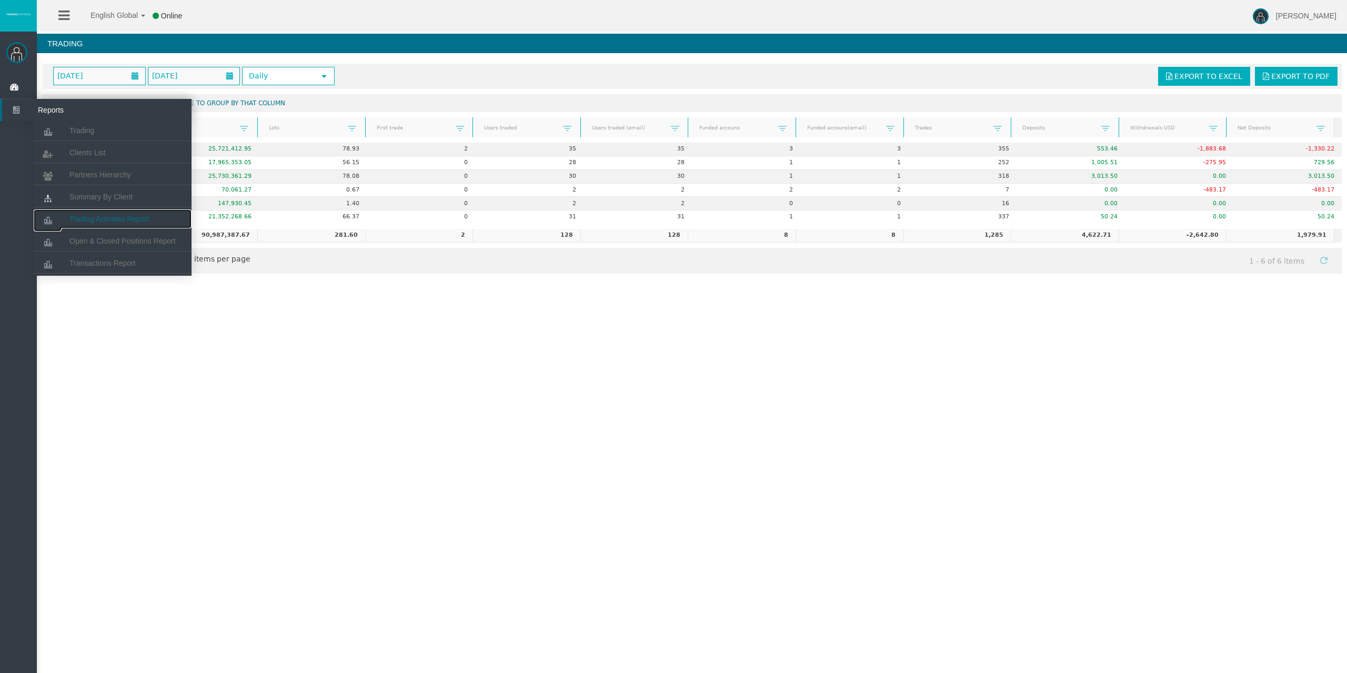
click at [115, 222] on span "Trading Activities Report" at bounding box center [108, 219] width 79 height 8
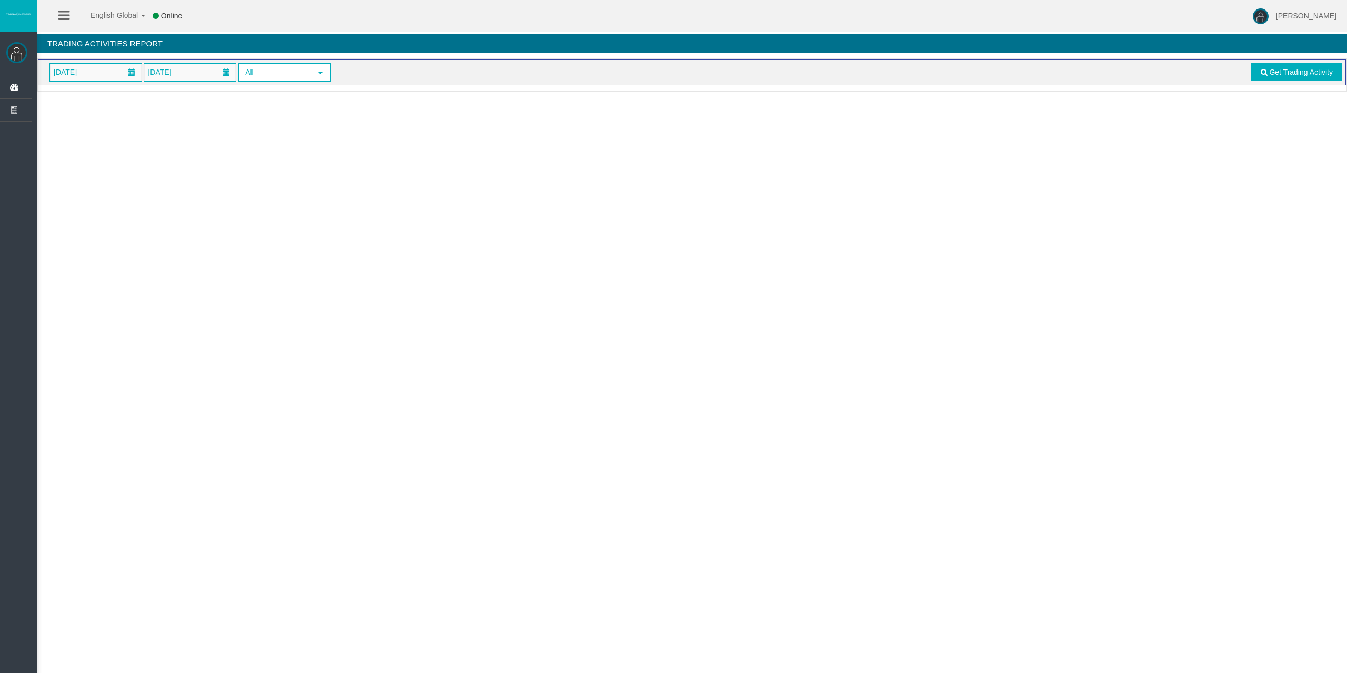
click at [85, 79] on span "[DATE]" at bounding box center [96, 72] width 92 height 17
click at [86, 157] on link "6" at bounding box center [81, 162] width 19 height 19
click at [1295, 78] on link "Get Trading Activity" at bounding box center [1297, 72] width 92 height 18
